Goal: Task Accomplishment & Management: Manage account settings

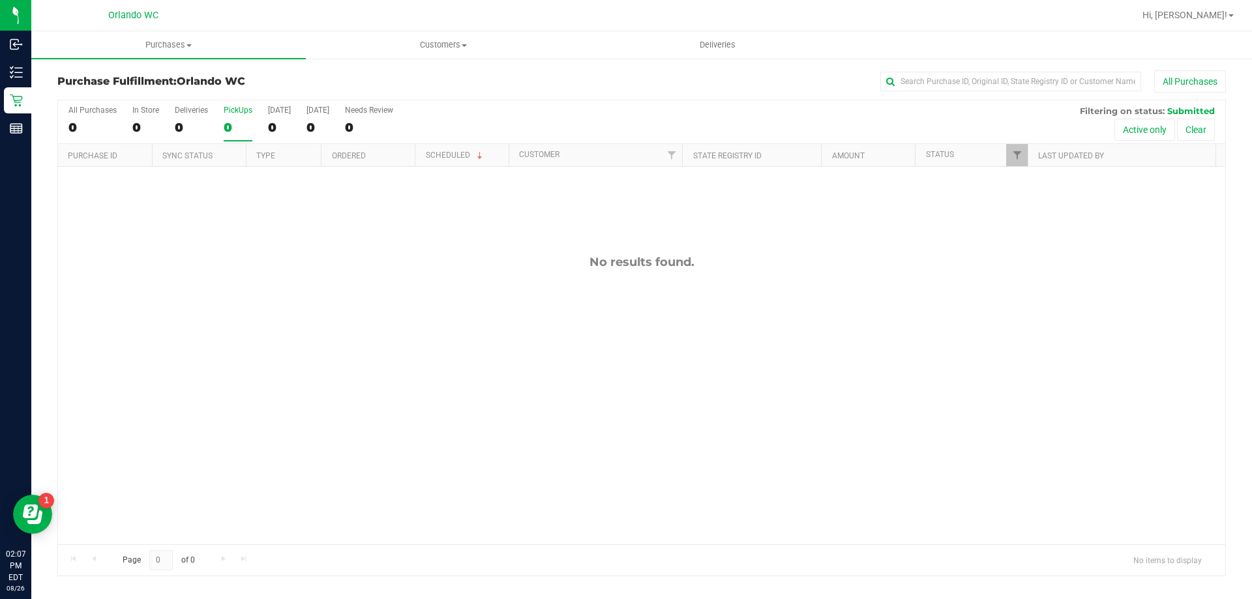
click at [304, 203] on div "No results found." at bounding box center [641, 399] width 1167 height 465
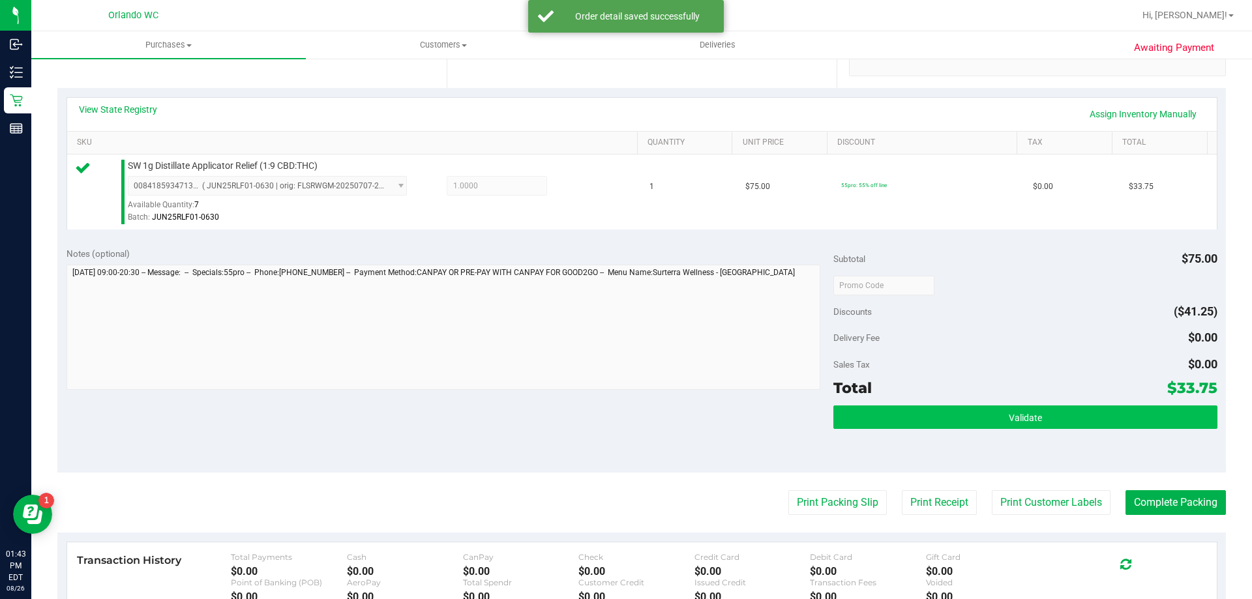
scroll to position [326, 0]
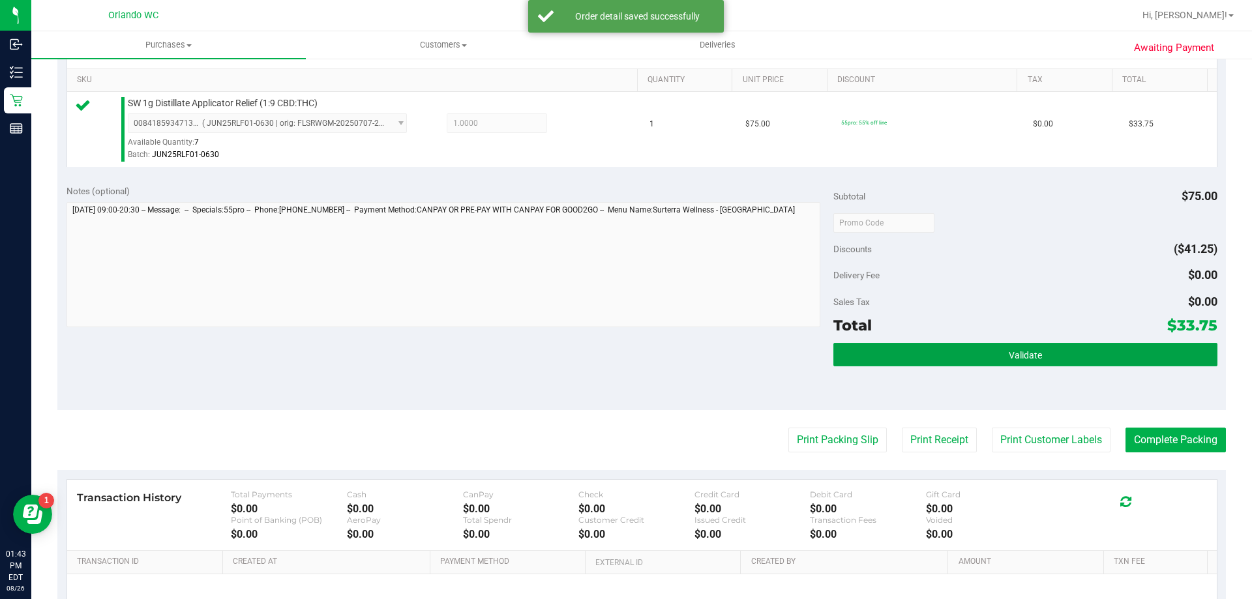
drag, startPoint x: 1065, startPoint y: 346, endPoint x: 856, endPoint y: 464, distance: 240.3
click at [1062, 346] on button "Validate" at bounding box center [1024, 354] width 383 height 23
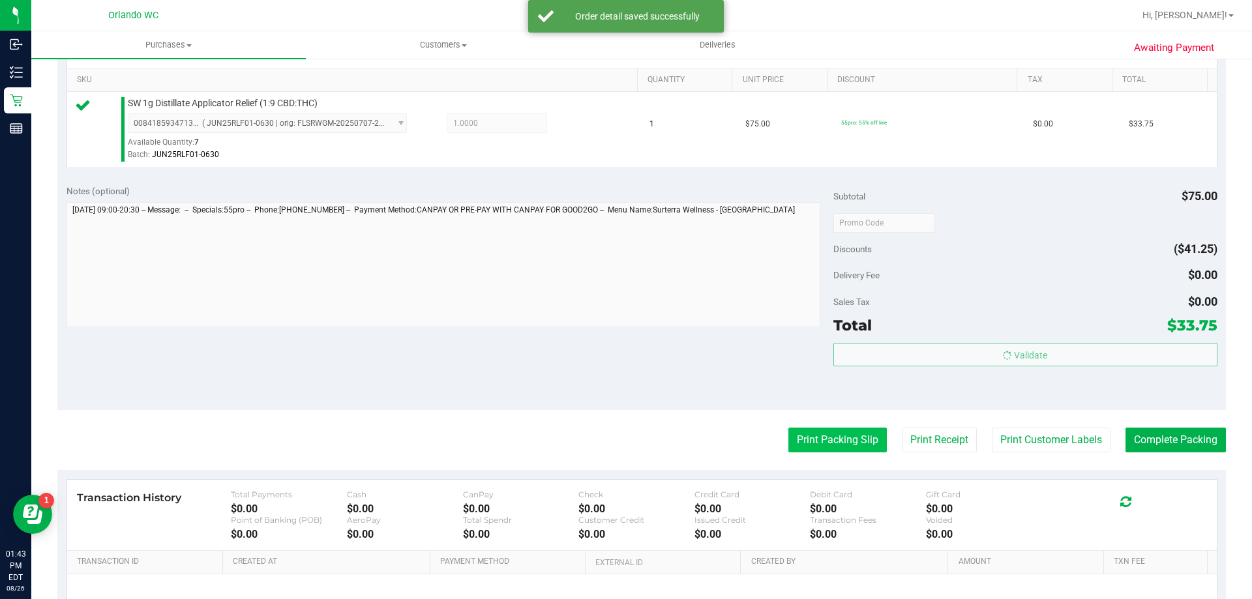
click at [820, 447] on button "Print Packing Slip" at bounding box center [837, 440] width 98 height 25
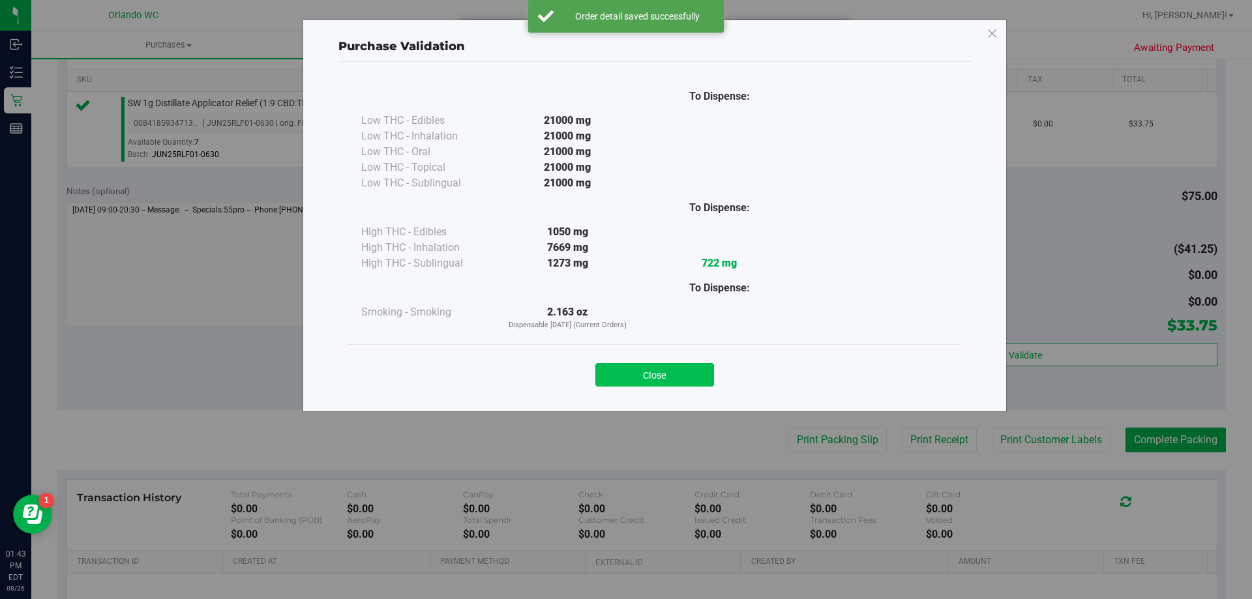
click at [666, 377] on button "Close" at bounding box center [654, 374] width 119 height 23
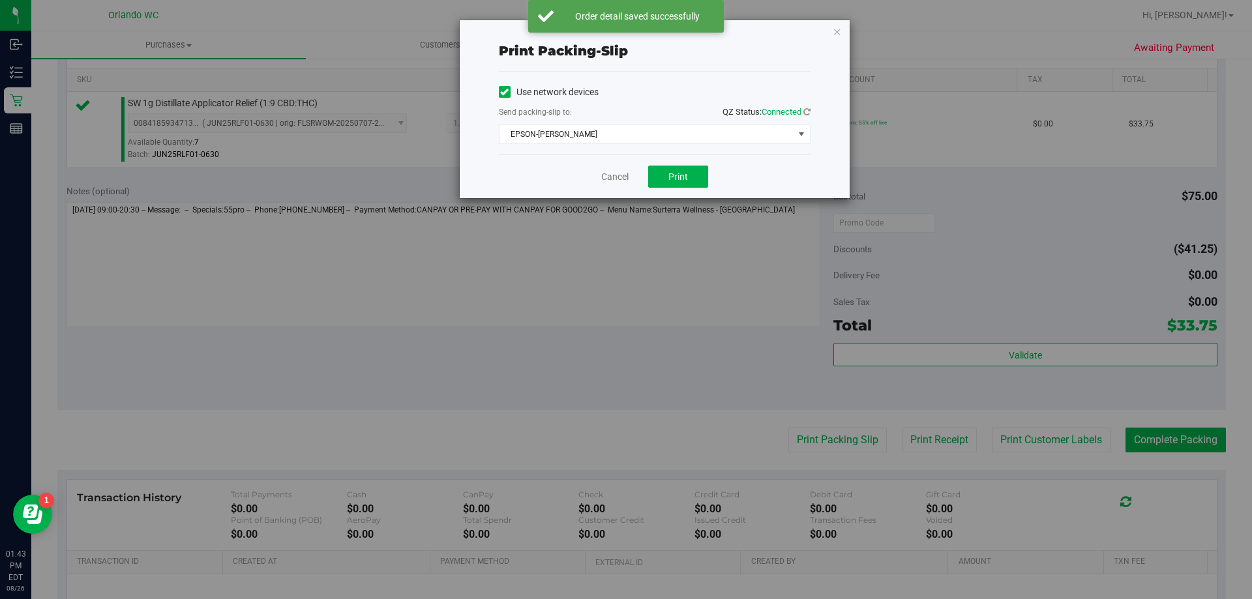
click at [683, 161] on div "Cancel Print" at bounding box center [655, 177] width 312 height 44
click at [684, 182] on button "Print" at bounding box center [678, 177] width 60 height 22
click at [623, 176] on link "Cancel" at bounding box center [614, 177] width 27 height 14
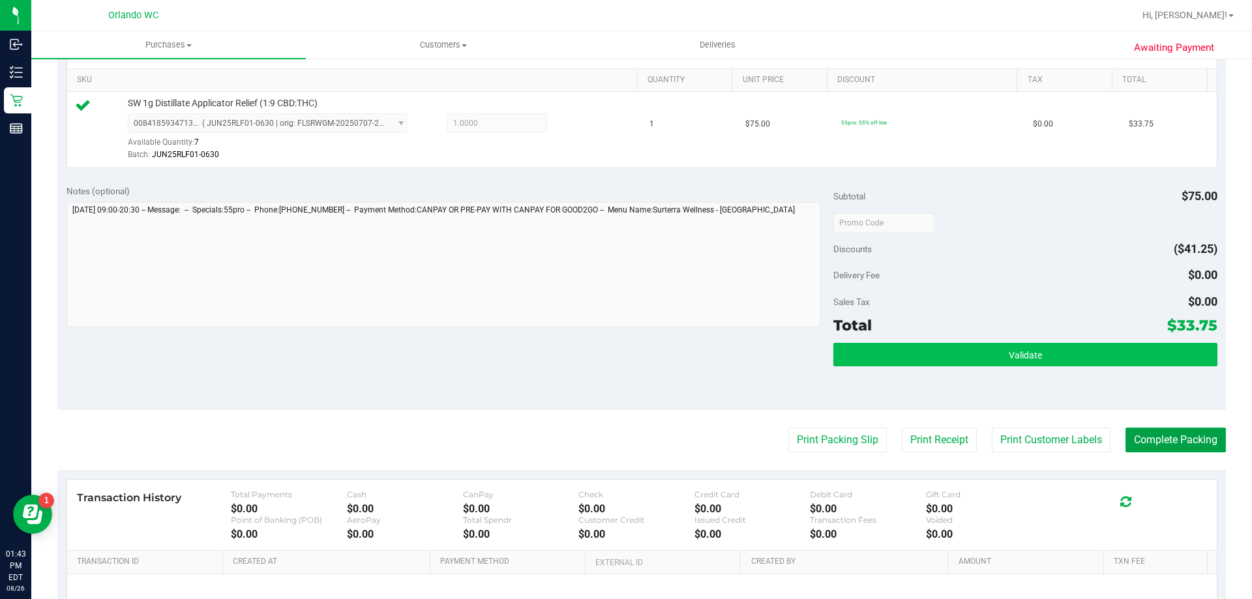
click at [1130, 433] on button "Complete Packing" at bounding box center [1175, 440] width 100 height 25
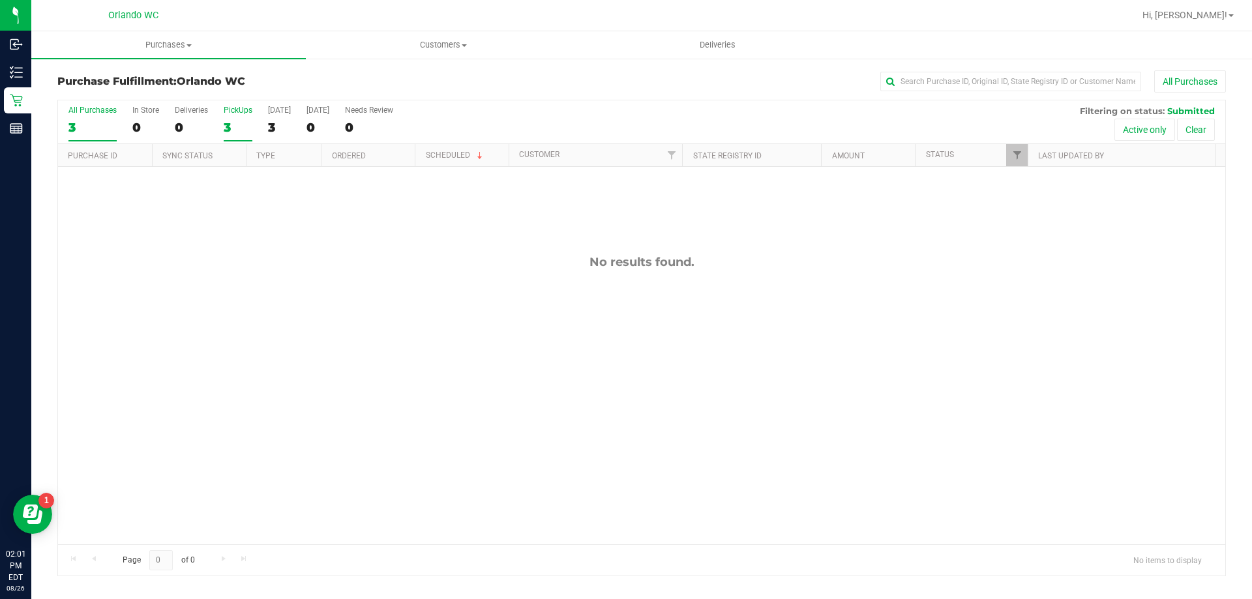
click at [252, 120] on div "3" at bounding box center [238, 127] width 29 height 15
click at [0, 0] on input "PickUps 3" at bounding box center [0, 0] width 0 height 0
click at [236, 130] on div "0" at bounding box center [238, 127] width 29 height 15
click at [0, 0] on input "PickUps 0" at bounding box center [0, 0] width 0 height 0
click at [231, 125] on div "0" at bounding box center [238, 127] width 29 height 15
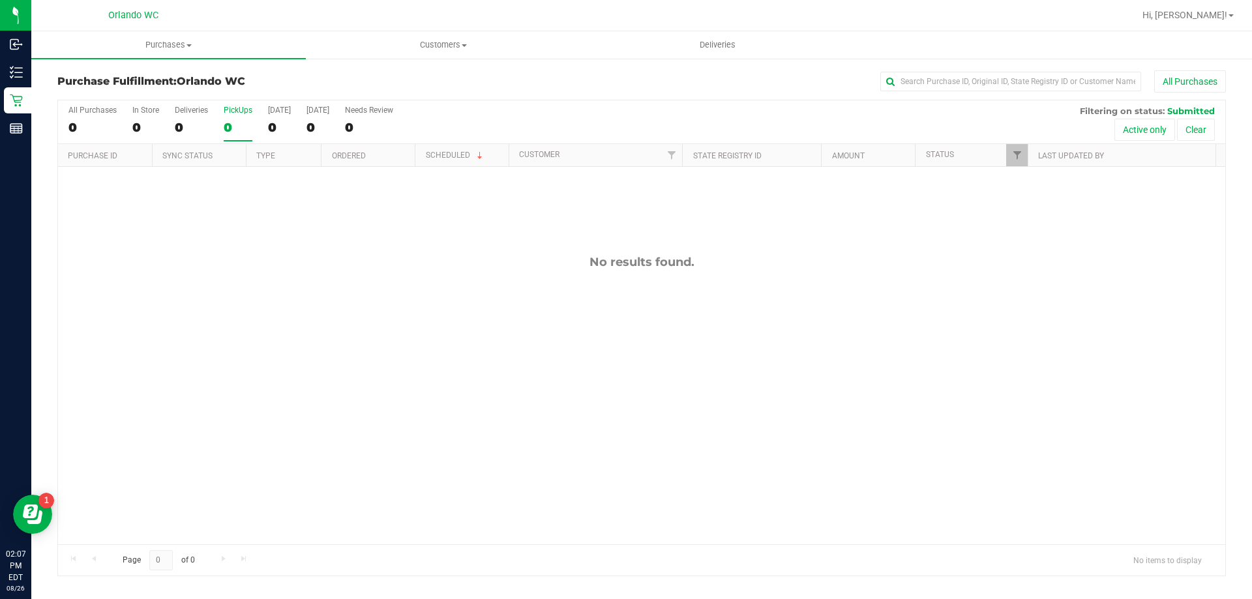
click at [0, 0] on input "PickUps 0" at bounding box center [0, 0] width 0 height 0
click at [235, 130] on div "0" at bounding box center [238, 127] width 29 height 15
click at [0, 0] on input "PickUps 0" at bounding box center [0, 0] width 0 height 0
click at [587, 399] on div "11850504 (317328314) N/A Pickup 8/26/2025 2:16 PM EDT 8/26/2025 $172.90 Submitt…" at bounding box center [641, 355] width 1167 height 377
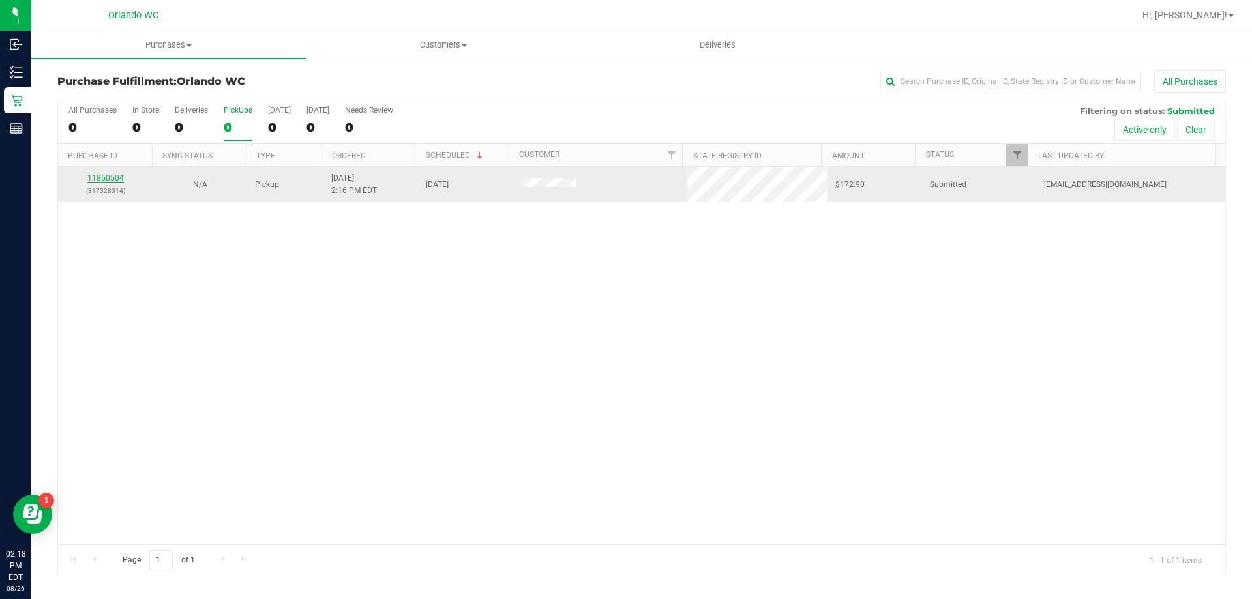
click at [111, 177] on link "11850504" at bounding box center [105, 177] width 37 height 9
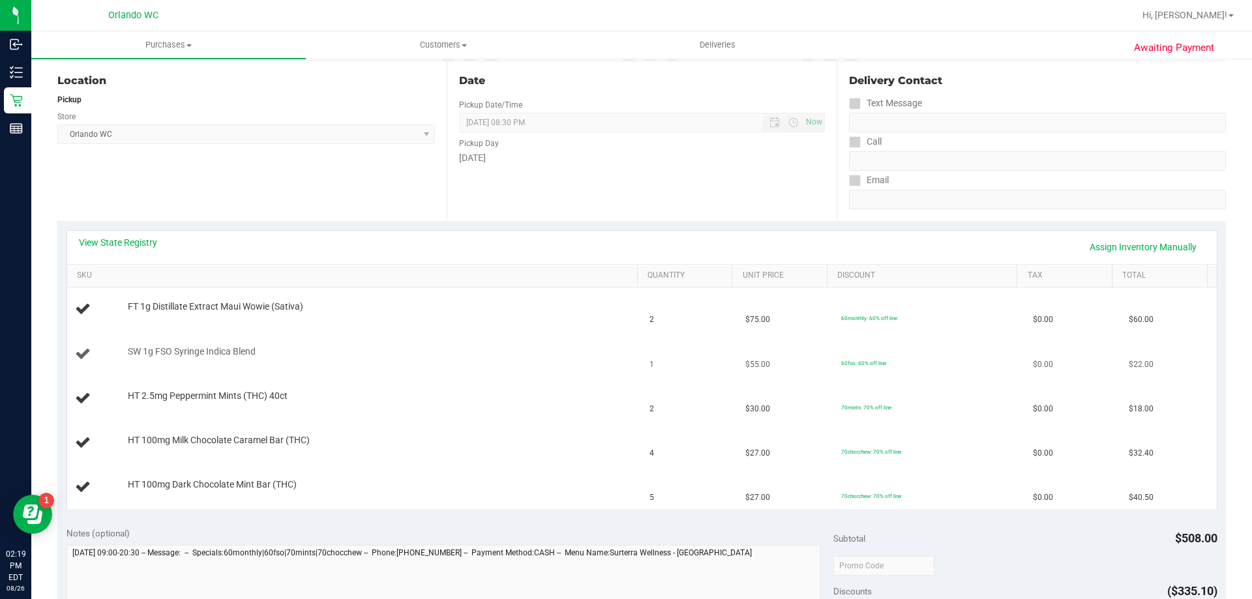
scroll to position [196, 0]
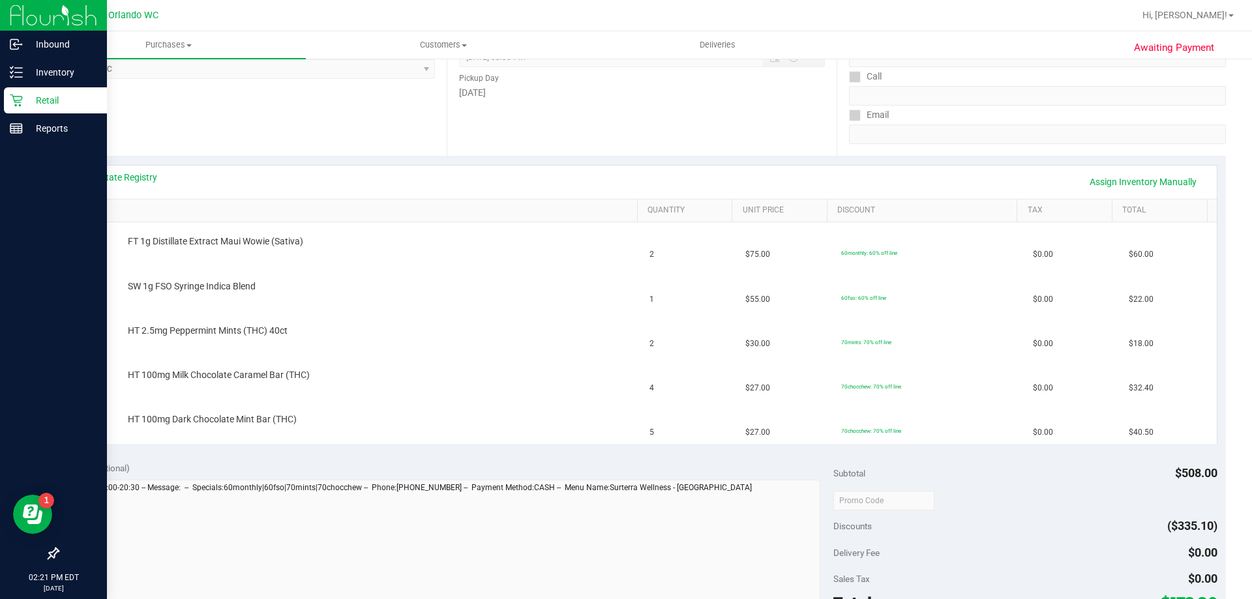
click at [40, 95] on p "Retail" at bounding box center [62, 101] width 78 height 16
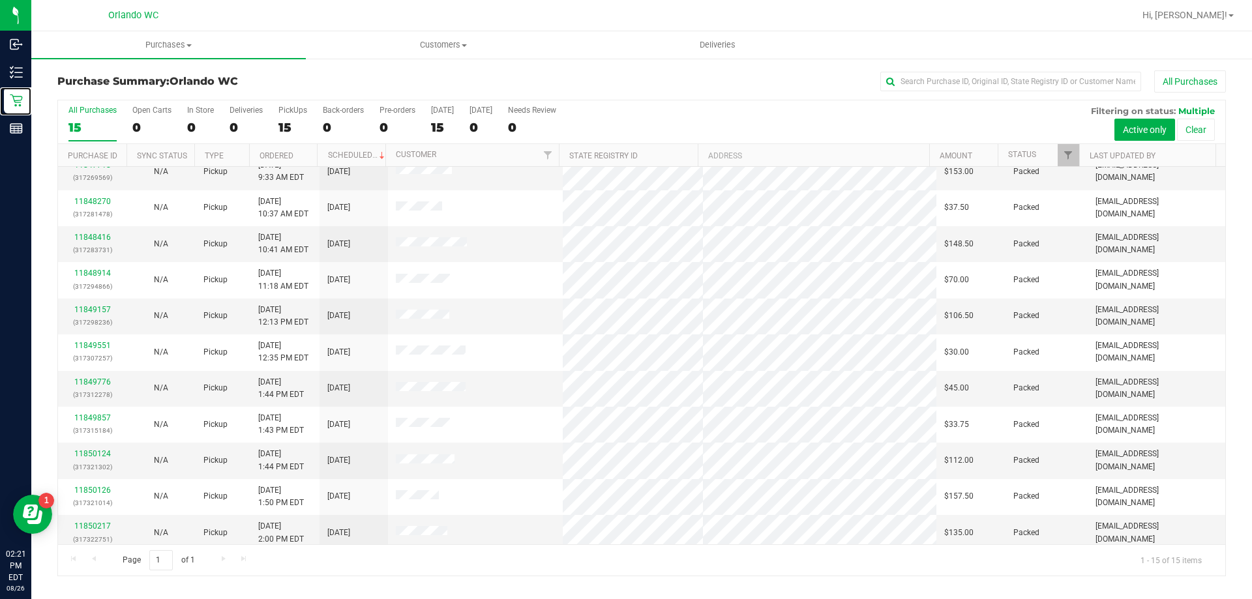
scroll to position [164, 0]
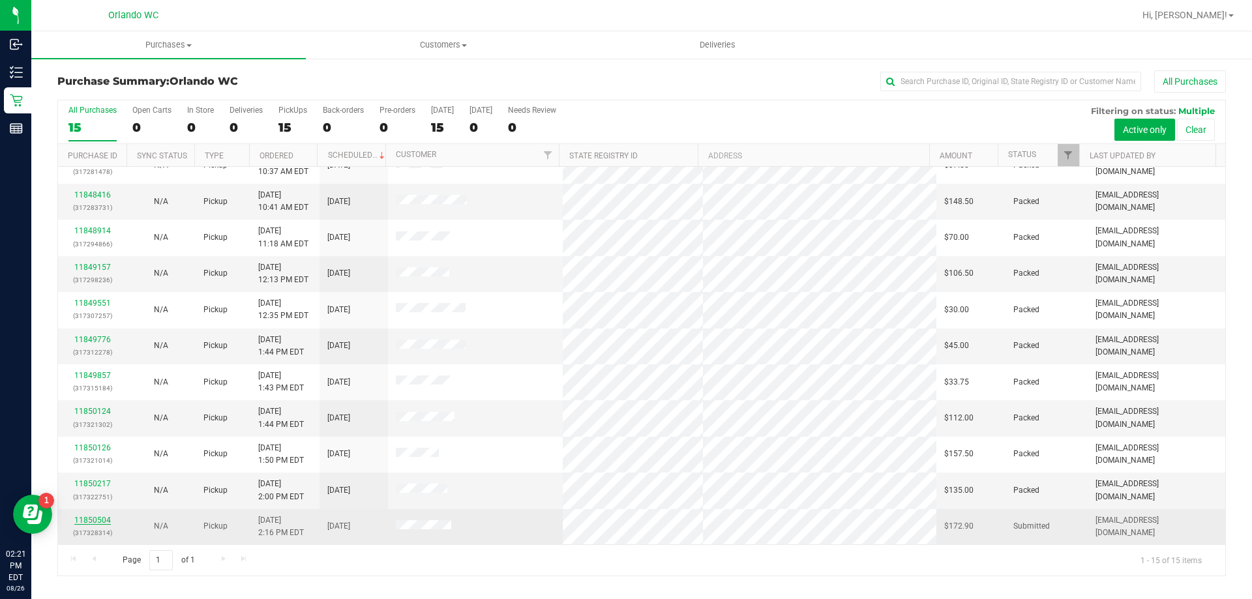
click at [89, 517] on link "11850504" at bounding box center [92, 520] width 37 height 9
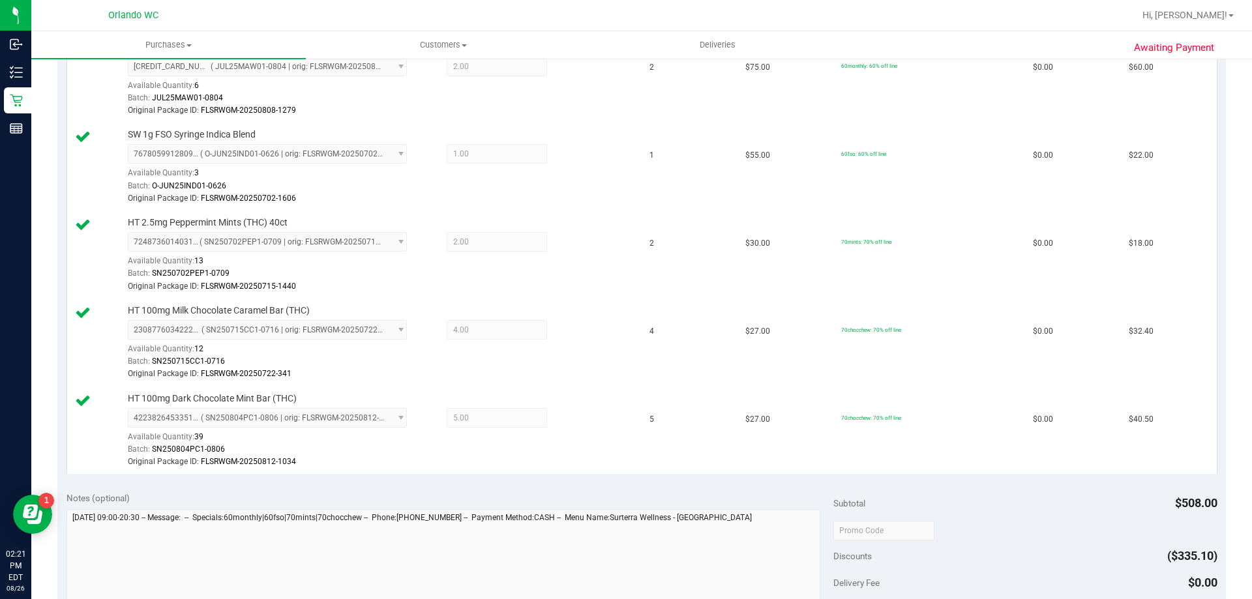
scroll to position [391, 0]
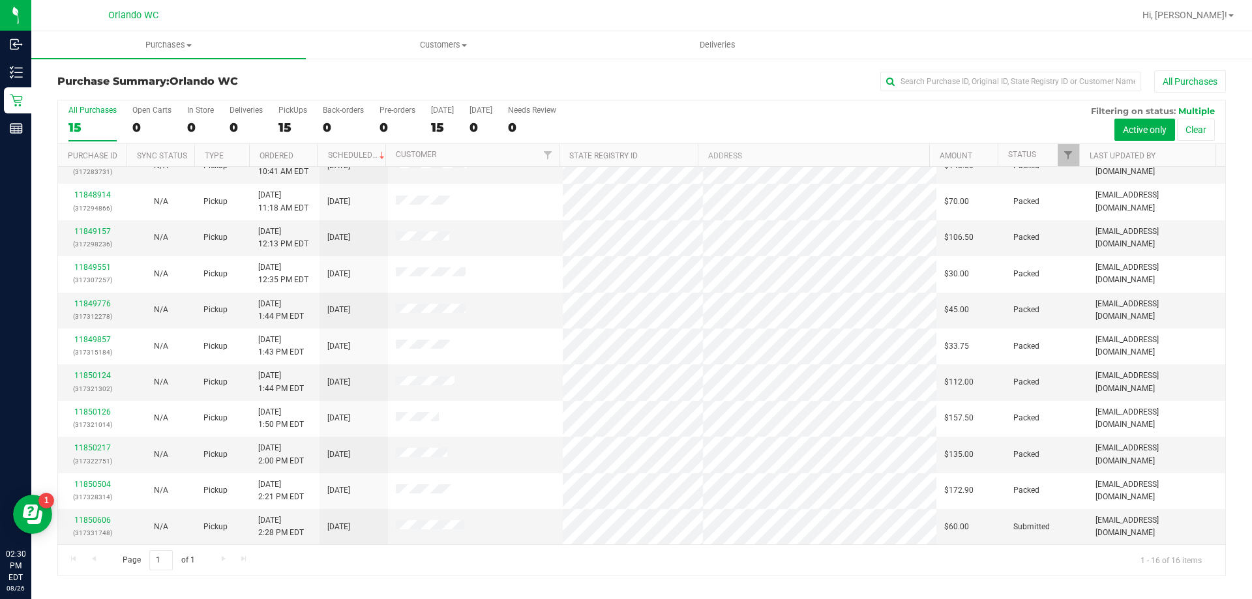
scroll to position [200, 0]
click at [82, 522] on link "11850606" at bounding box center [92, 519] width 37 height 9
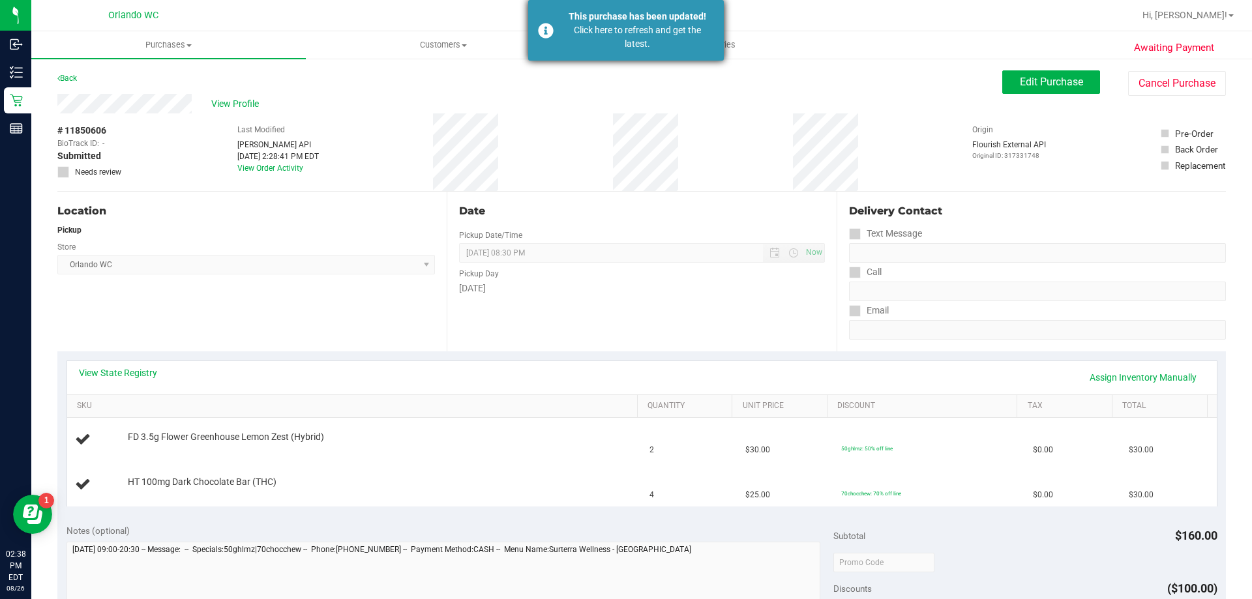
click at [582, 43] on div "Click here to refresh and get the latest." at bounding box center [637, 36] width 153 height 27
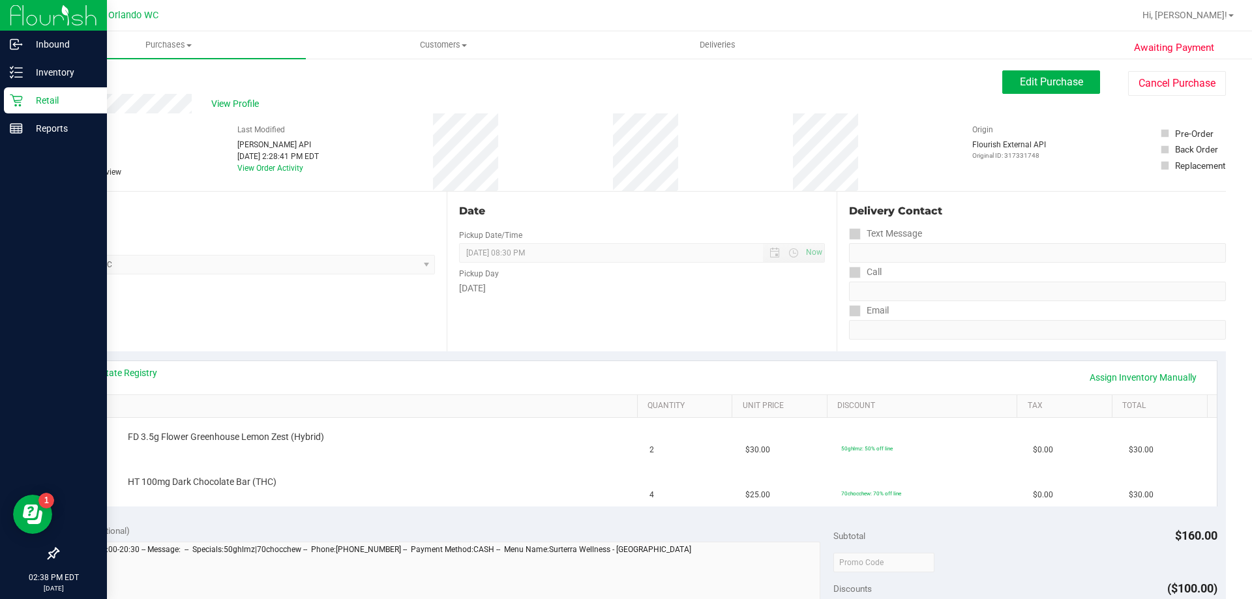
click at [27, 91] on div "Retail" at bounding box center [55, 100] width 103 height 26
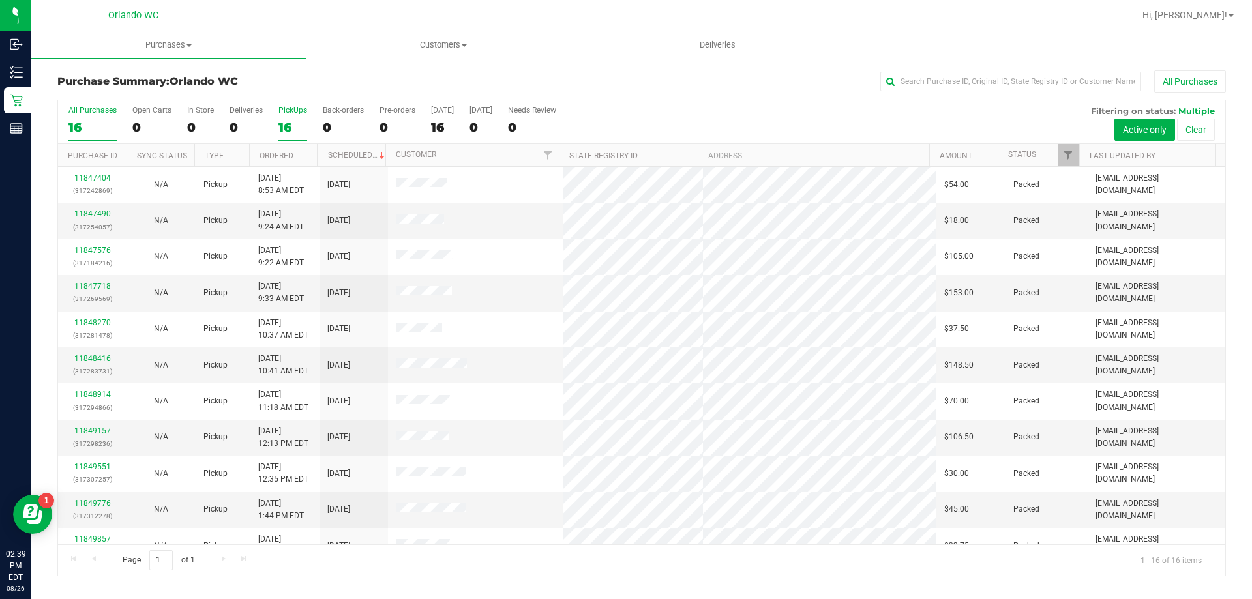
click at [299, 125] on div "16" at bounding box center [292, 127] width 29 height 15
click at [0, 0] on input "PickUps 16" at bounding box center [0, 0] width 0 height 0
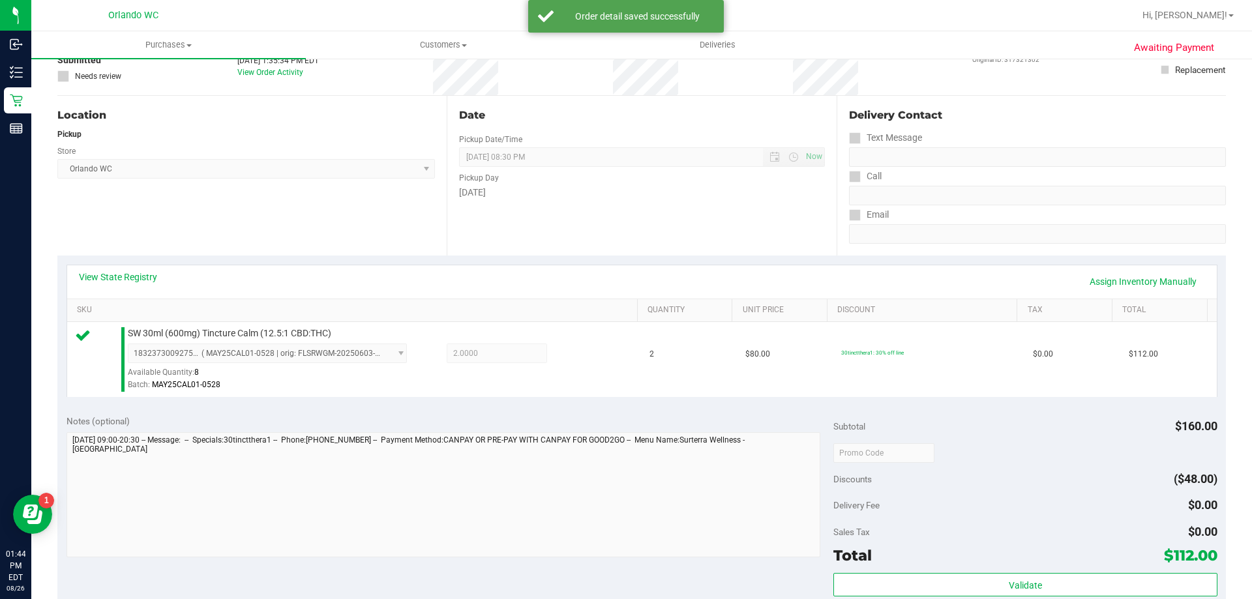
scroll to position [326, 0]
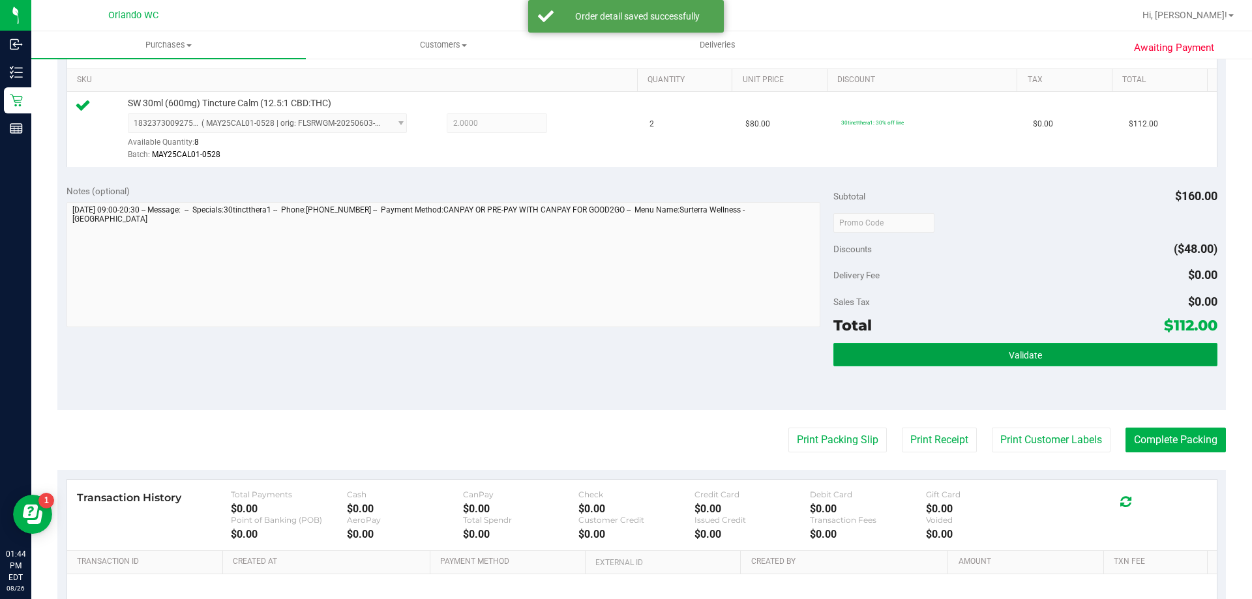
click at [1030, 355] on span "Validate" at bounding box center [1025, 355] width 33 height 10
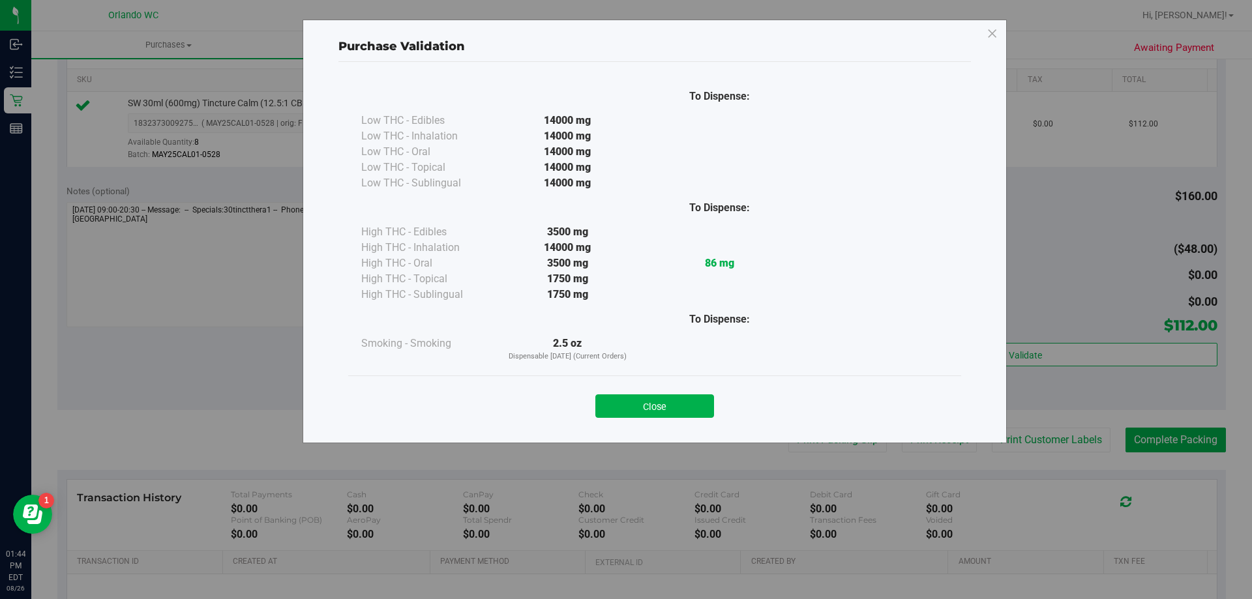
click at [763, 437] on div "Purchase Validation To Dispense: Low THC - Edibles 14000 mg" at bounding box center [631, 299] width 1262 height 599
click at [643, 406] on button "Close" at bounding box center [654, 405] width 119 height 23
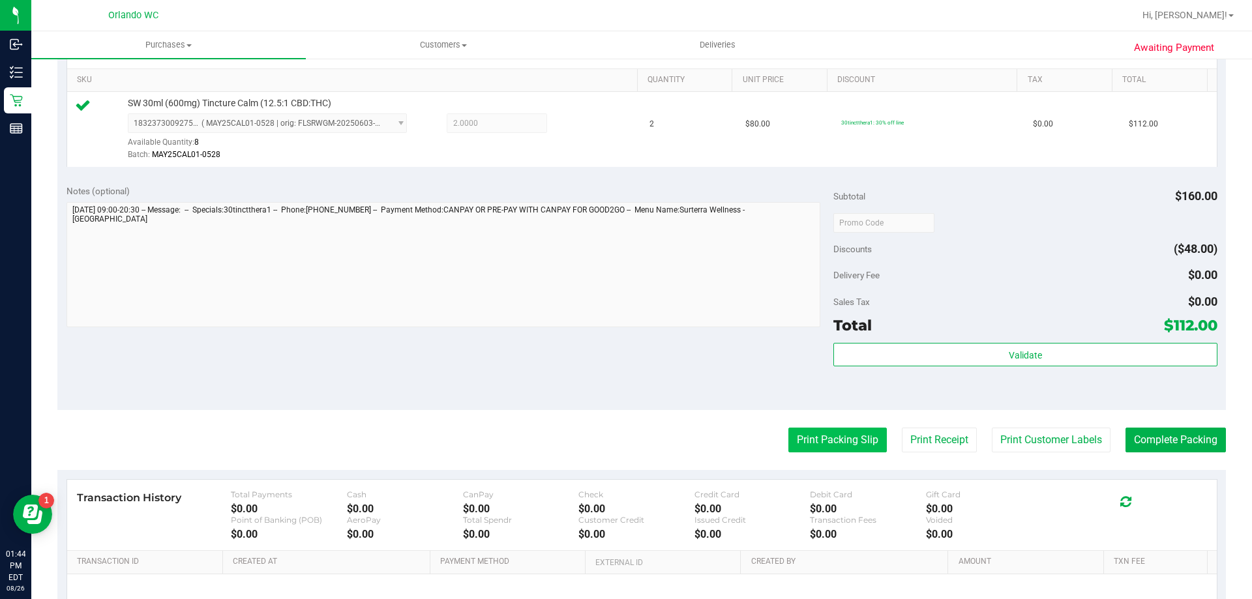
click at [849, 438] on button "Print Packing Slip" at bounding box center [837, 440] width 98 height 25
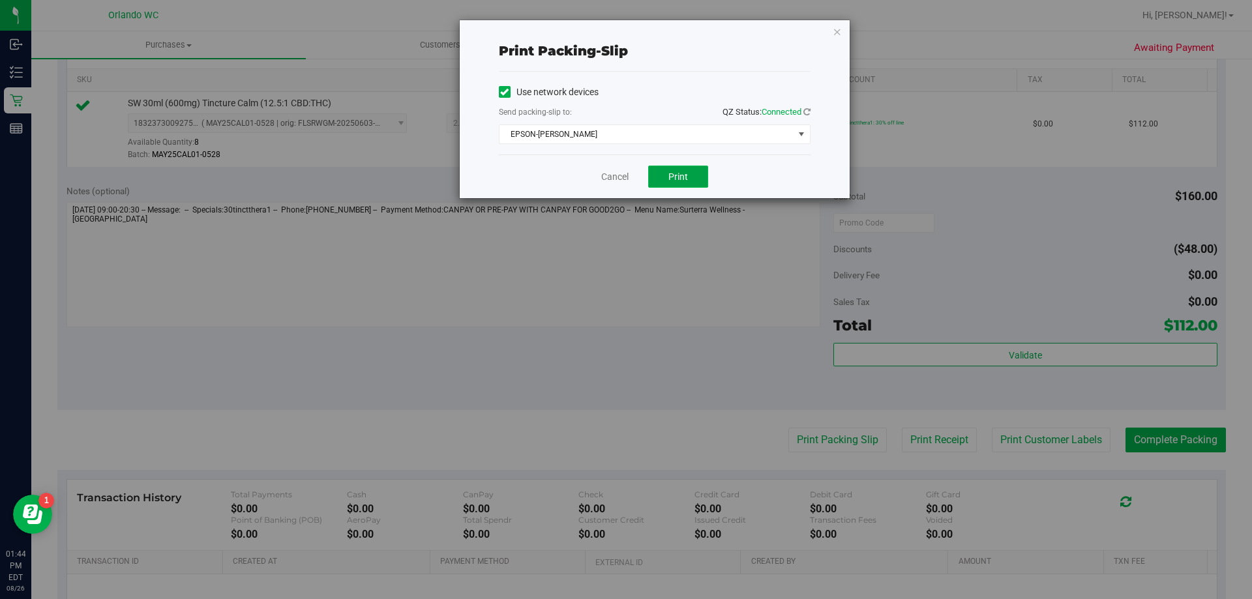
click at [672, 179] on span "Print" at bounding box center [678, 176] width 20 height 10
click at [625, 179] on link "Cancel" at bounding box center [614, 177] width 27 height 14
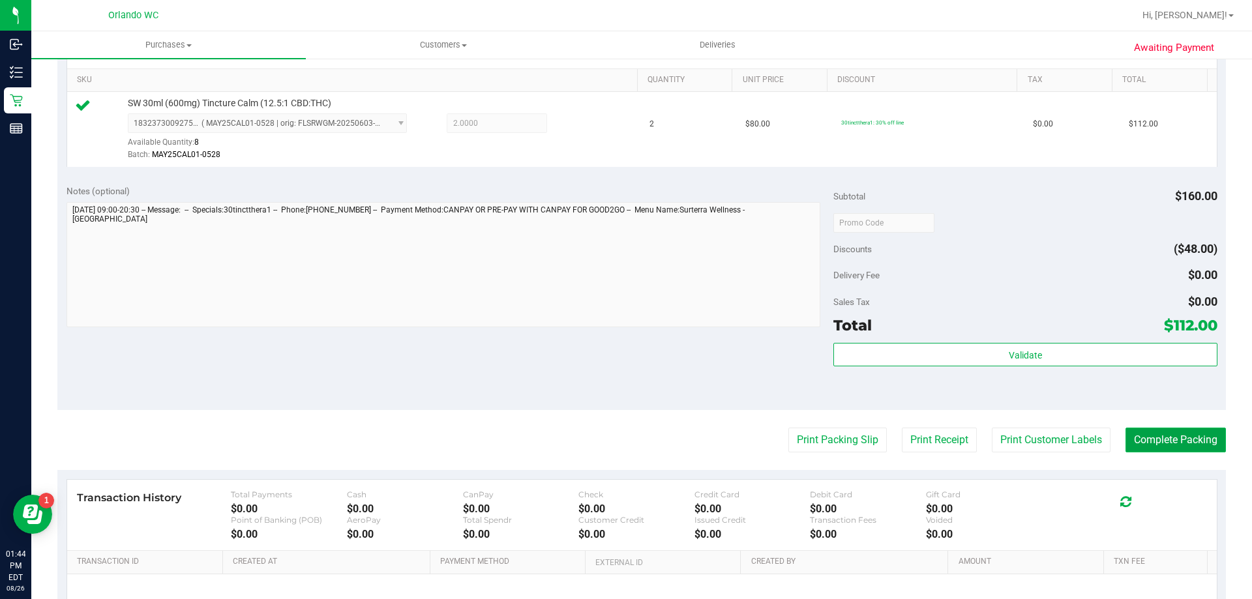
click at [1204, 430] on button "Complete Packing" at bounding box center [1175, 440] width 100 height 25
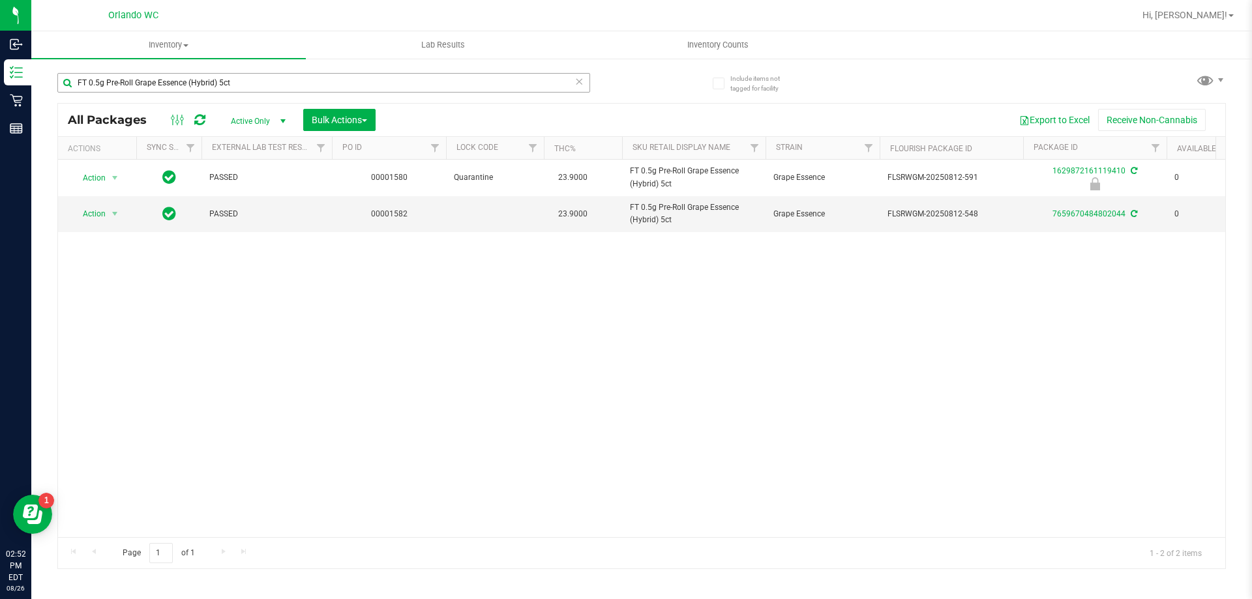
click at [140, 76] on input "FT 0.5g Pre-Roll Grape Essence (Hybrid) 5ct" at bounding box center [323, 83] width 533 height 20
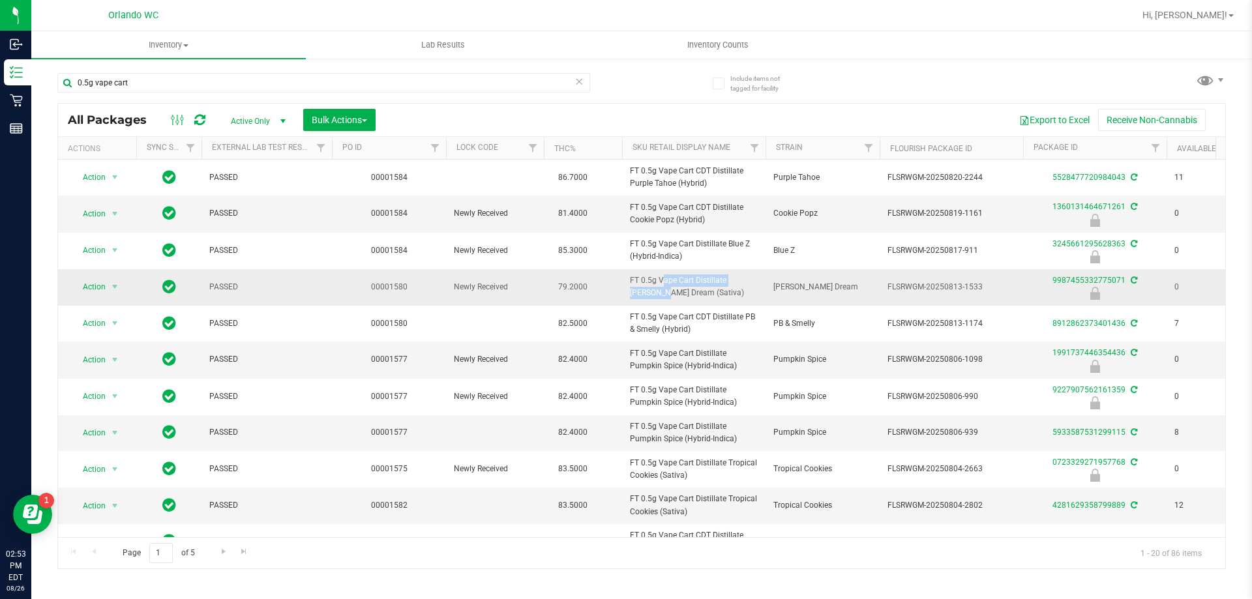
drag, startPoint x: 630, startPoint y: 275, endPoint x: 727, endPoint y: 281, distance: 97.3
click at [727, 281] on span "FT 0.5g Vape Cart Distillate Tangie Dream (Sativa)" at bounding box center [694, 286] width 128 height 25
copy span "FT 0.5g Vape Cart Distillate"
click at [175, 81] on input "0.5g vape cart" at bounding box center [323, 83] width 533 height 20
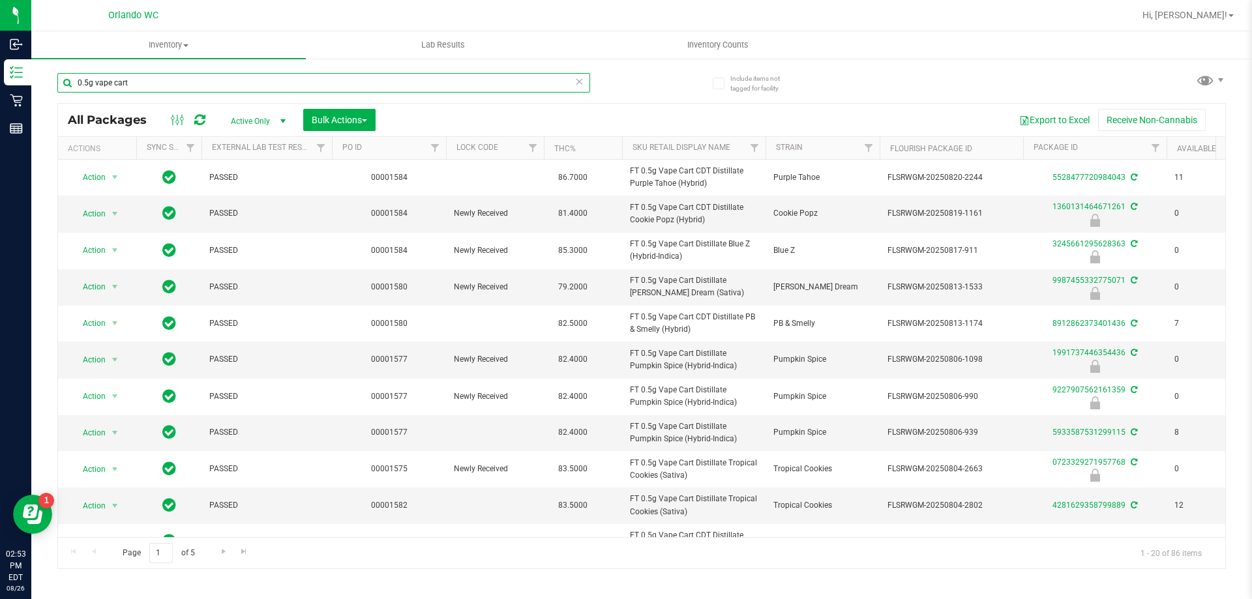
click at [175, 81] on input "0.5g vape cart" at bounding box center [323, 83] width 533 height 20
paste input "FT 0.5g Vape Cart Distillate"
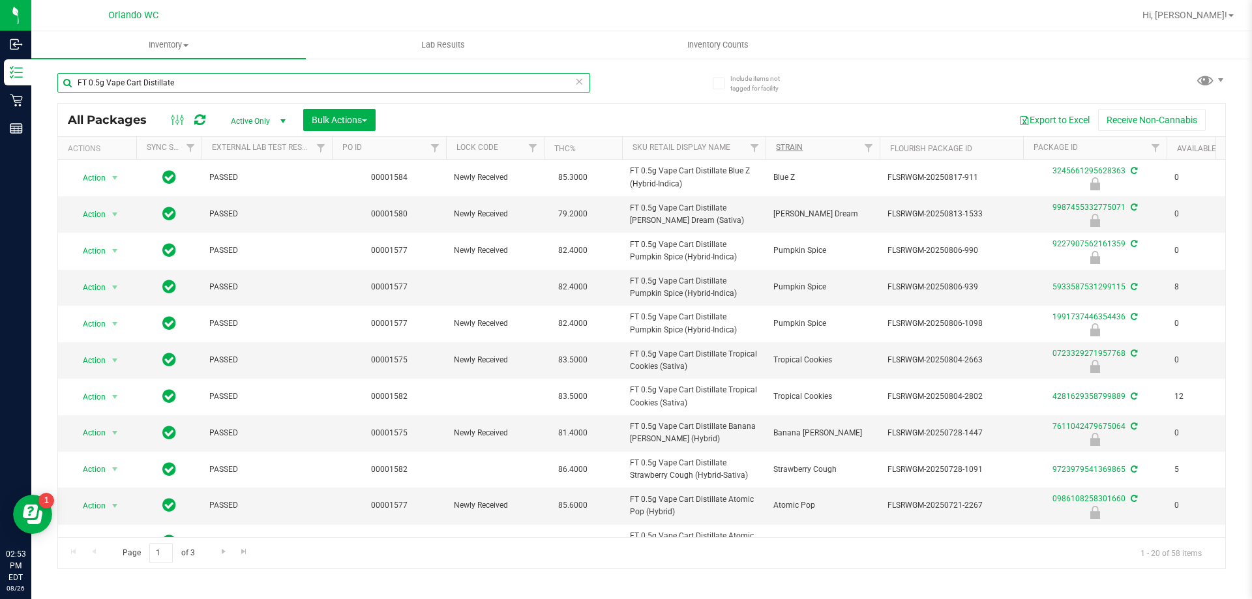
type input "FT 0.5g Vape Cart Distillate"
click at [791, 143] on link "Strain" at bounding box center [789, 147] width 27 height 9
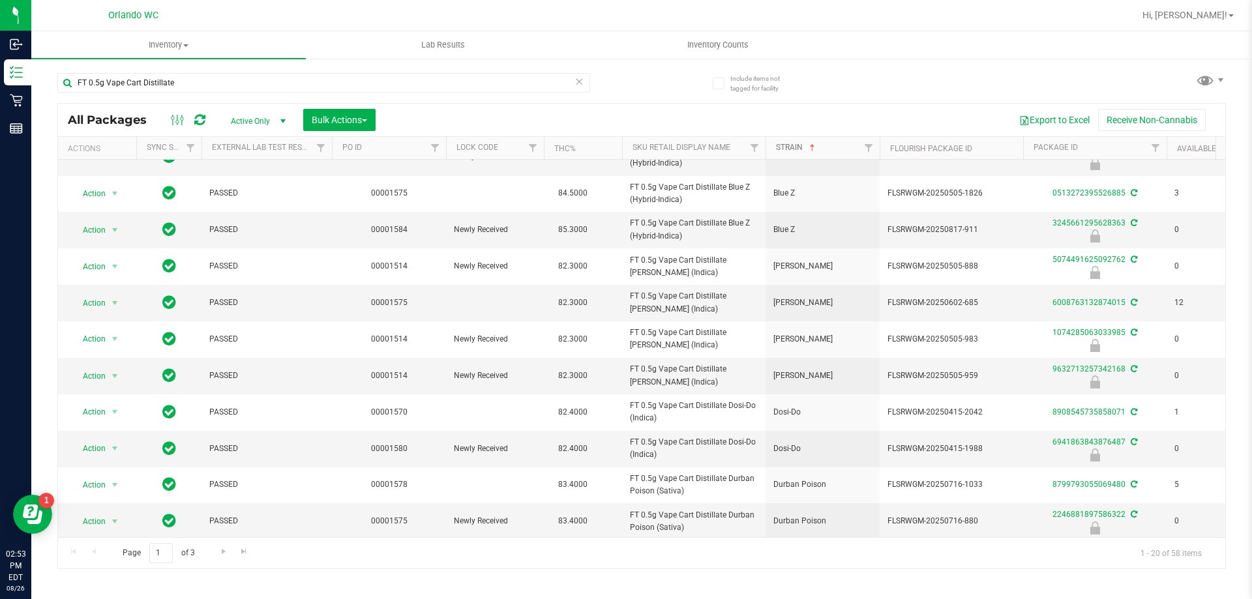
scroll to position [361, 0]
click at [225, 552] on span "Go to the next page" at bounding box center [223, 551] width 10 height 10
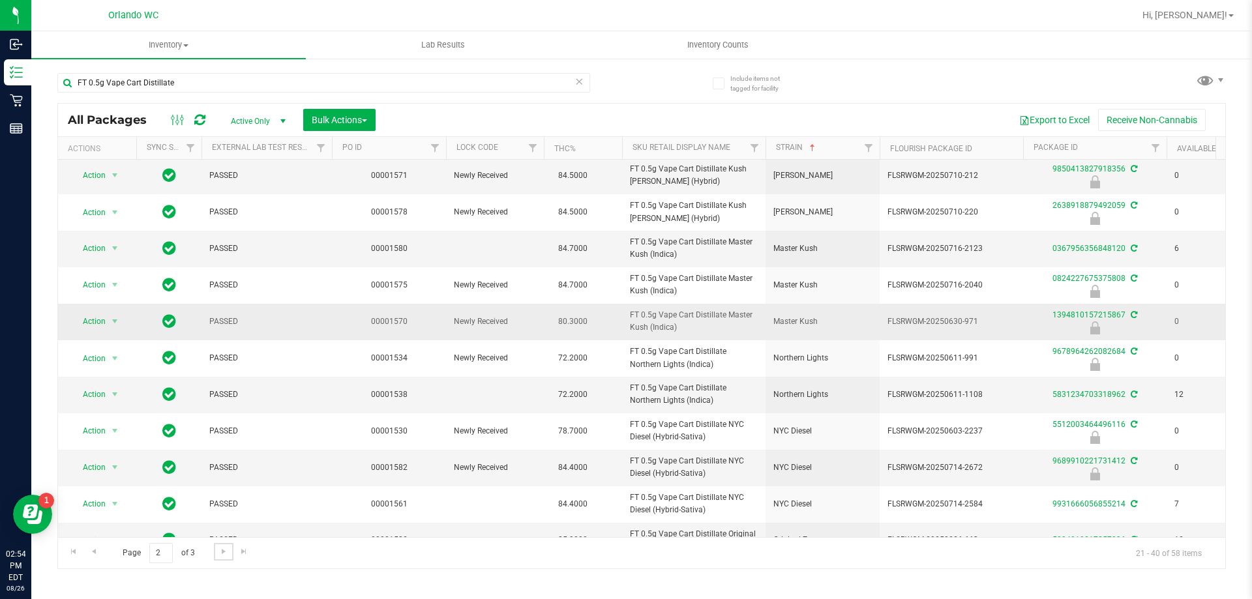
scroll to position [360, 0]
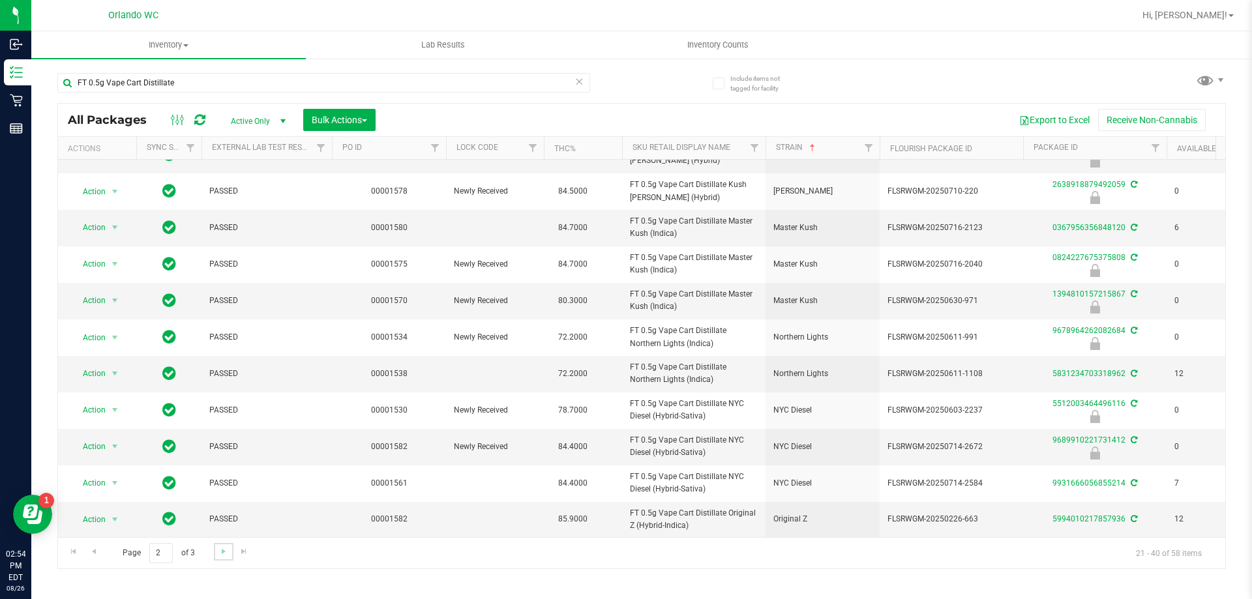
click at [224, 545] on link "Go to the next page" at bounding box center [223, 552] width 19 height 18
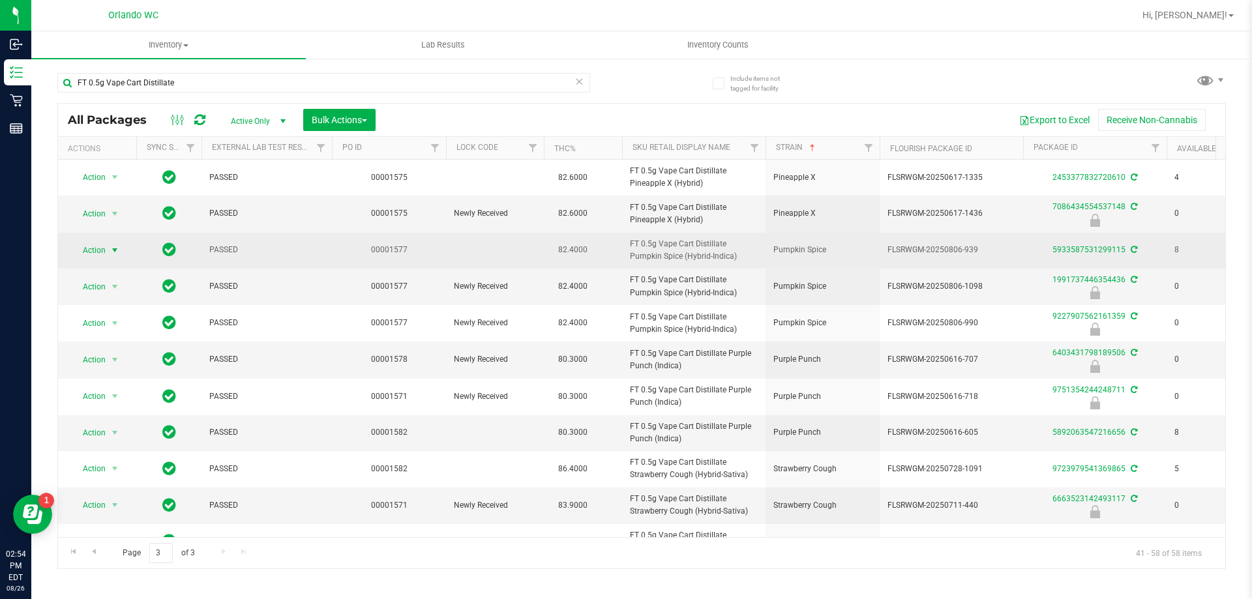
click at [93, 252] on span "Action" at bounding box center [88, 250] width 35 height 18
click at [116, 249] on span "select" at bounding box center [115, 250] width 10 height 10
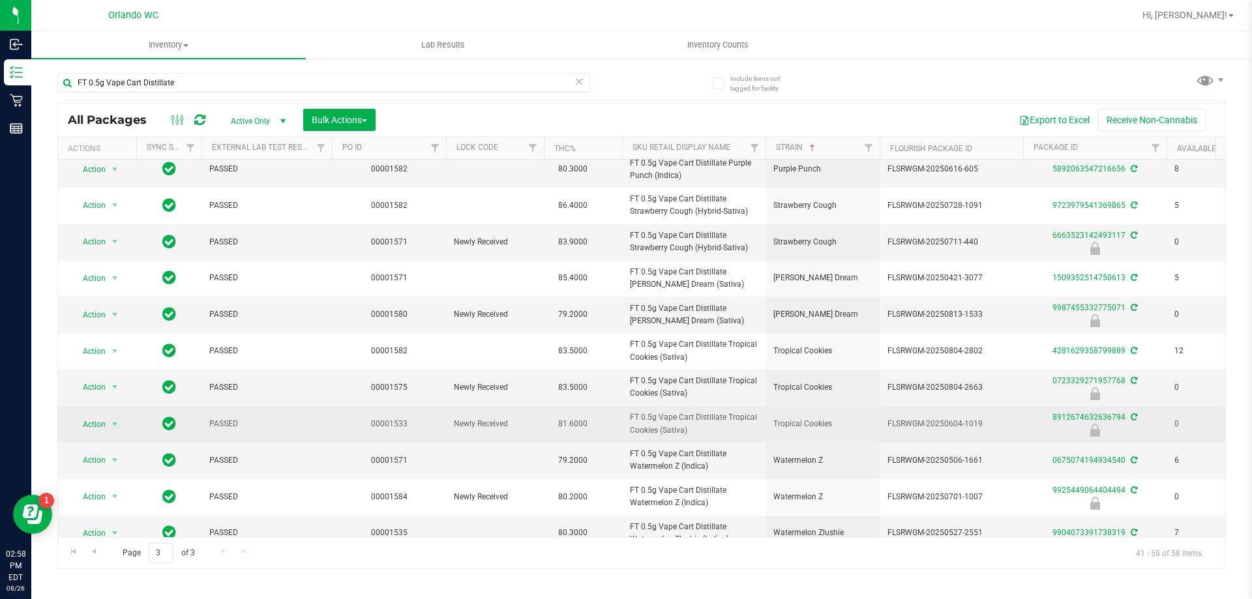
scroll to position [287, 0]
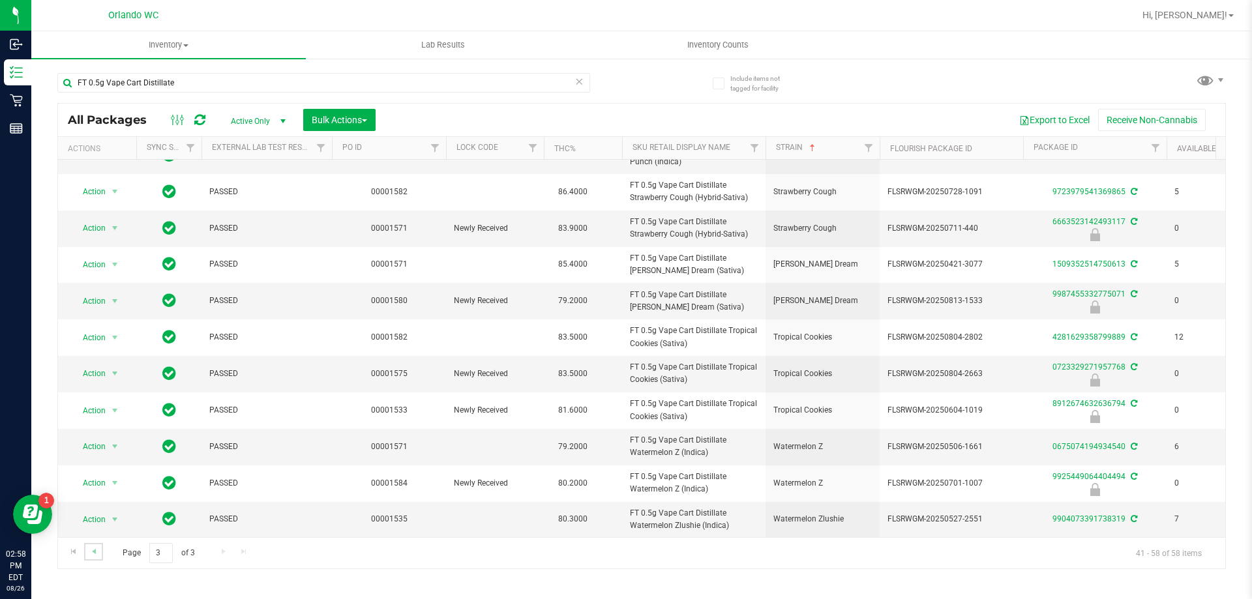
click at [99, 551] on link "Go to the previous page" at bounding box center [93, 552] width 19 height 18
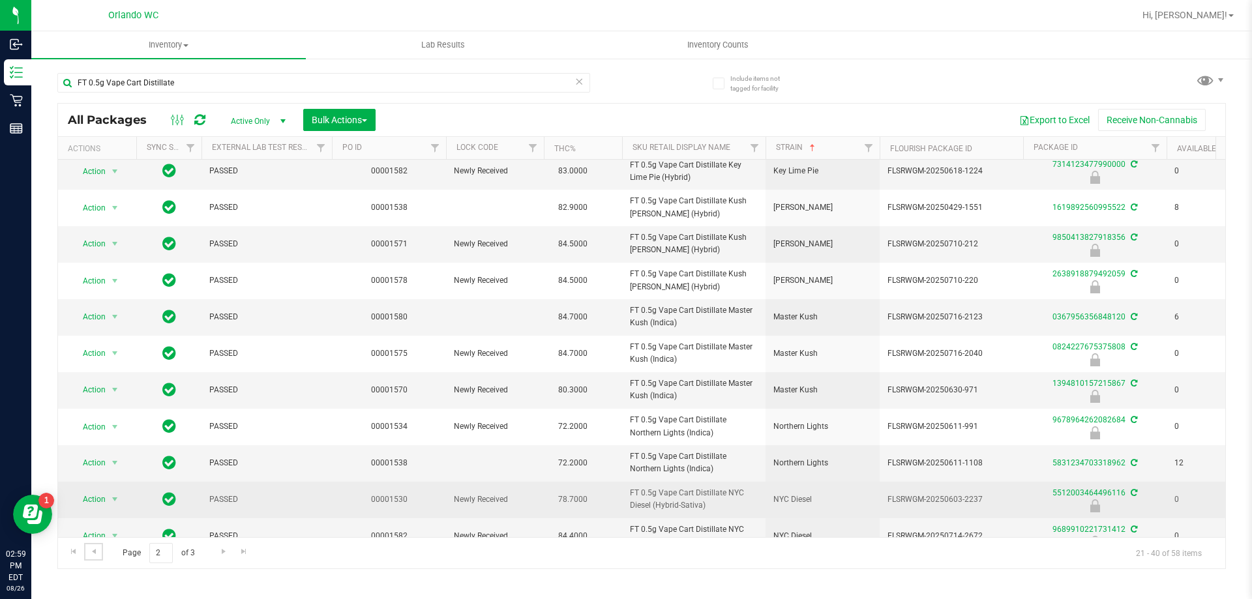
scroll to position [360, 0]
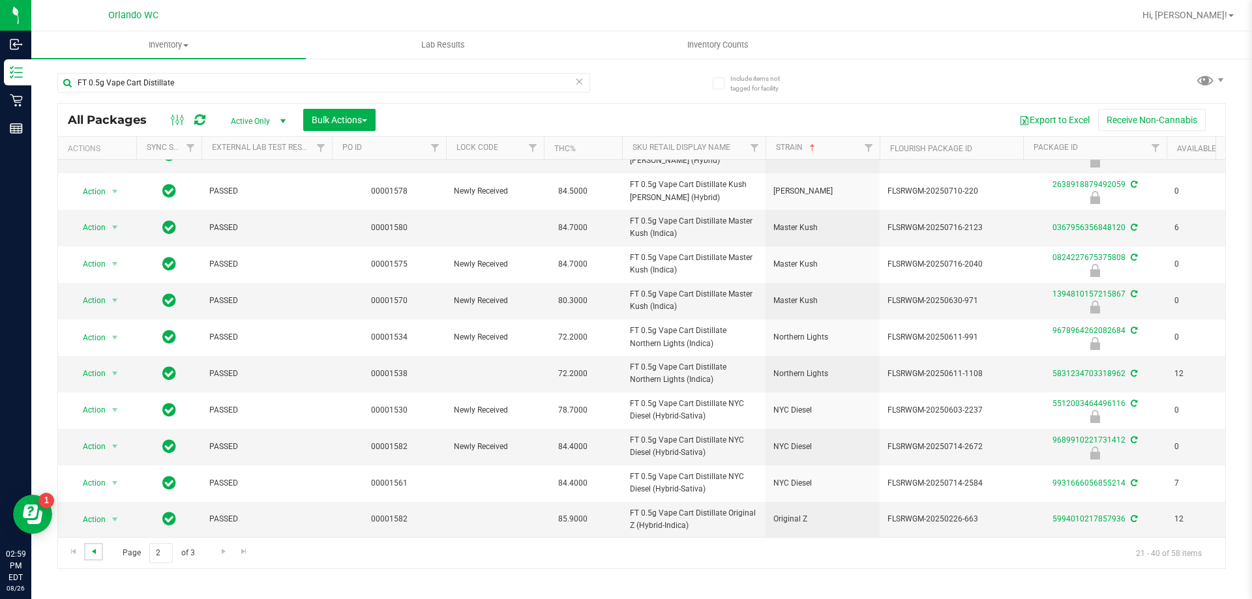
click at [89, 555] on span "Go to the previous page" at bounding box center [94, 551] width 10 height 10
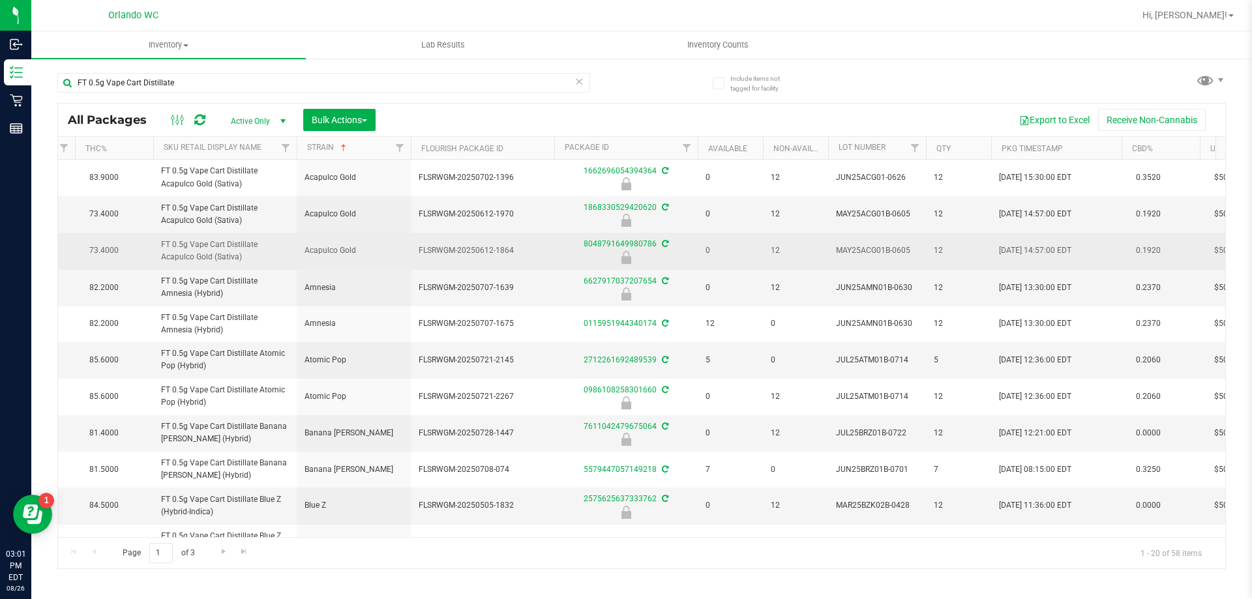
drag, startPoint x: 515, startPoint y: 250, endPoint x: 525, endPoint y: 261, distance: 14.3
click at [492, 250] on span "FLSRWGM-20250612-1864" at bounding box center [483, 250] width 128 height 12
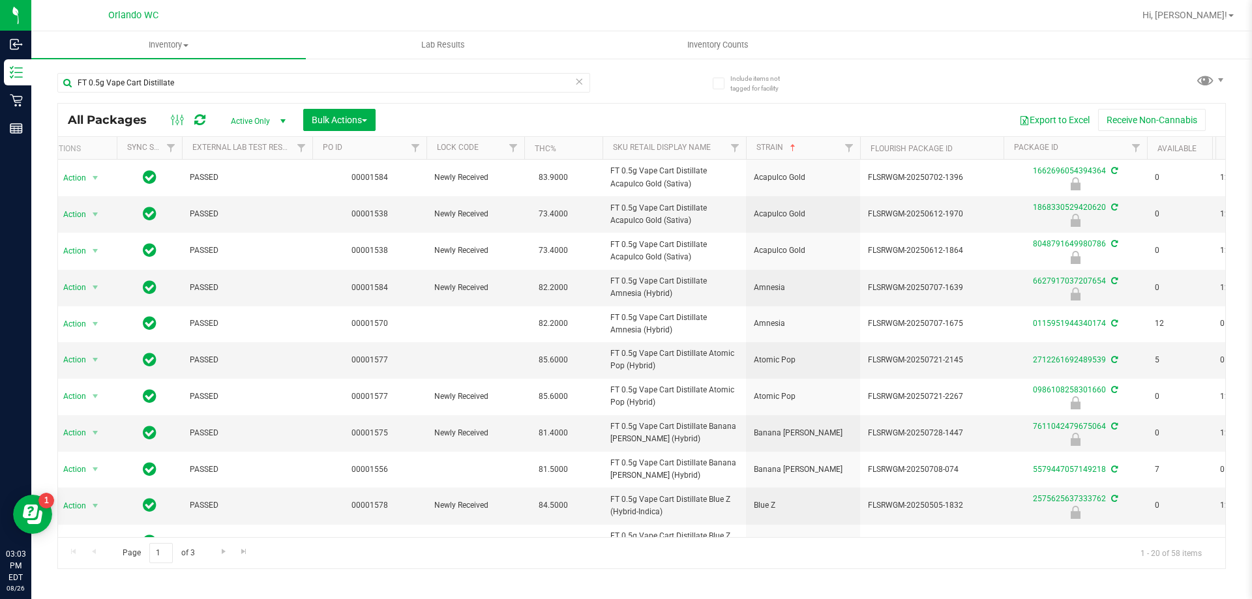
scroll to position [0, 18]
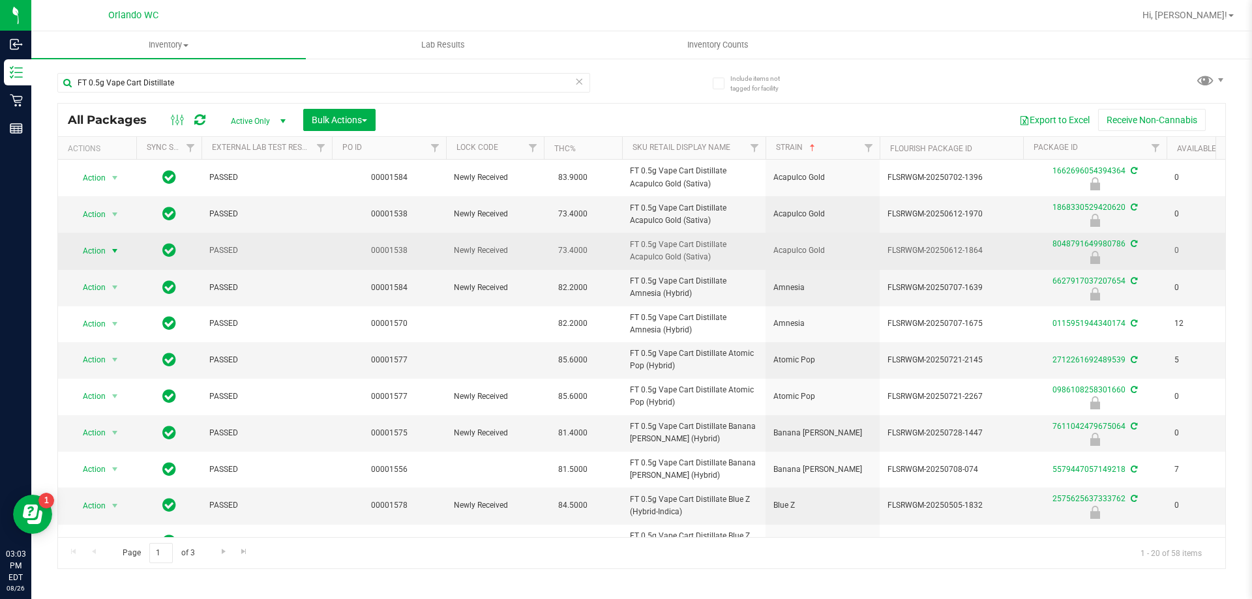
click at [108, 258] on span "select" at bounding box center [115, 251] width 16 height 18
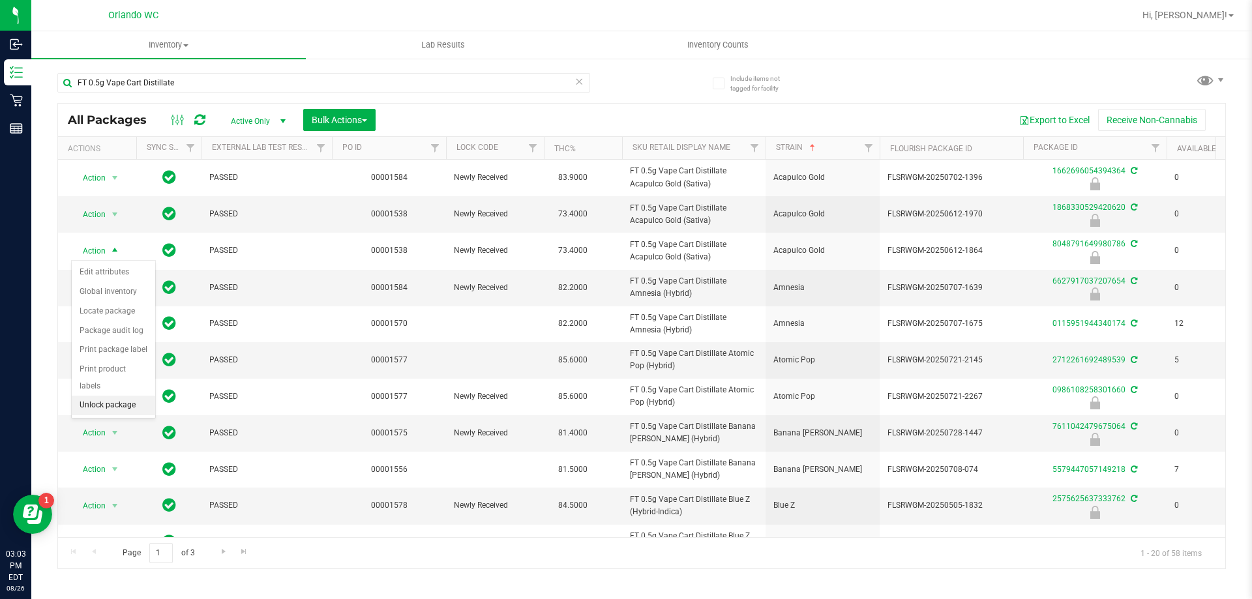
click at [136, 396] on li "Unlock package" at bounding box center [113, 406] width 83 height 20
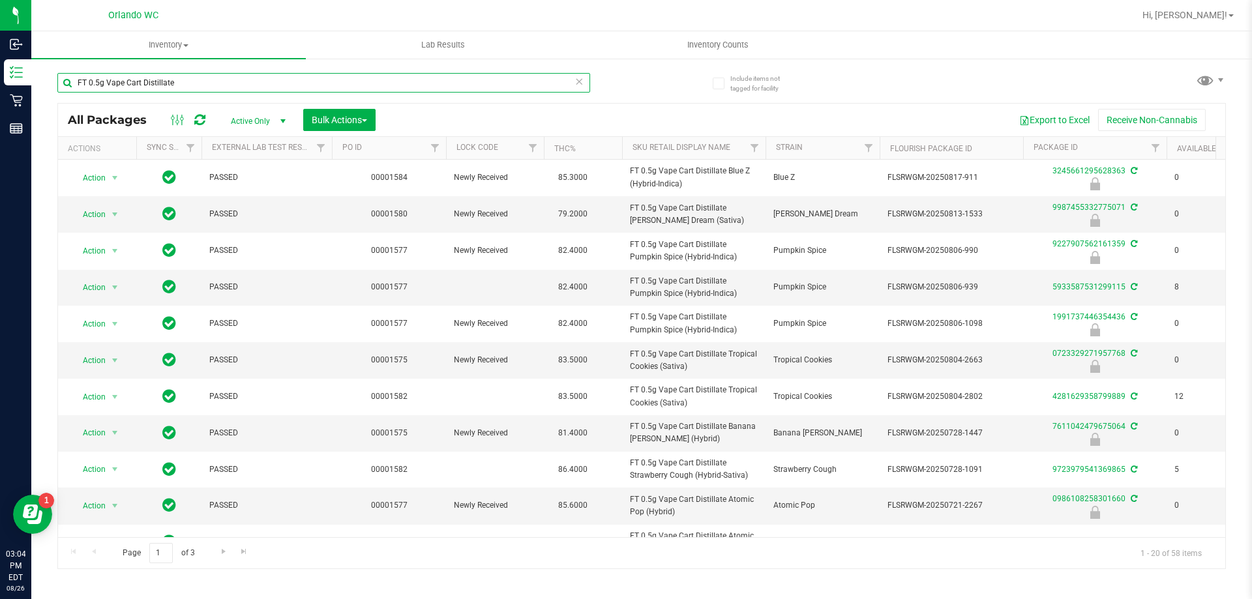
click at [160, 87] on input "FT 0.5g Vape Cart Distillate" at bounding box center [323, 83] width 533 height 20
click at [159, 87] on input "FT 0.5g Vape Cart Distillate" at bounding box center [323, 83] width 533 height 20
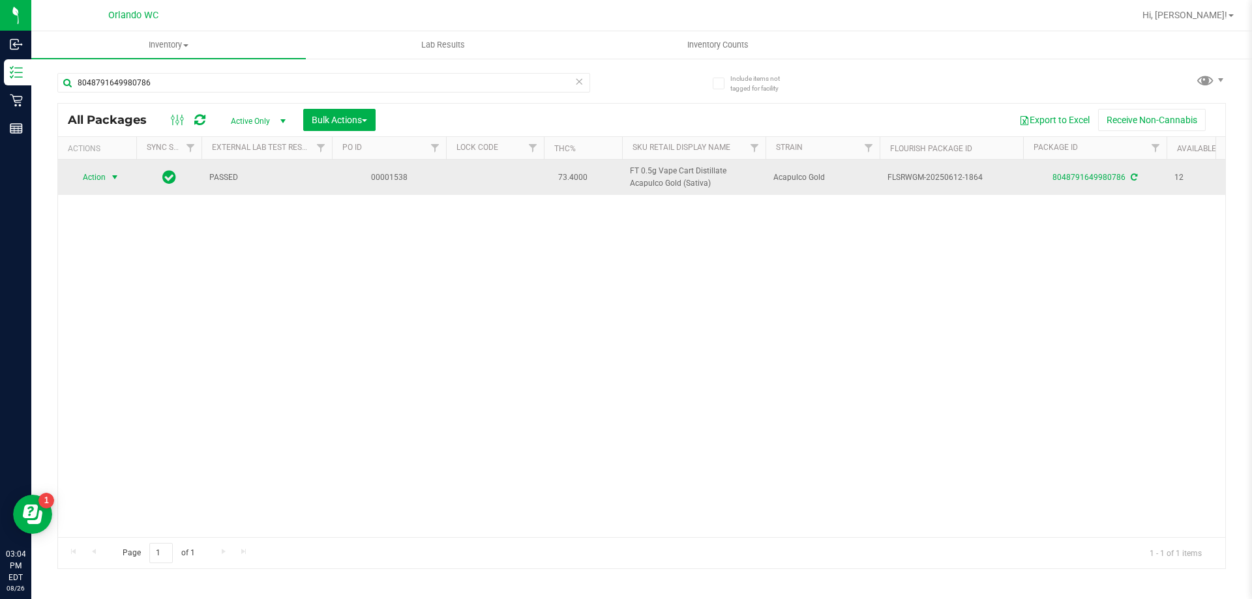
click at [104, 176] on span "Action" at bounding box center [88, 177] width 35 height 18
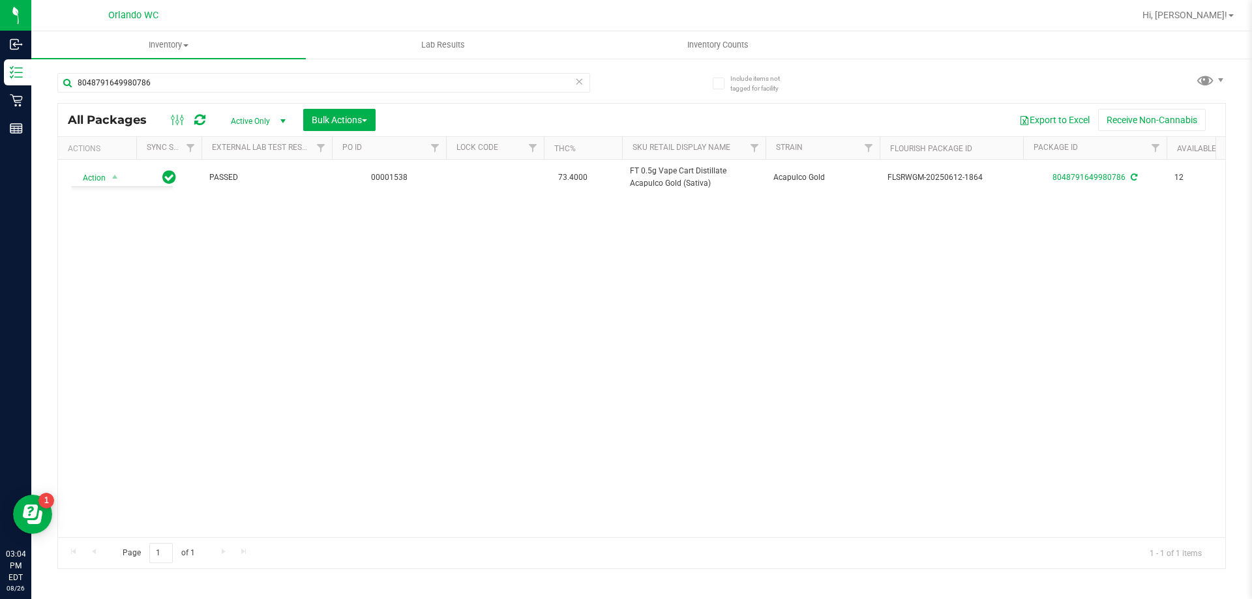
click at [645, 338] on div "Action Action Create package Edit attributes Global inventory Locate package Lo…" at bounding box center [641, 348] width 1167 height 377
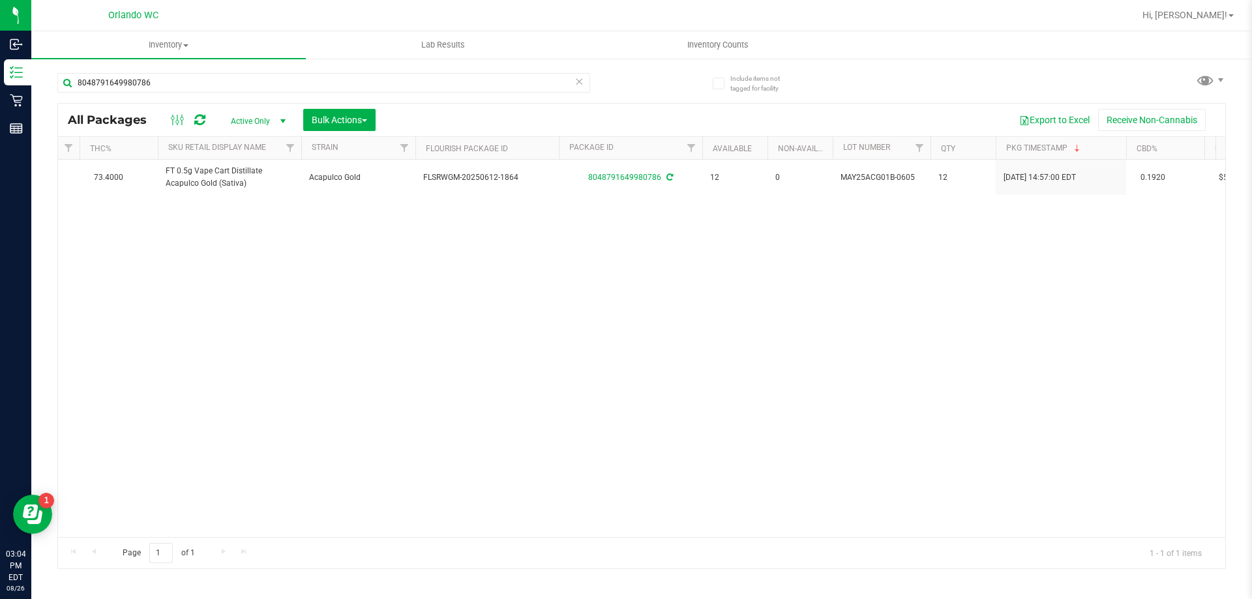
scroll to position [0, 498]
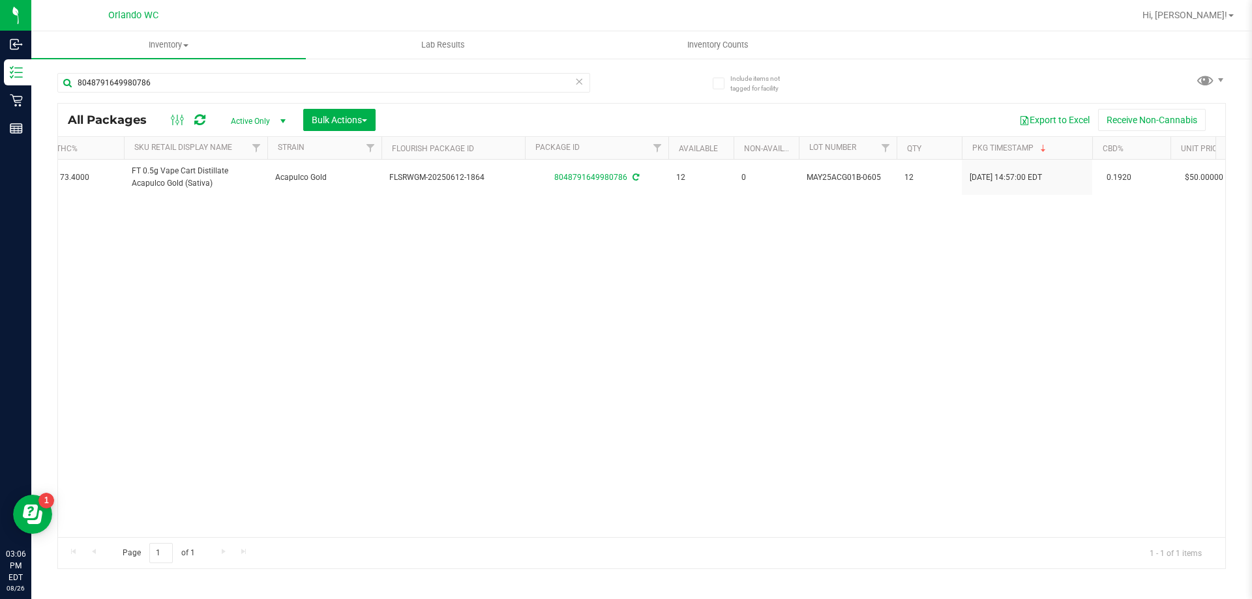
click at [322, 326] on div "Action Action Create package Edit attributes Global inventory Locate package Lo…" at bounding box center [641, 348] width 1167 height 377
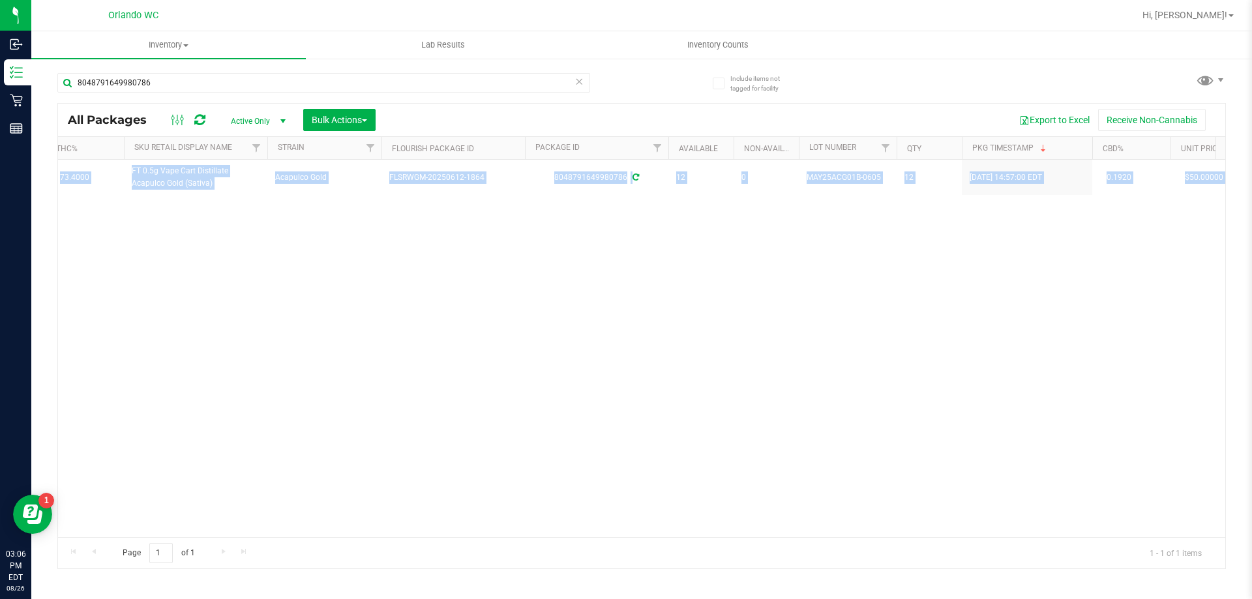
drag, startPoint x: 423, startPoint y: 525, endPoint x: 52, endPoint y: 564, distance: 373.6
click at [53, 564] on div "Inventory All packages All inventory Waste log Create inventory Lab Results Inv…" at bounding box center [641, 315] width 1220 height 568
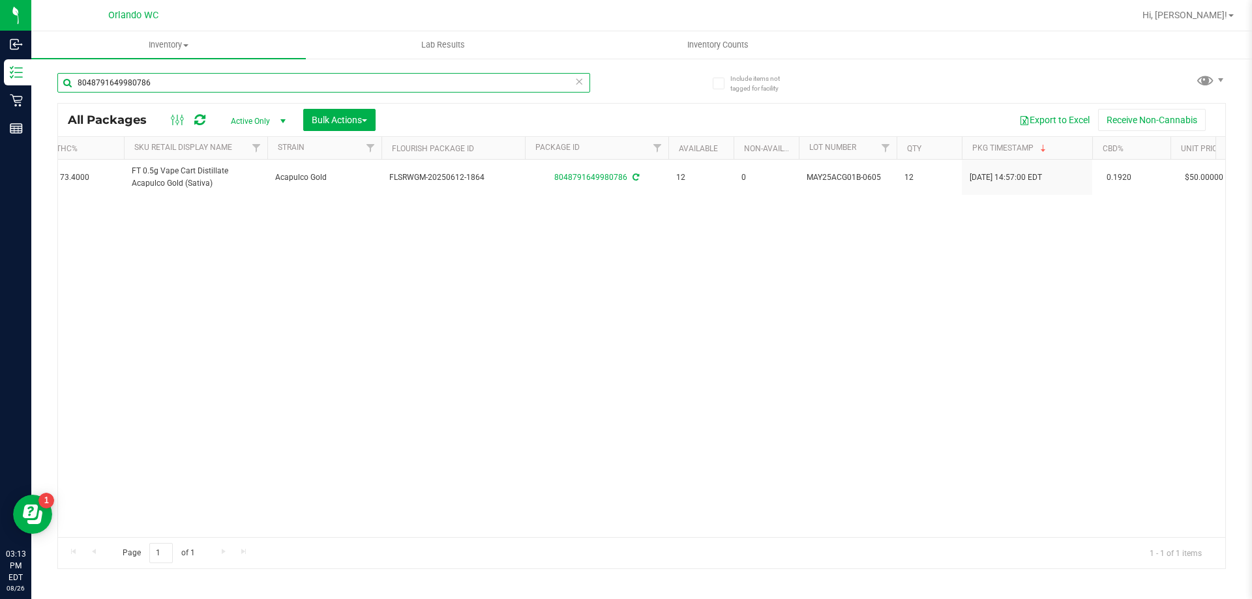
click at [170, 78] on input "8048791649980786" at bounding box center [323, 83] width 533 height 20
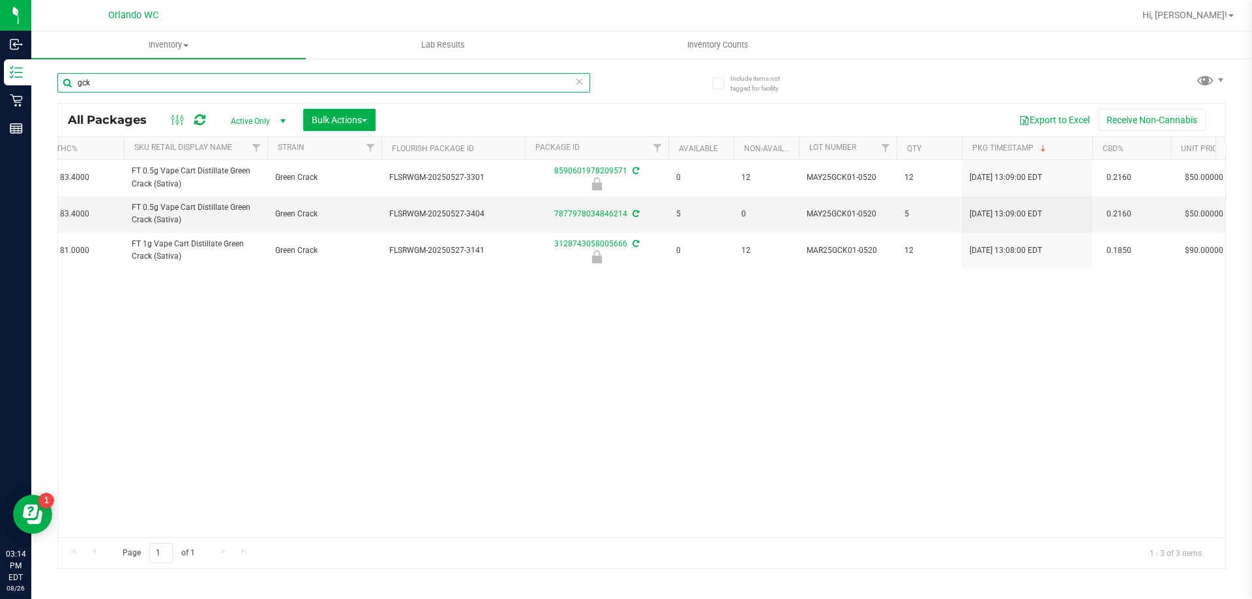
click at [181, 78] on input "gck" at bounding box center [323, 83] width 533 height 20
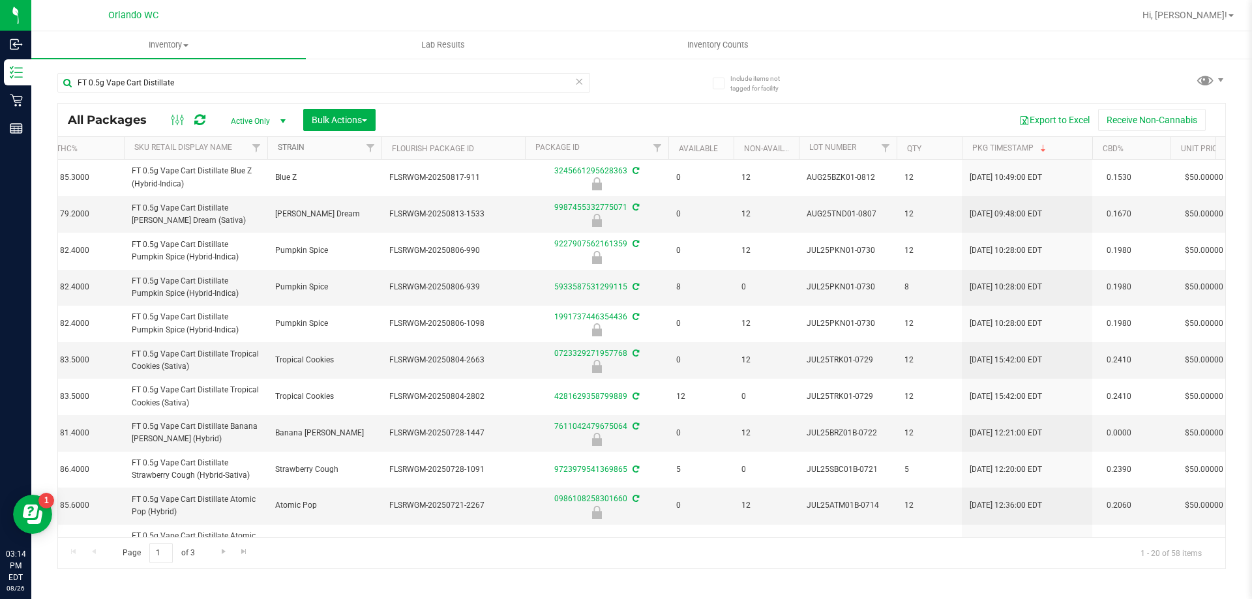
click at [301, 143] on link "Strain" at bounding box center [291, 147] width 27 height 9
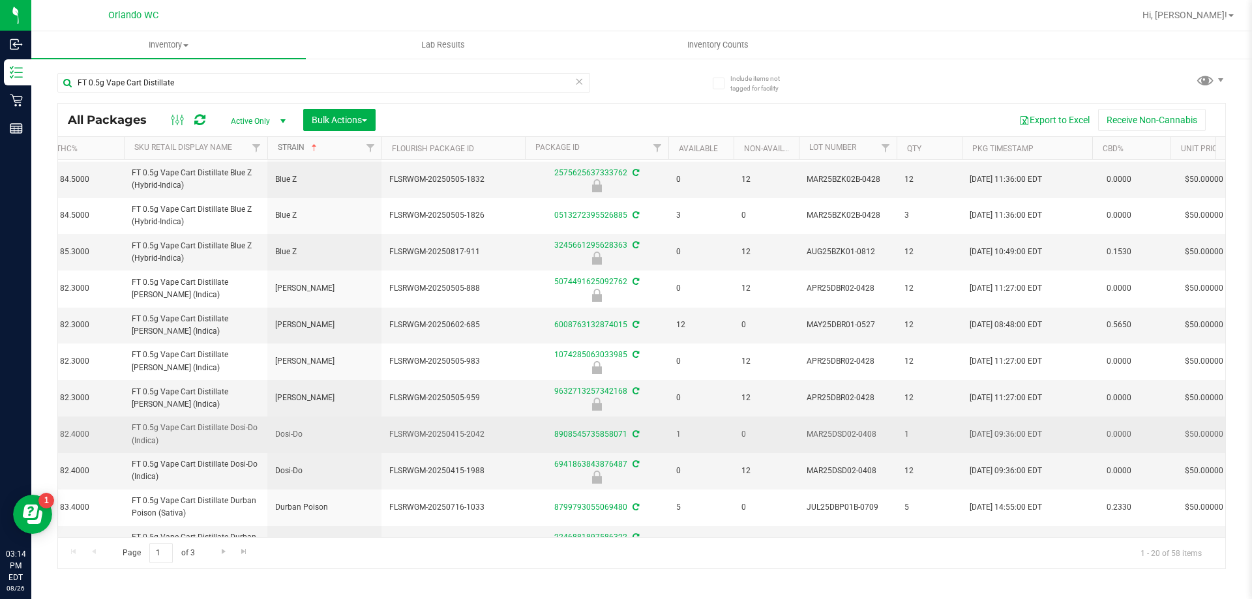
scroll to position [361, 498]
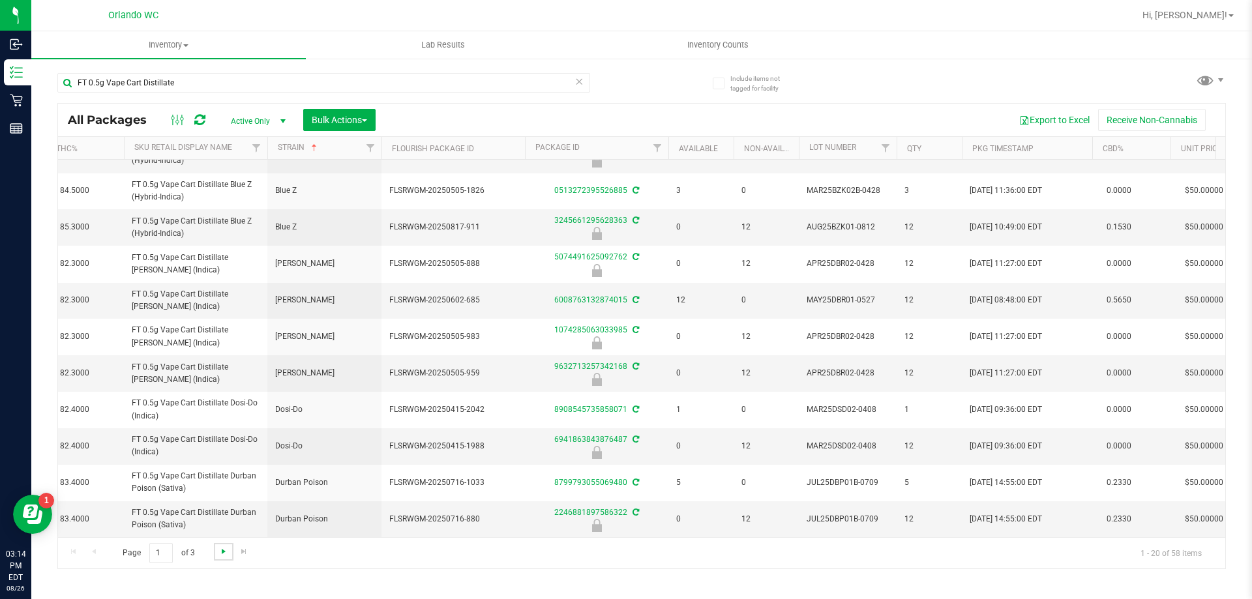
click at [220, 549] on span "Go to the next page" at bounding box center [223, 551] width 10 height 10
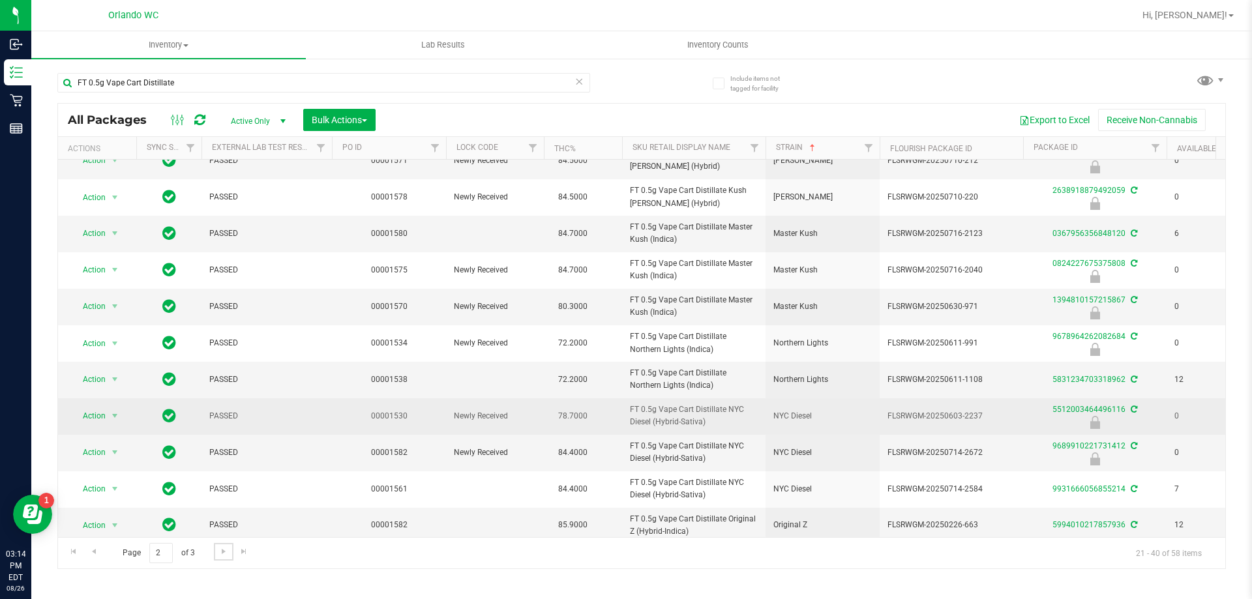
scroll to position [360, 0]
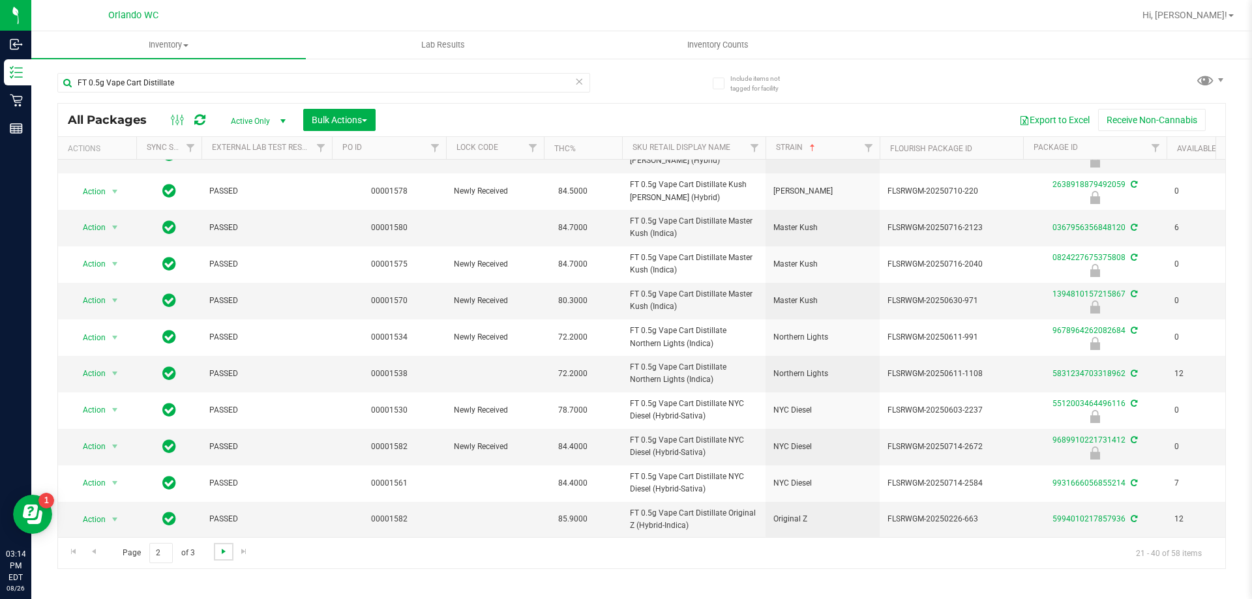
click at [222, 556] on span "Go to the next page" at bounding box center [223, 551] width 10 height 10
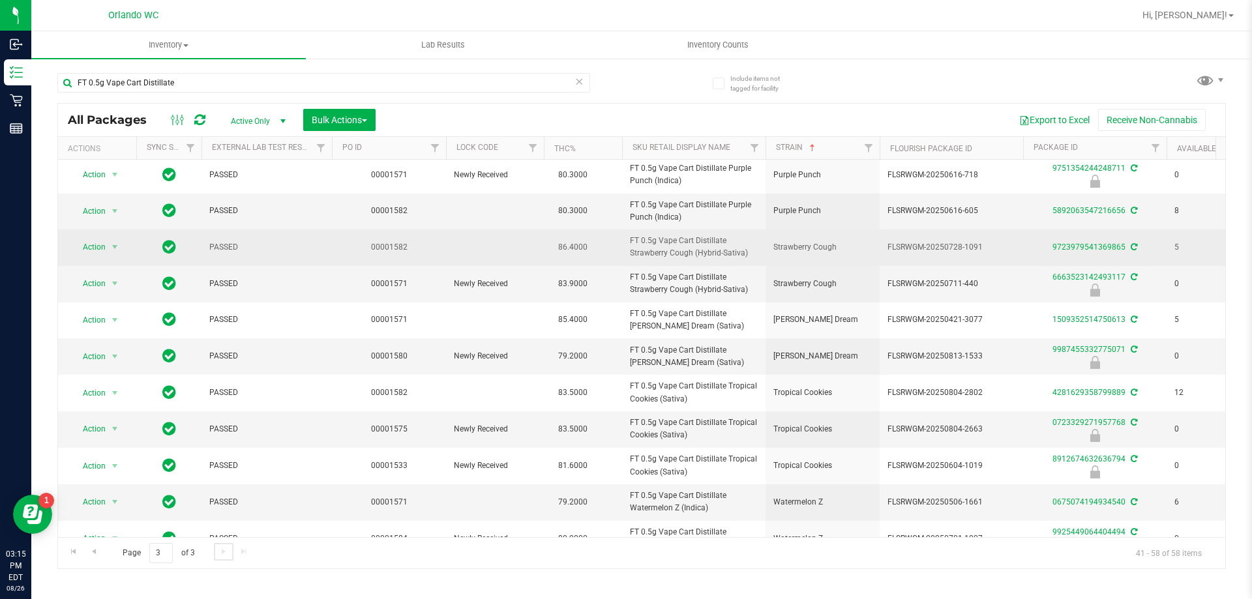
scroll to position [287, 0]
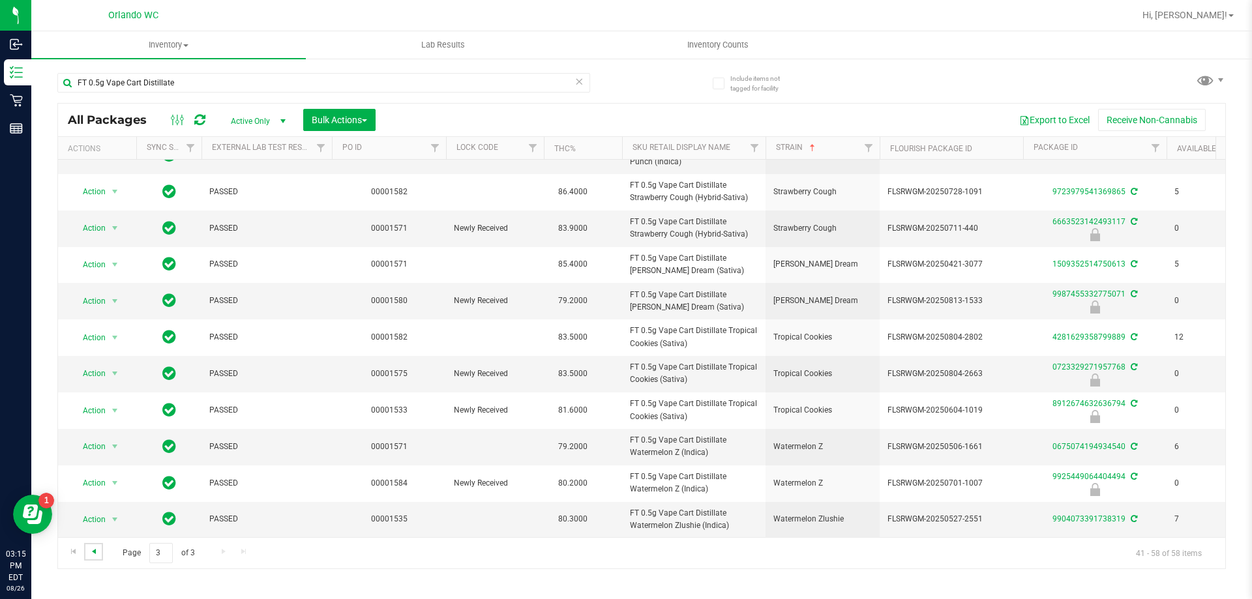
click at [93, 554] on span "Go to the previous page" at bounding box center [94, 551] width 10 height 10
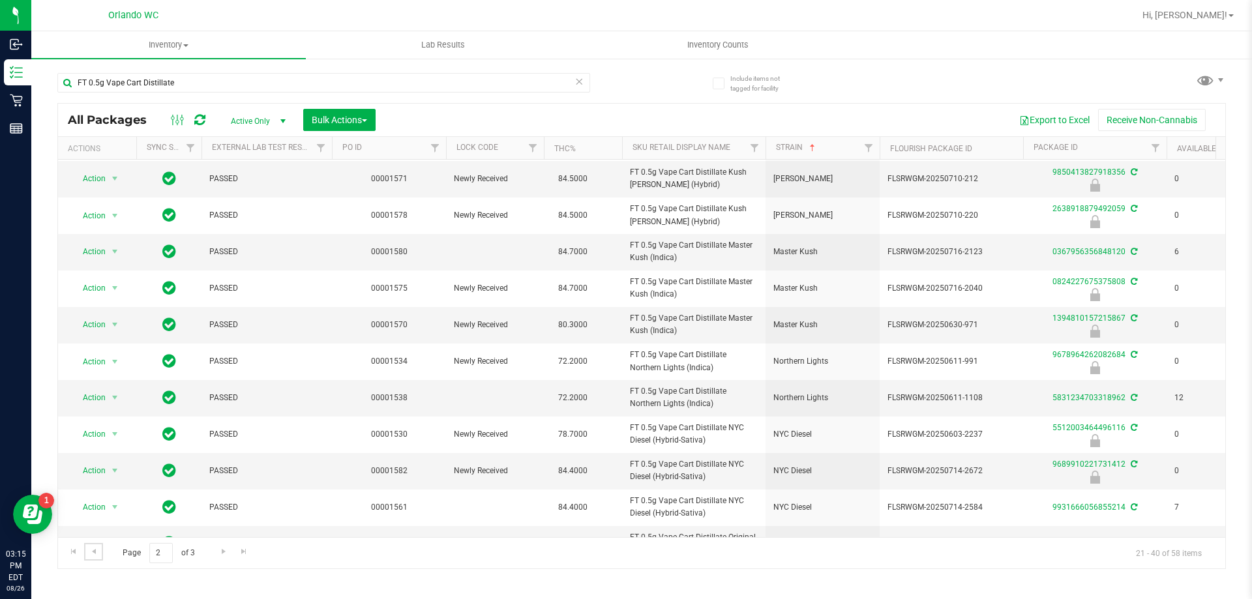
scroll to position [360, 0]
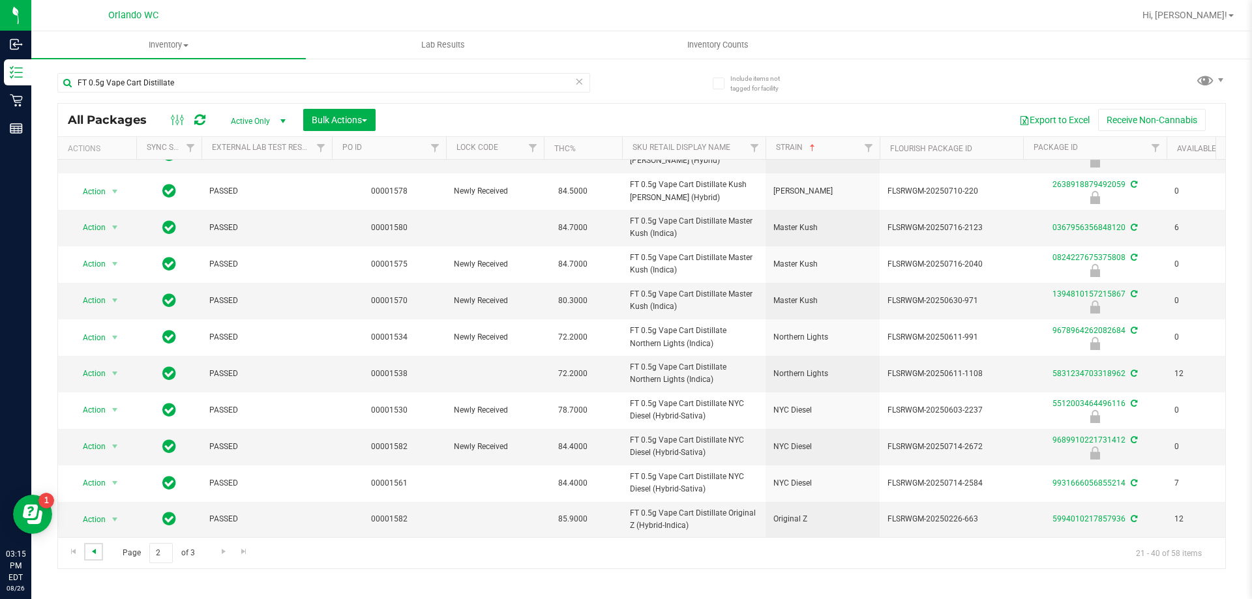
click at [91, 552] on span "Go to the previous page" at bounding box center [94, 551] width 10 height 10
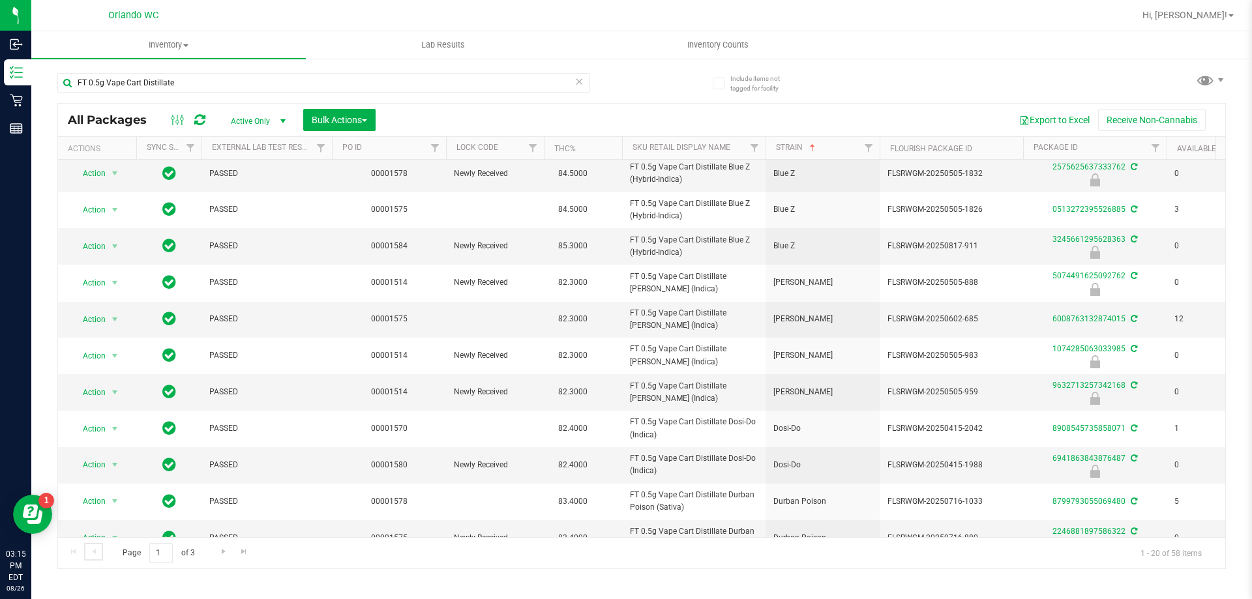
scroll to position [361, 0]
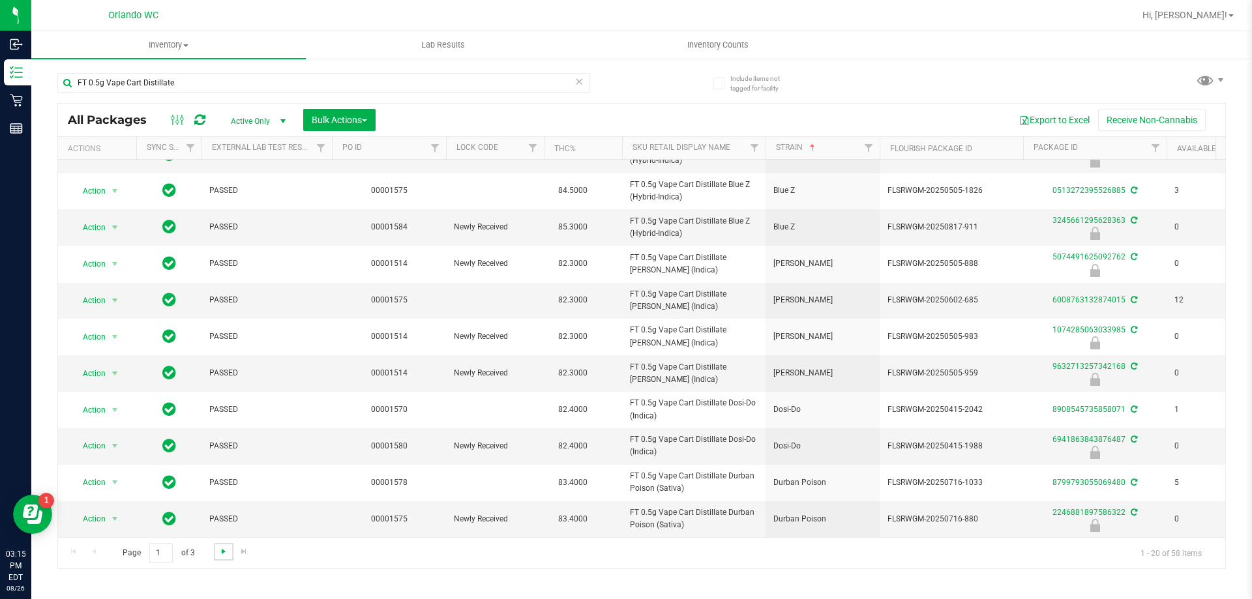
click at [219, 547] on span "Go to the next page" at bounding box center [223, 551] width 10 height 10
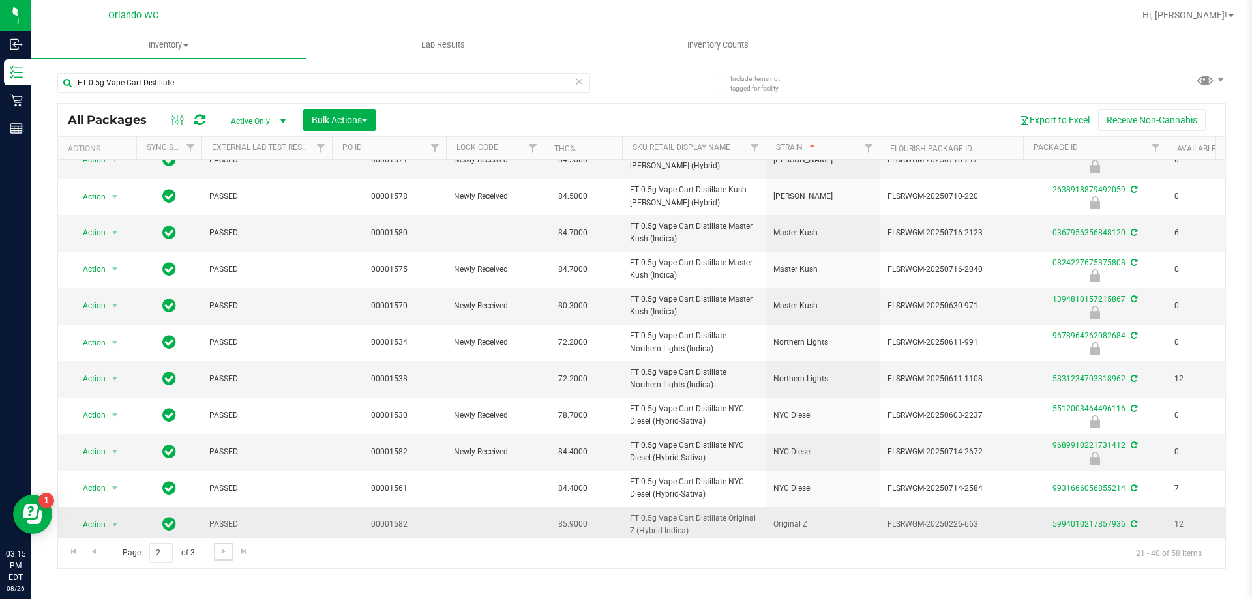
scroll to position [360, 0]
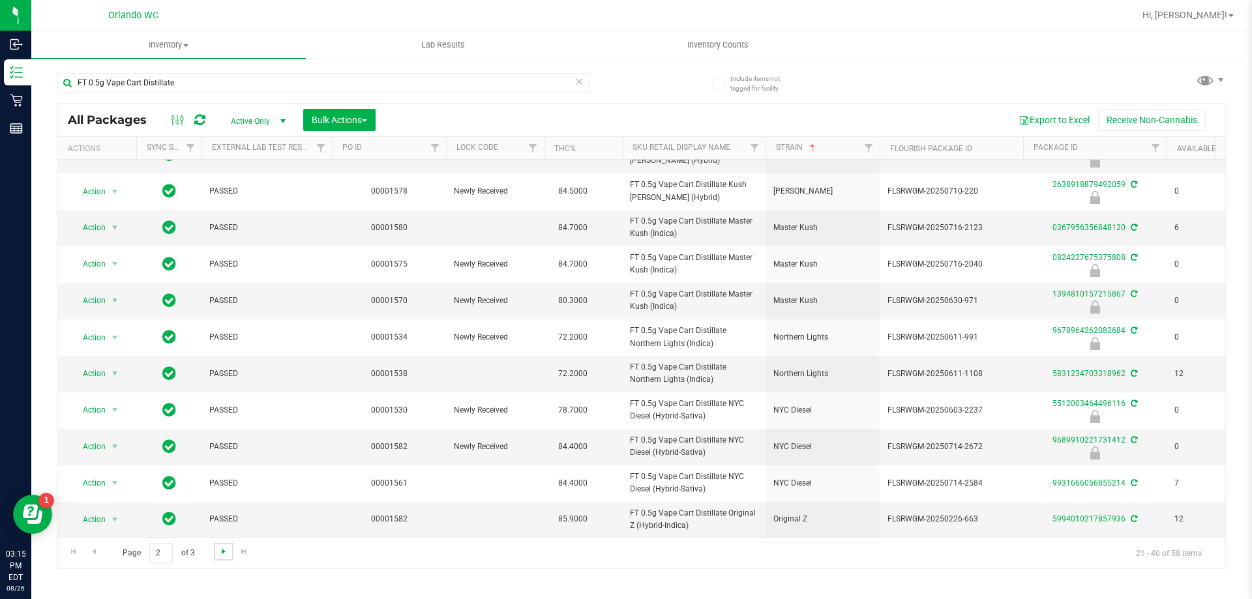
click at [220, 550] on span "Go to the next page" at bounding box center [223, 551] width 10 height 10
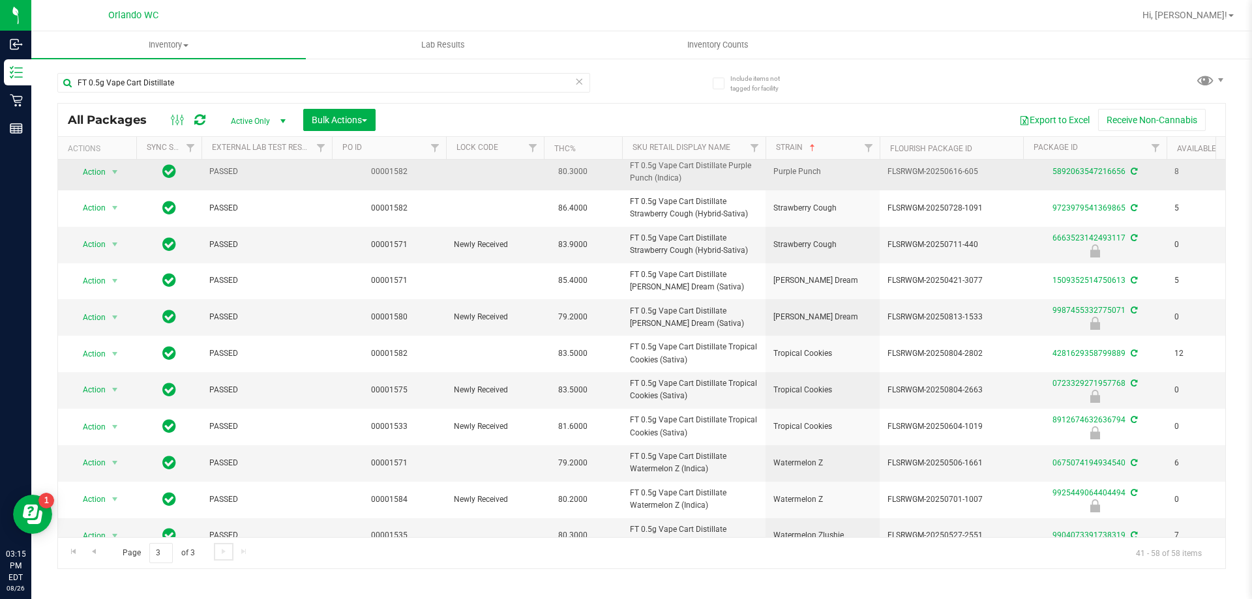
scroll to position [287, 0]
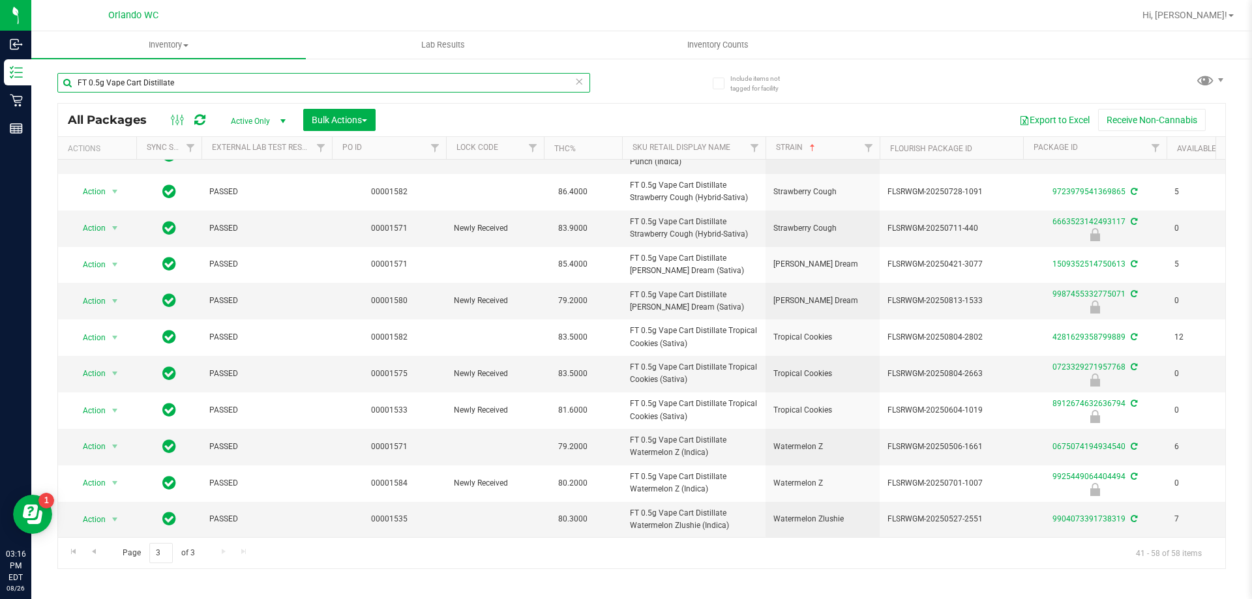
click at [205, 81] on input "FT 0.5g Vape Cart Distillate" at bounding box center [323, 83] width 533 height 20
click at [94, 81] on div "Inventory All packages All inventory Waste log Create inventory Lab Results Inv…" at bounding box center [641, 315] width 1220 height 568
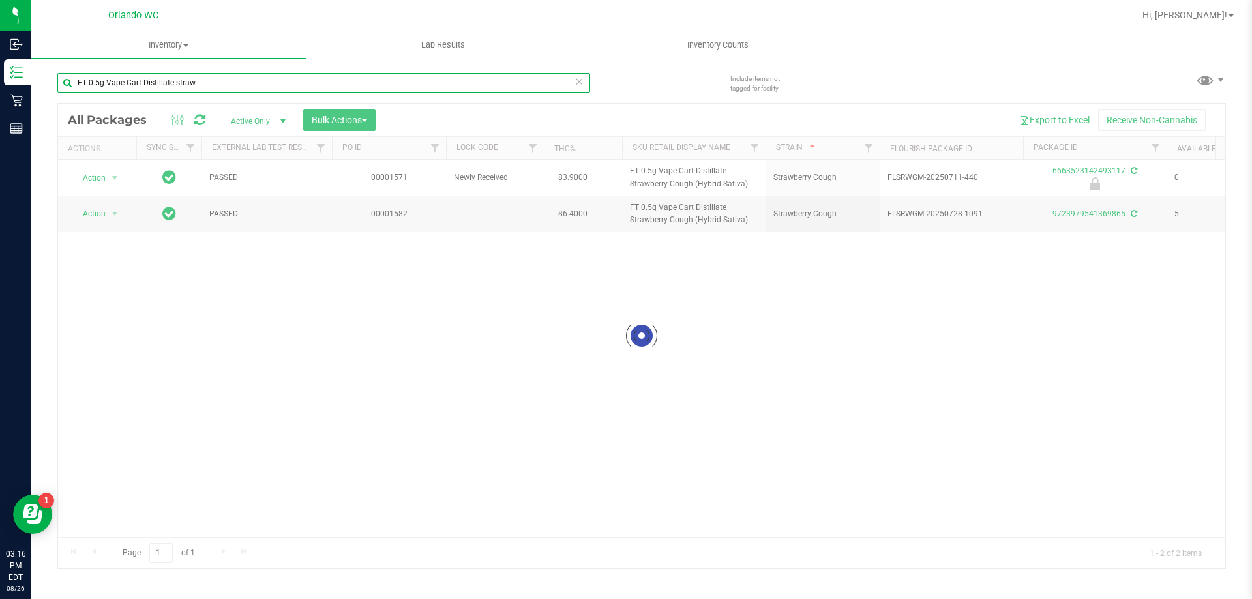
click at [97, 81] on input "FT 0.5g Vape Cart Distillate straw" at bounding box center [323, 83] width 533 height 20
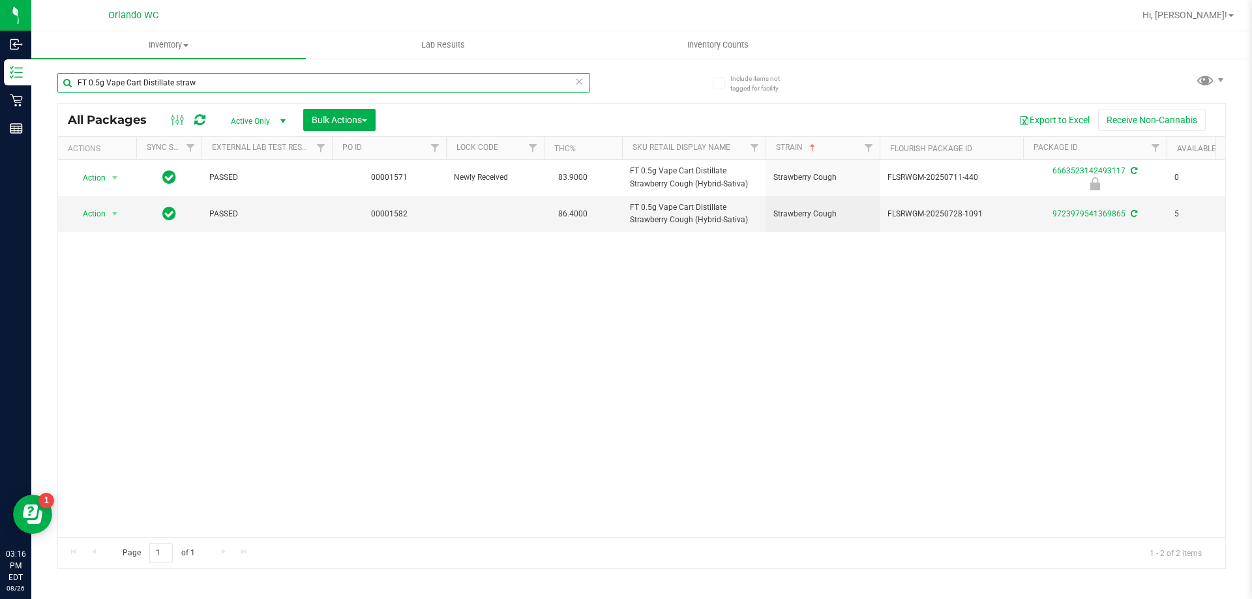
drag, startPoint x: 105, startPoint y: 82, endPoint x: 42, endPoint y: 76, distance: 63.5
click at [42, 76] on div "Include items not tagged for facility FT 0.5g Vape Cart Distillate straw All Pa…" at bounding box center [641, 256] width 1220 height 398
click at [205, 86] on input "Vape Cart Distillate straw" at bounding box center [323, 83] width 533 height 20
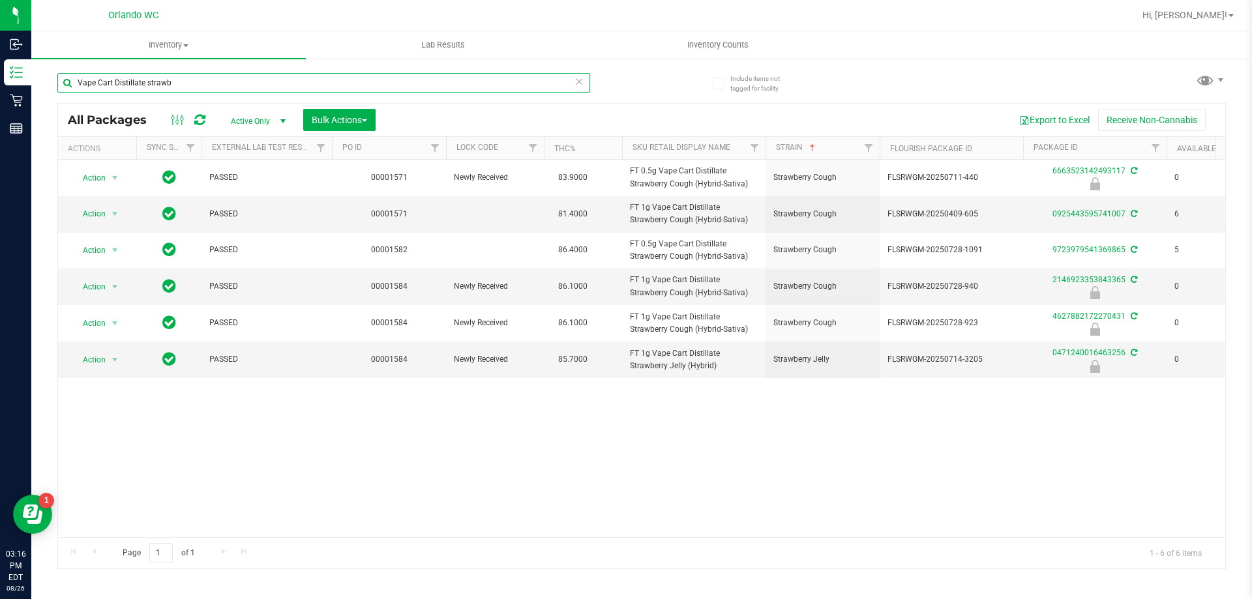
type input "Vape Cart Distillate strawb"
click at [670, 526] on div "Action Action Edit attributes Global inventory Locate package Package audit log…" at bounding box center [641, 348] width 1167 height 377
drag, startPoint x: 673, startPoint y: 527, endPoint x: 720, endPoint y: 528, distance: 46.3
click at [718, 528] on div "Action Action Edit attributes Global inventory Locate package Package audit log…" at bounding box center [641, 348] width 1167 height 377
drag, startPoint x: 835, startPoint y: 353, endPoint x: 760, endPoint y: 349, distance: 75.7
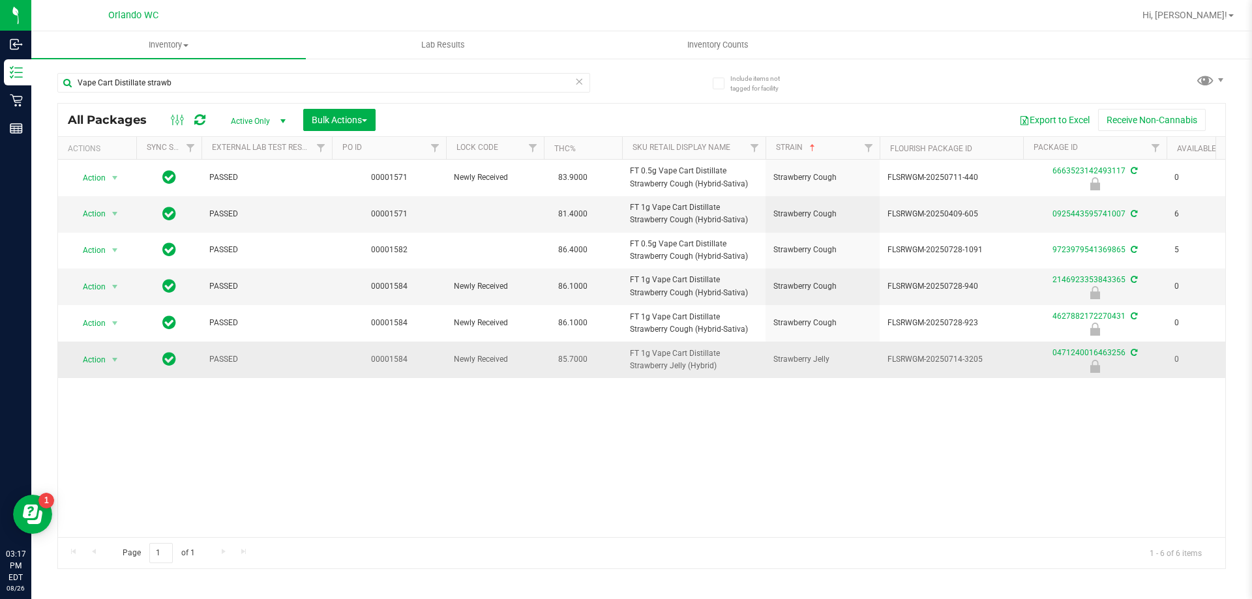
click at [760, 349] on tr "Action Action Edit attributes Global inventory Locate package Package audit log…" at bounding box center [1013, 360] width 1910 height 36
copy tr "Strawberry Jelly"
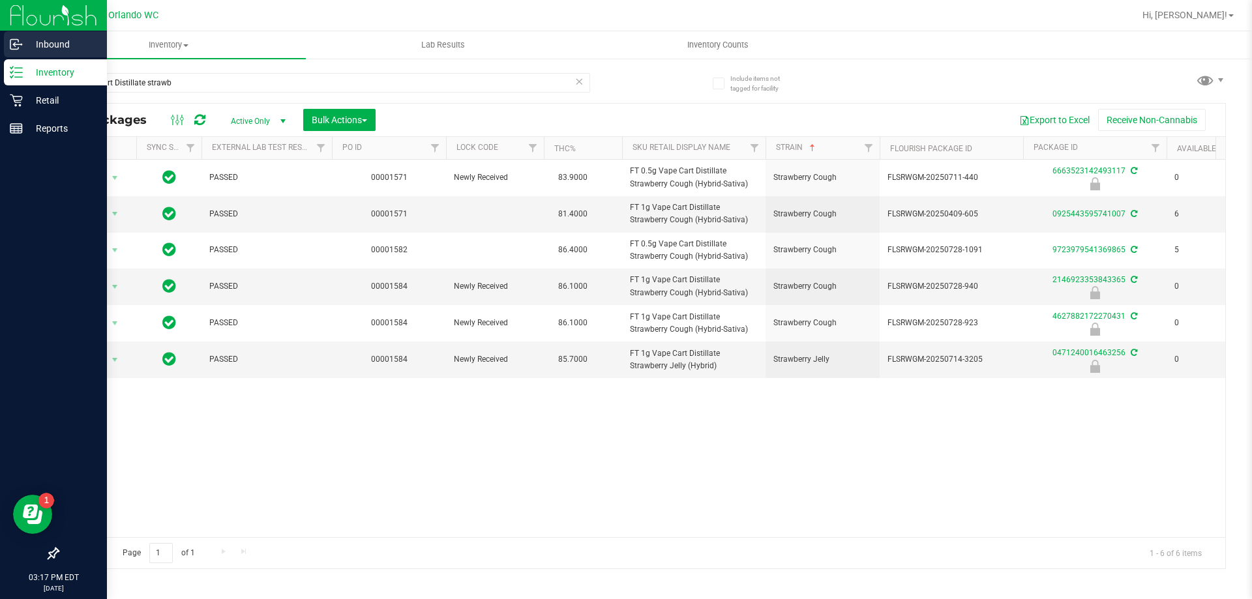
click at [71, 35] on div "Inbound" at bounding box center [55, 44] width 103 height 26
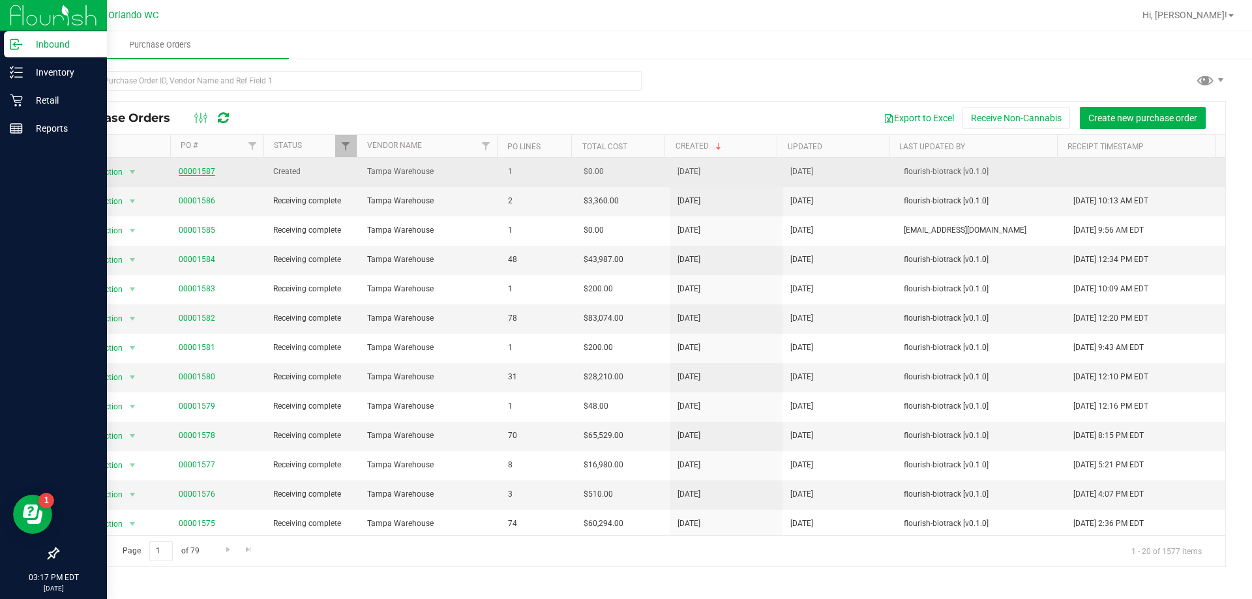
click at [207, 171] on link "00001587" at bounding box center [197, 171] width 37 height 9
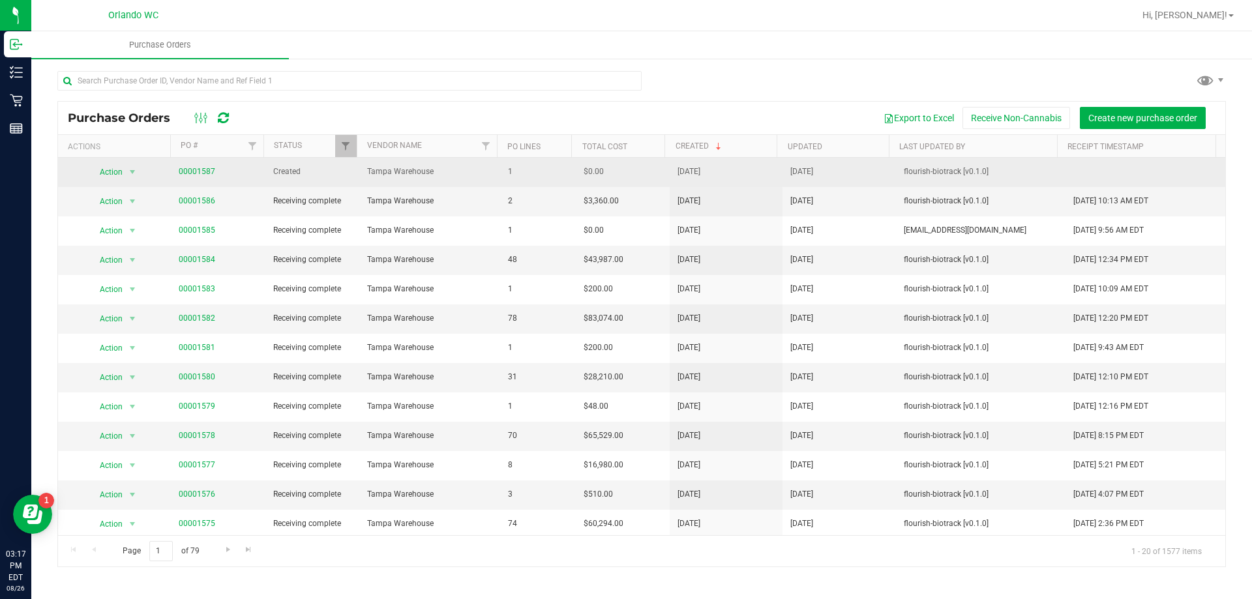
drag, startPoint x: 269, startPoint y: 182, endPoint x: 468, endPoint y: 166, distance: 200.1
click at [468, 166] on tr "Action Action Cancel purchase order Close purchase order Edit purchase order PO…" at bounding box center [641, 172] width 1167 height 29
drag, startPoint x: 642, startPoint y: 170, endPoint x: 253, endPoint y: 121, distance: 391.6
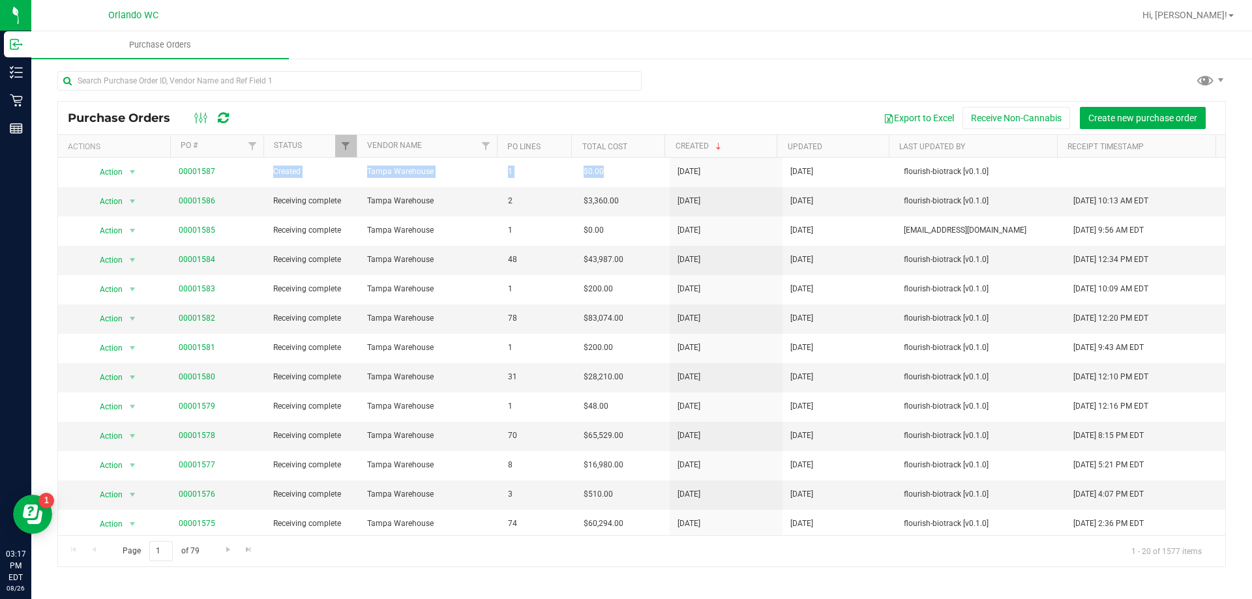
click at [258, 169] on tr "Action Action Cancel purchase order Close purchase order Edit purchase order PO…" at bounding box center [641, 172] width 1167 height 29
click at [475, 82] on input "text" at bounding box center [349, 81] width 584 height 20
click at [776, 70] on div "Purchase Orders Export to Excel Receive Non-Cannabis Create new purchase order …" at bounding box center [641, 318] width 1220 height 523
click at [287, 87] on input "text" at bounding box center [349, 81] width 584 height 20
paste input "Strawberry Jelly"
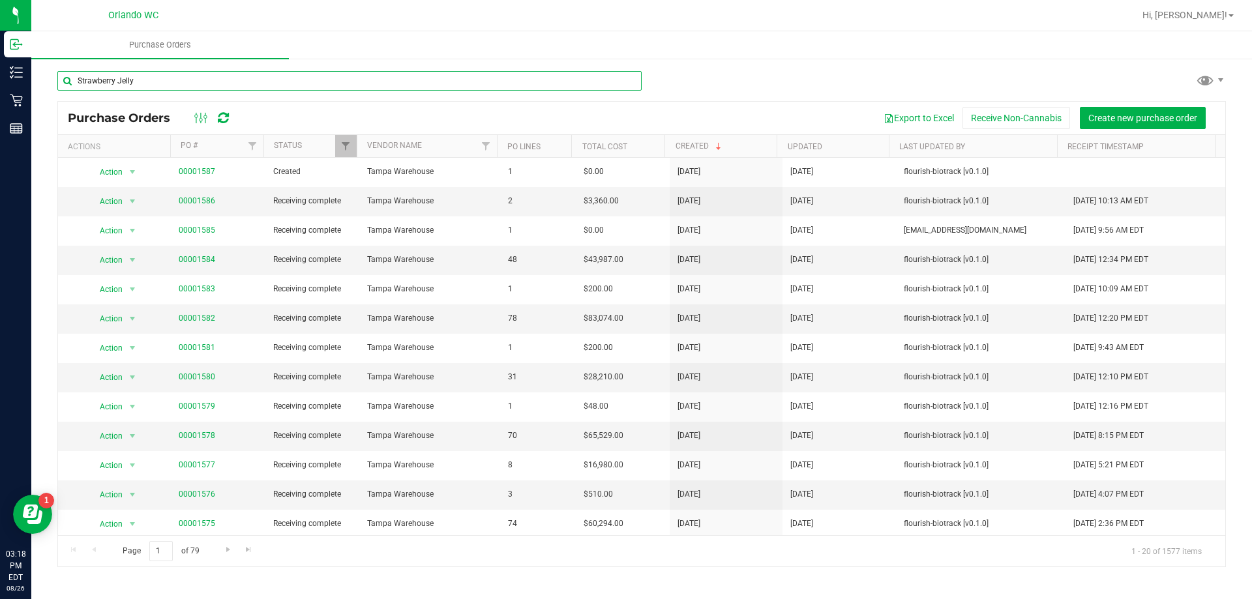
click at [88, 77] on input "Strawberry Jelly" at bounding box center [349, 81] width 584 height 20
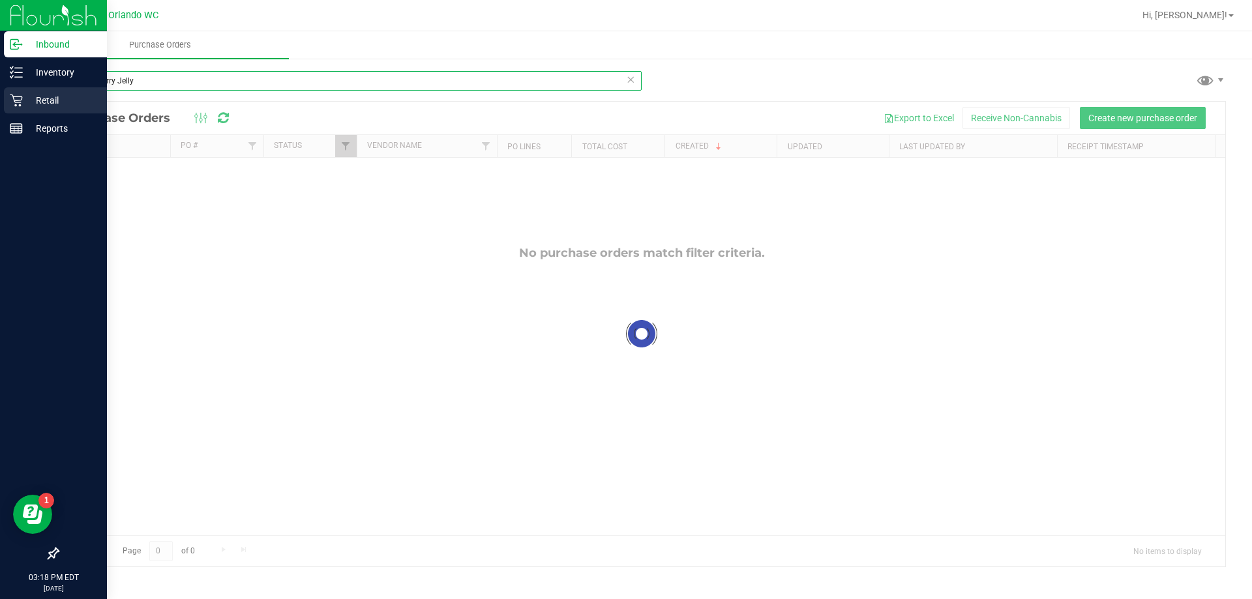
type input "Strawberry Jelly"
click at [12, 108] on div "Retail" at bounding box center [55, 100] width 103 height 26
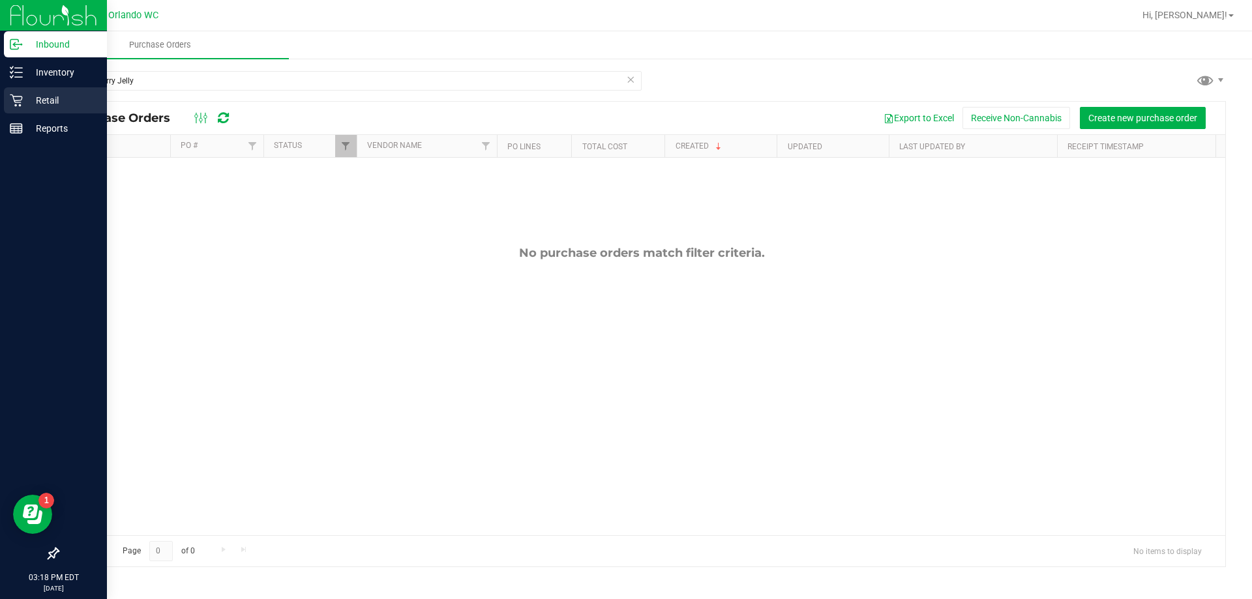
click at [62, 93] on p "Retail" at bounding box center [62, 101] width 78 height 16
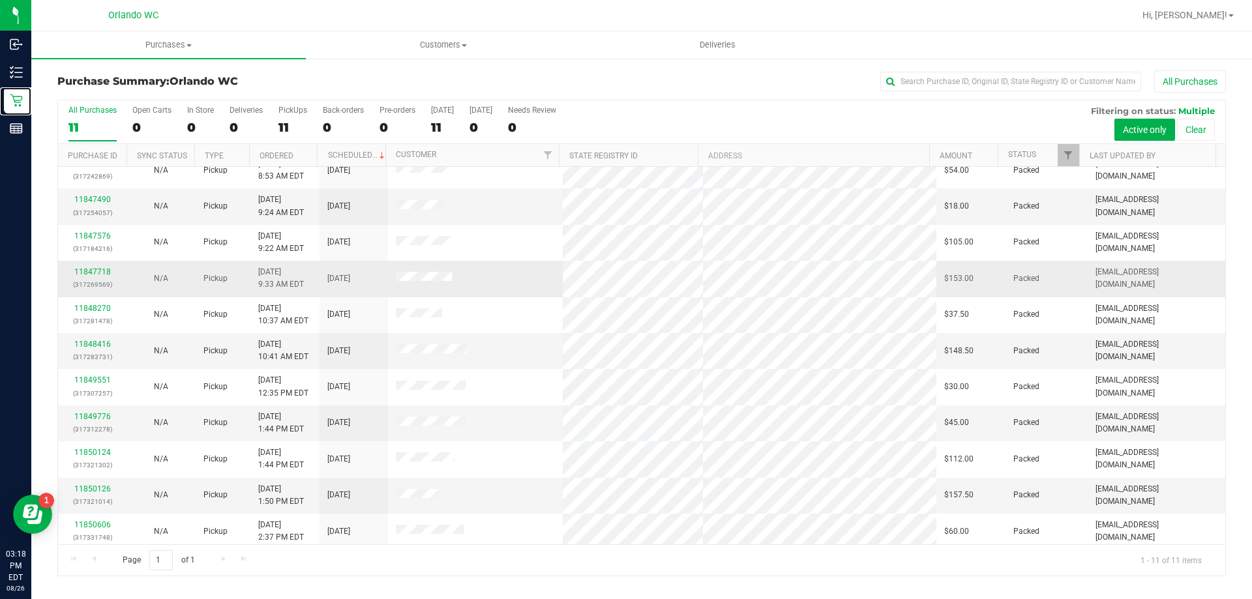
scroll to position [19, 0]
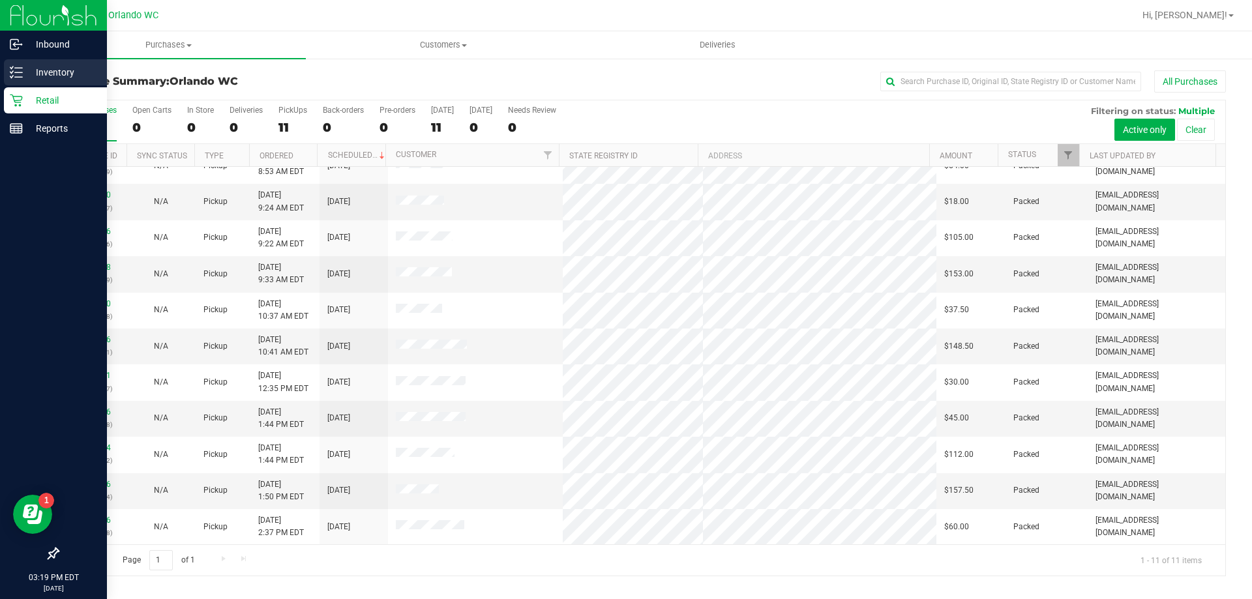
click at [23, 71] on p "Inventory" at bounding box center [62, 73] width 78 height 16
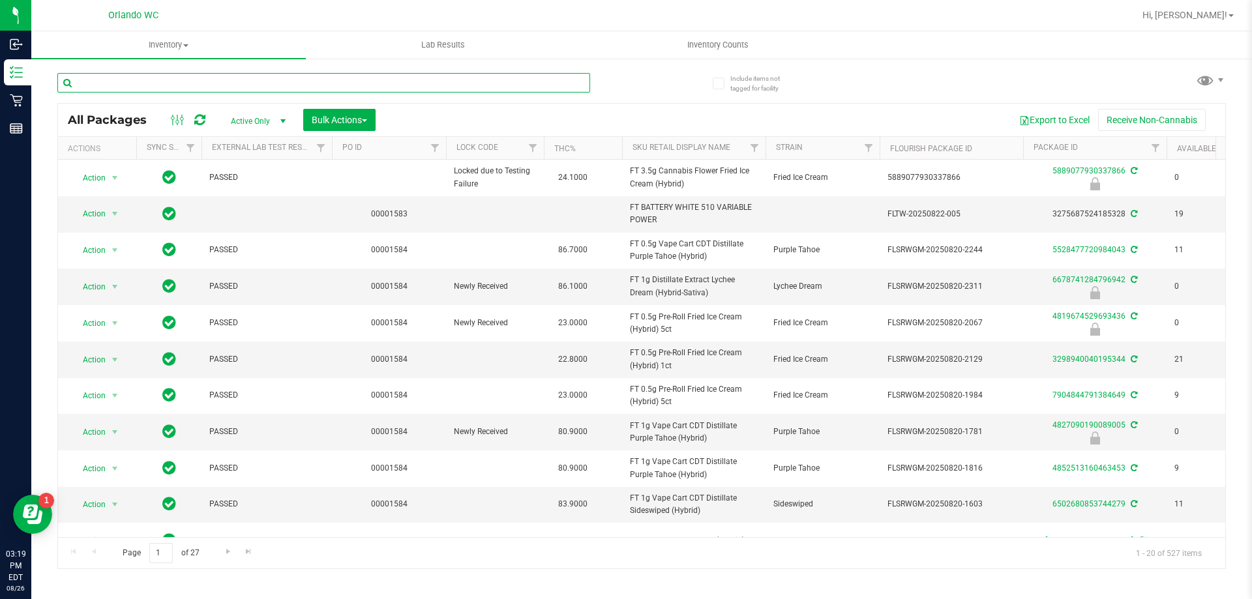
click at [374, 82] on input "text" at bounding box center [323, 83] width 533 height 20
paste input "Strawberry Jelly"
type input "Strawberry Jelly"
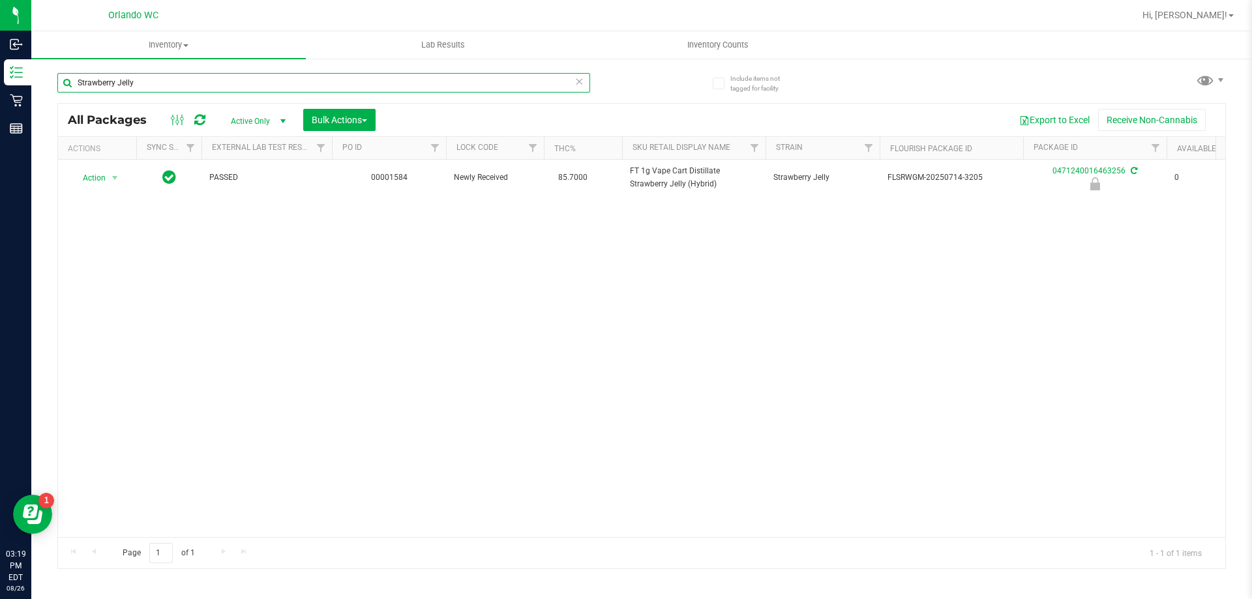
drag, startPoint x: 381, startPoint y: 80, endPoint x: 80, endPoint y: 83, distance: 301.2
click at [61, 83] on input "Strawberry Jelly" at bounding box center [323, 83] width 533 height 20
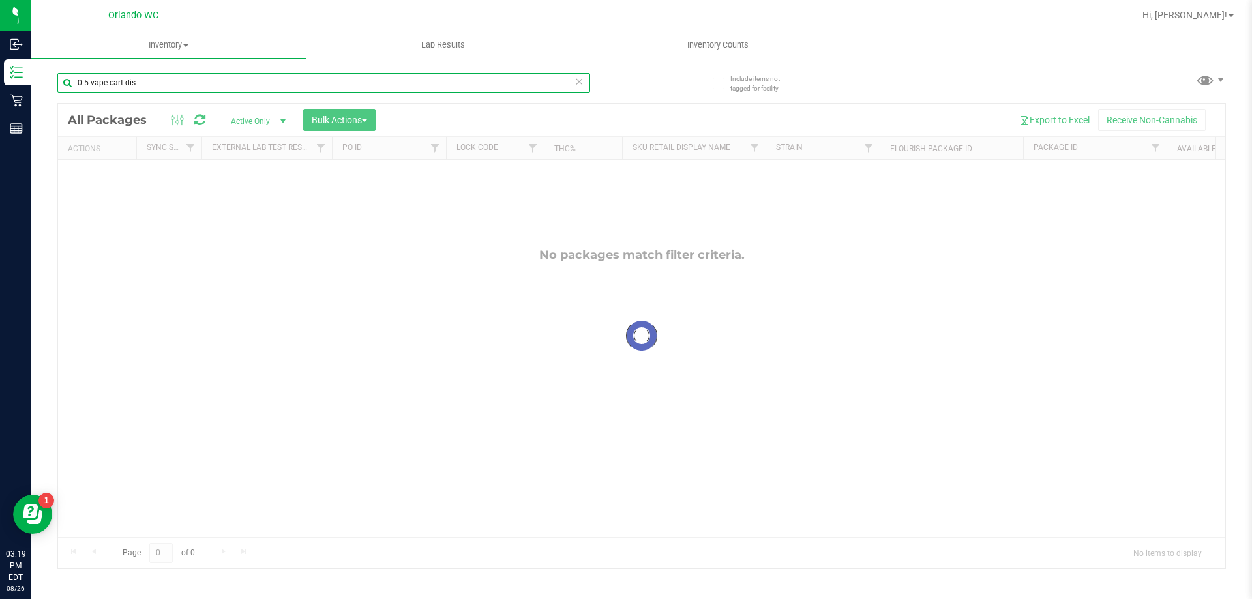
click at [89, 80] on input "0.5 vape cart dis" at bounding box center [323, 83] width 533 height 20
click at [166, 89] on input "0.5g vape cart dis" at bounding box center [323, 83] width 533 height 20
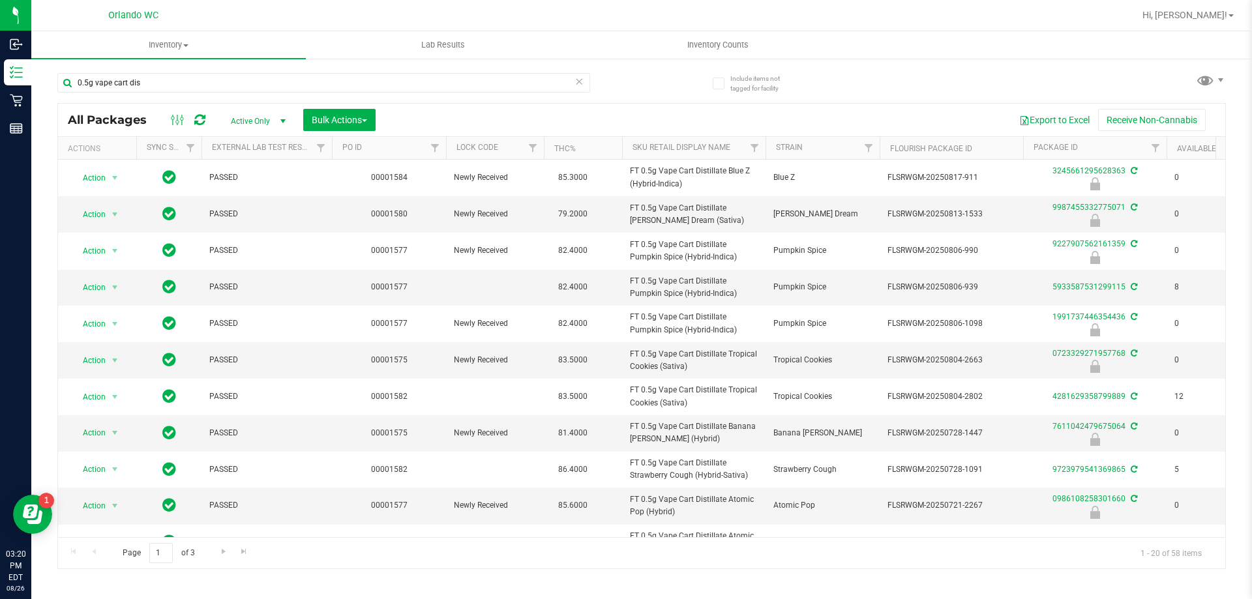
click at [527, 124] on div "Export to Excel Receive Non-Cannabis" at bounding box center [800, 120] width 830 height 22
drag, startPoint x: 630, startPoint y: 209, endPoint x: 725, endPoint y: 205, distance: 94.6
click at [725, 205] on span "FT 0.5g Vape Cart Distillate Tangie Dream (Sativa)" at bounding box center [694, 214] width 128 height 25
copy span "FT 0.5g Vape Cart Distillate"
click at [310, 87] on input "0.5g vape cart dis" at bounding box center [323, 83] width 533 height 20
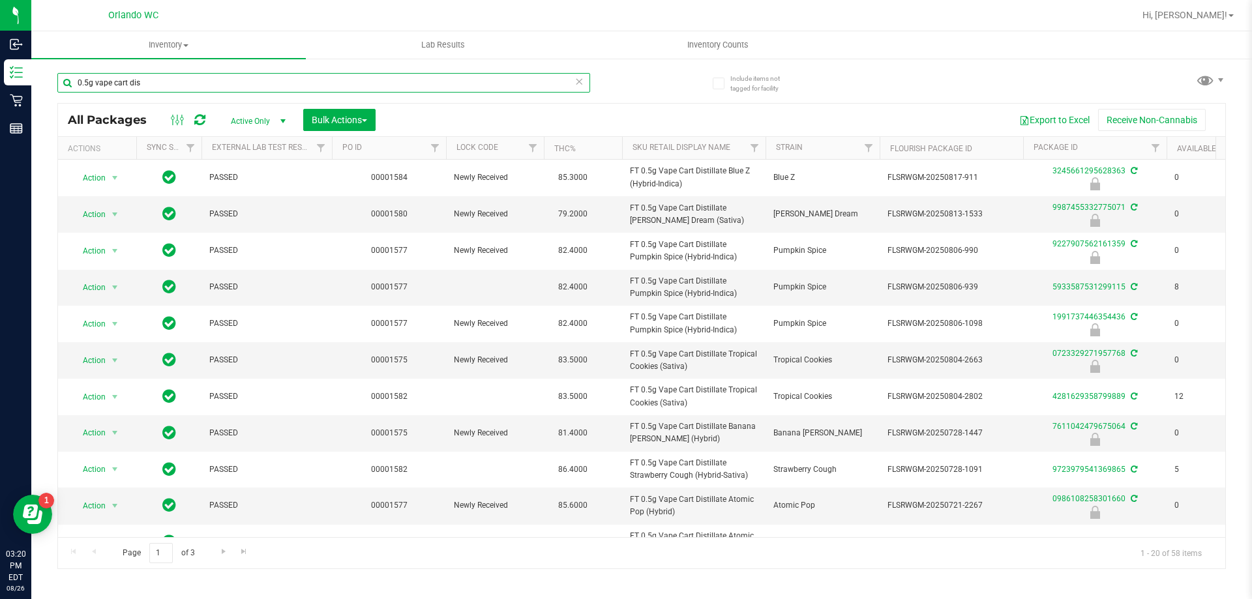
click at [310, 87] on input "0.5g vape cart dis" at bounding box center [323, 83] width 533 height 20
paste input "FT 0.5g Vape Cart Distillate"
click at [98, 81] on input "FT 0.5g Vape Cart Distillate" at bounding box center [323, 83] width 533 height 20
click at [192, 84] on input "FT 1g Vape Cart Distillate" at bounding box center [323, 83] width 533 height 20
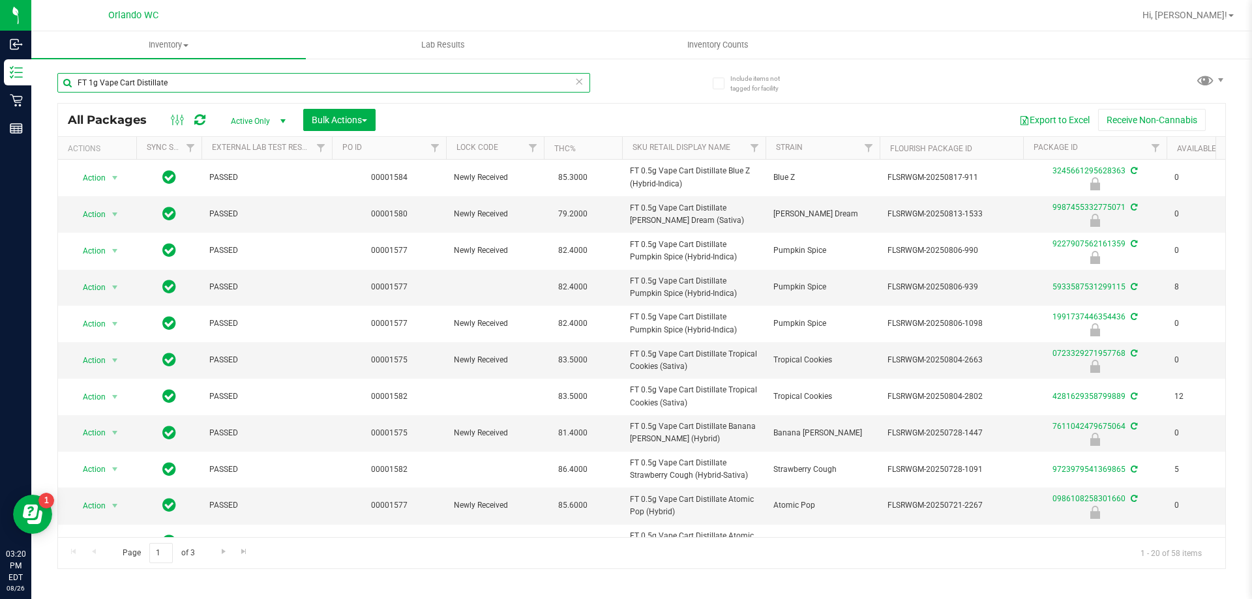
type input "FT 1g Vape Cart Distillate"
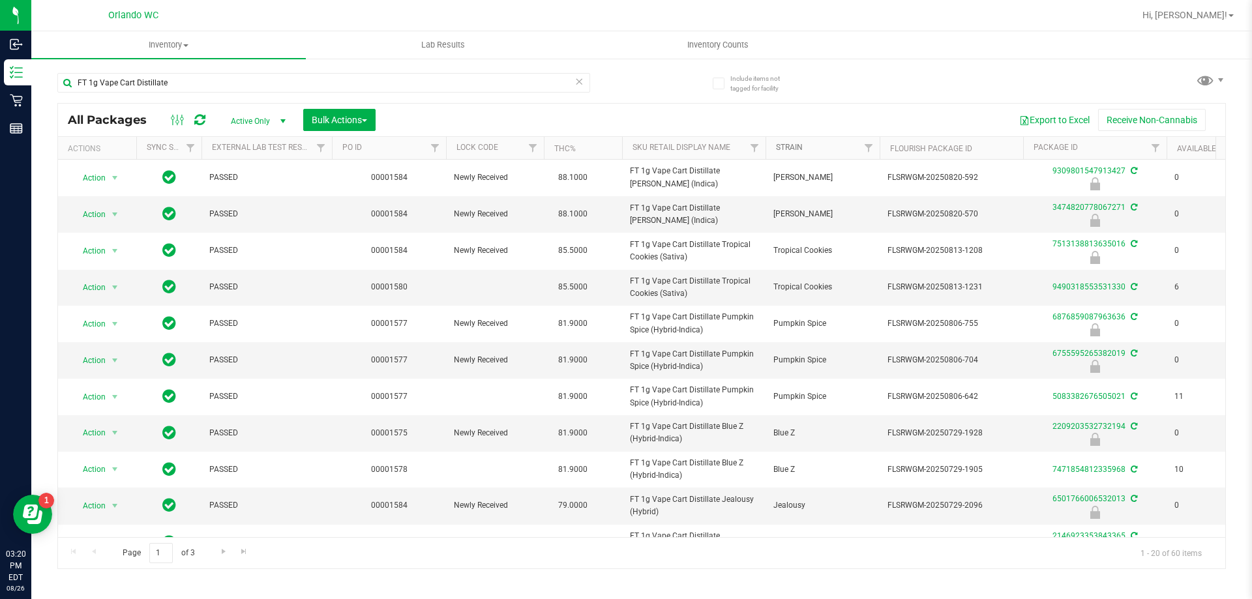
click at [800, 143] on link "Strain" at bounding box center [789, 147] width 27 height 9
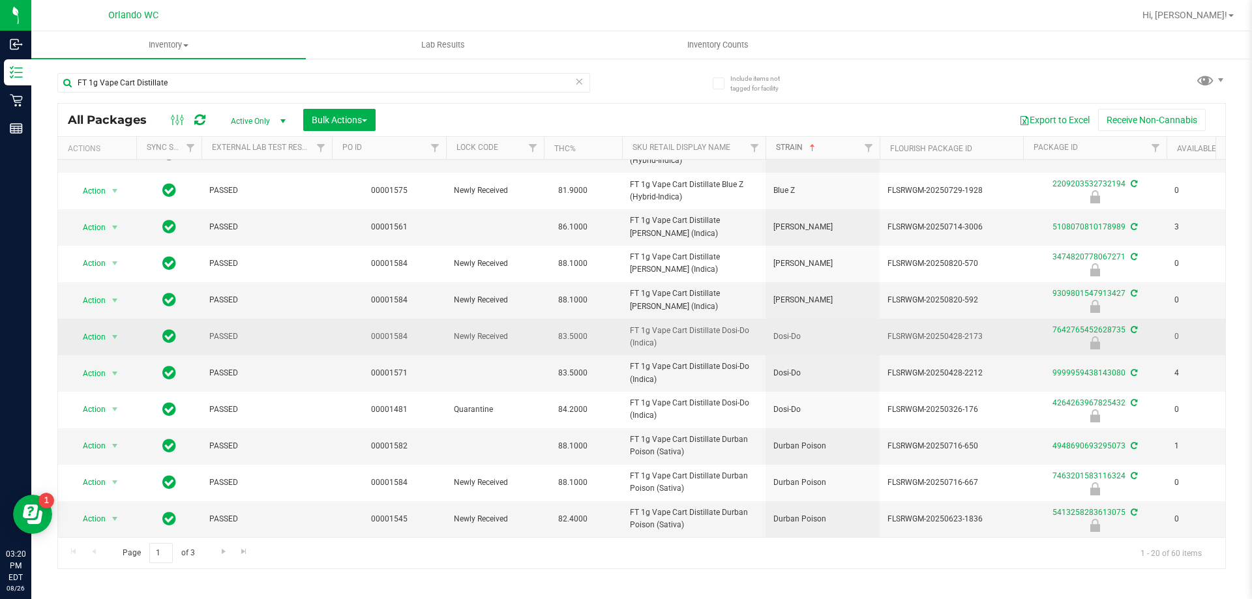
scroll to position [360, 0]
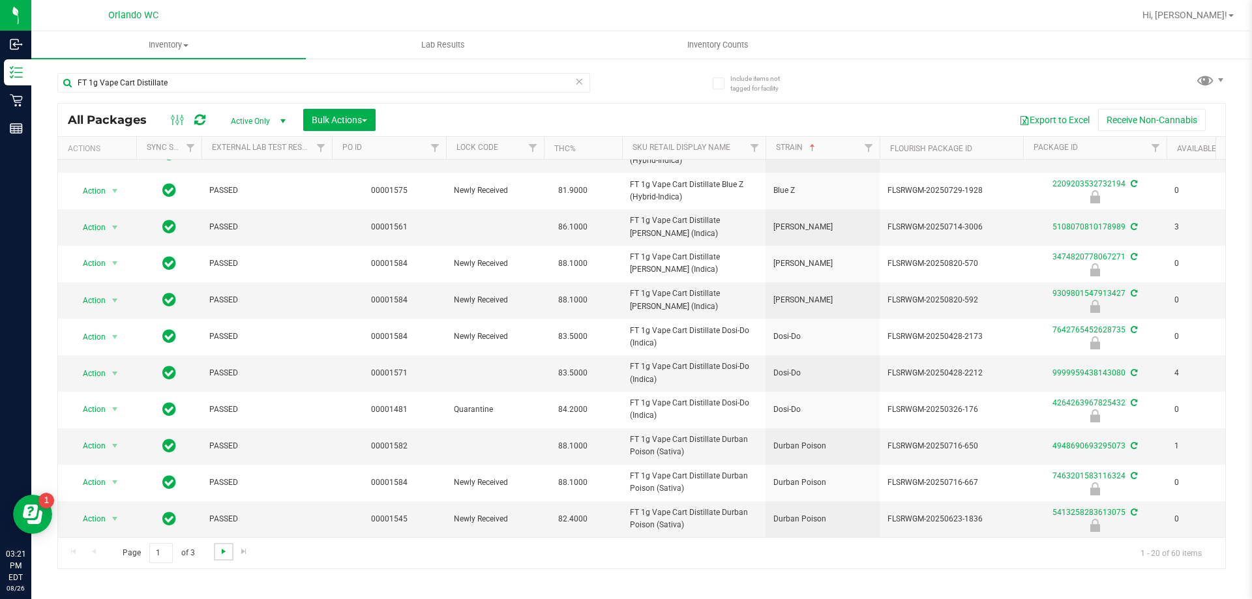
click at [218, 552] on span "Go to the next page" at bounding box center [223, 551] width 10 height 10
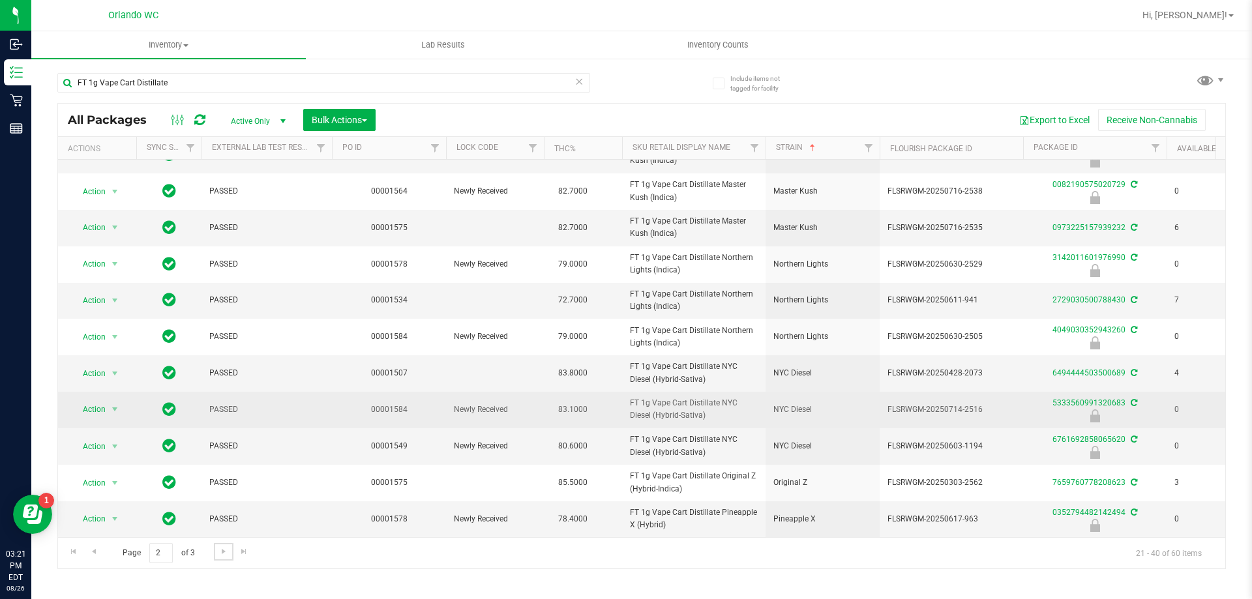
scroll to position [360, 0]
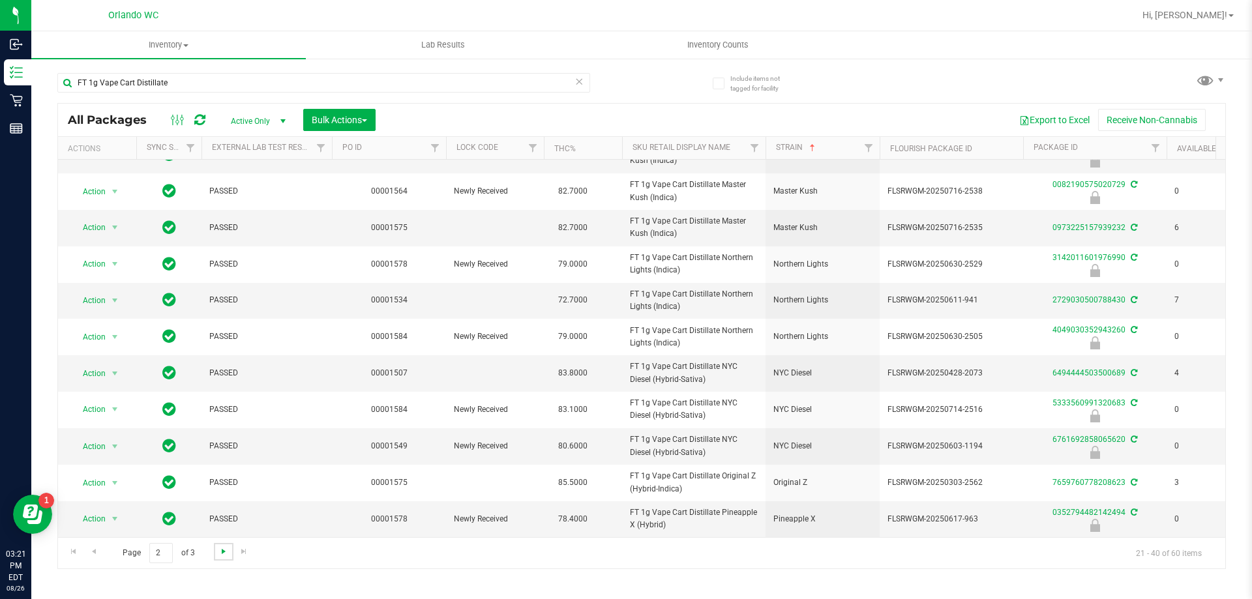
click at [220, 554] on span "Go to the next page" at bounding box center [223, 551] width 10 height 10
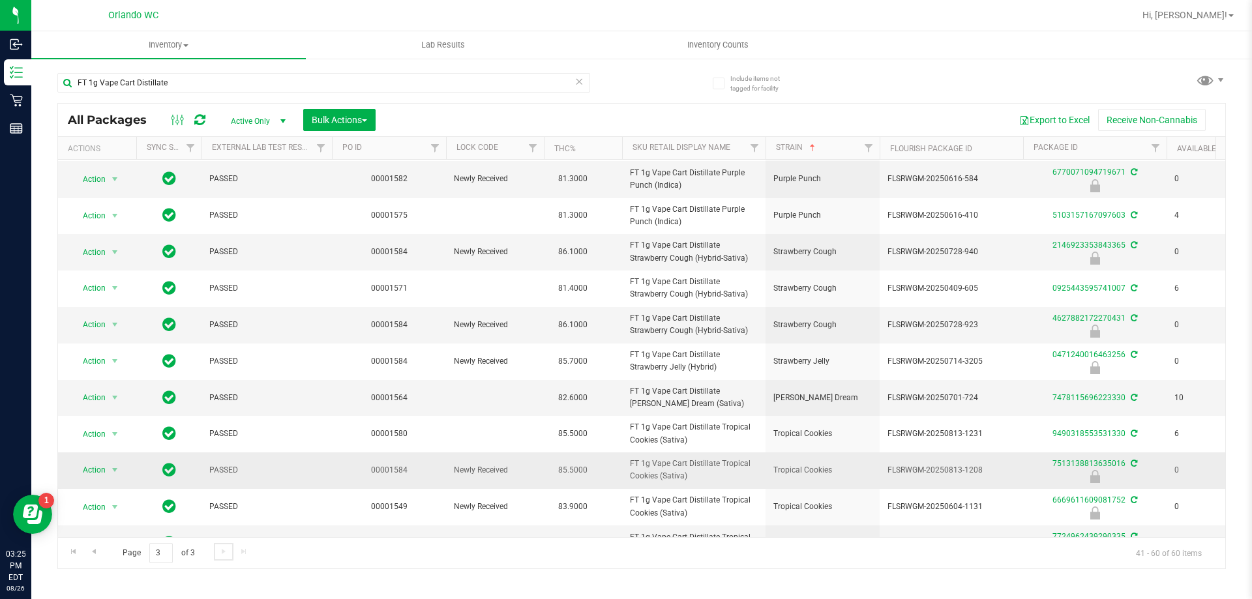
scroll to position [164, 0]
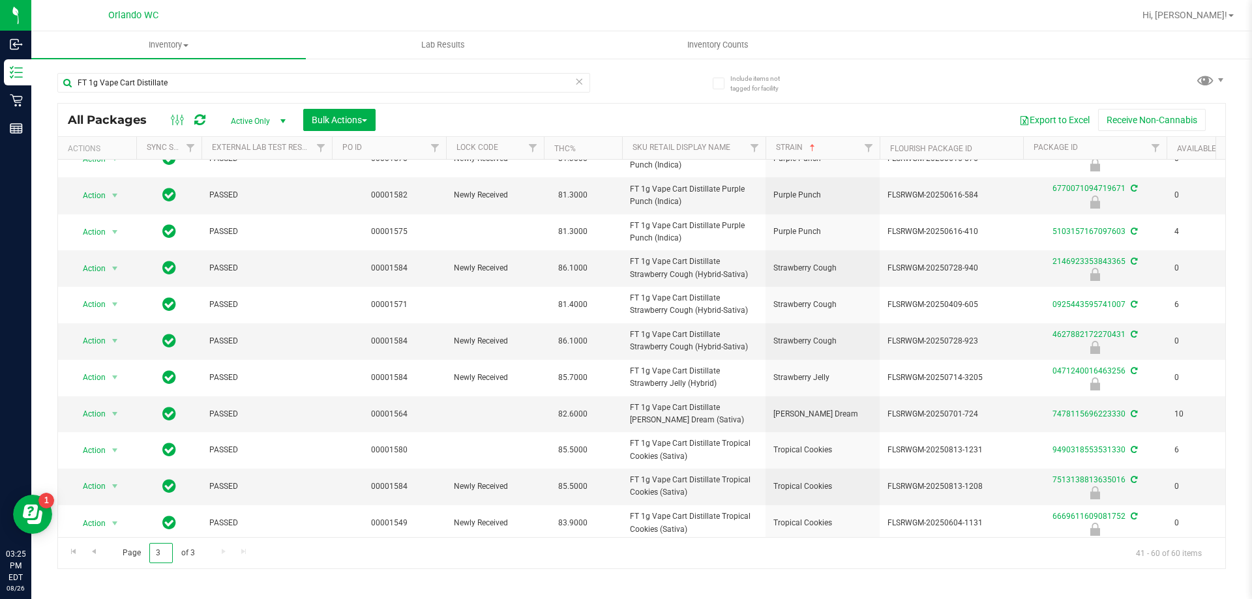
click at [162, 554] on input "3" at bounding box center [160, 553] width 23 height 20
type input "1"
click at [355, 554] on div "Page 1 of 3 41 - 60 of 60 items" at bounding box center [641, 552] width 1167 height 31
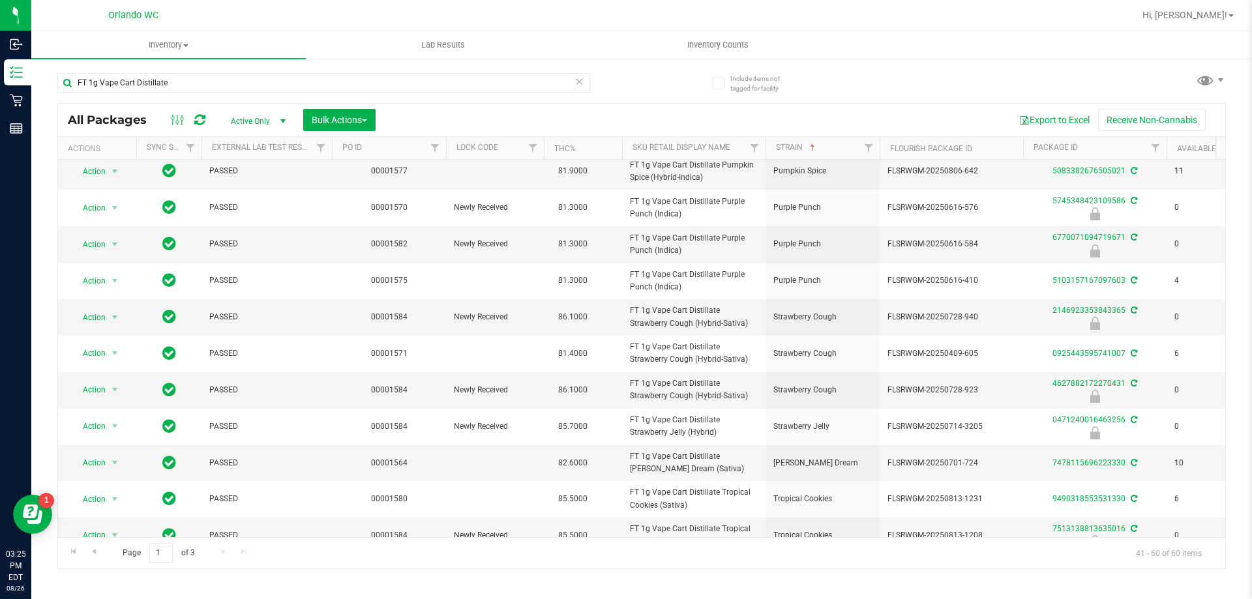
scroll to position [261, 0]
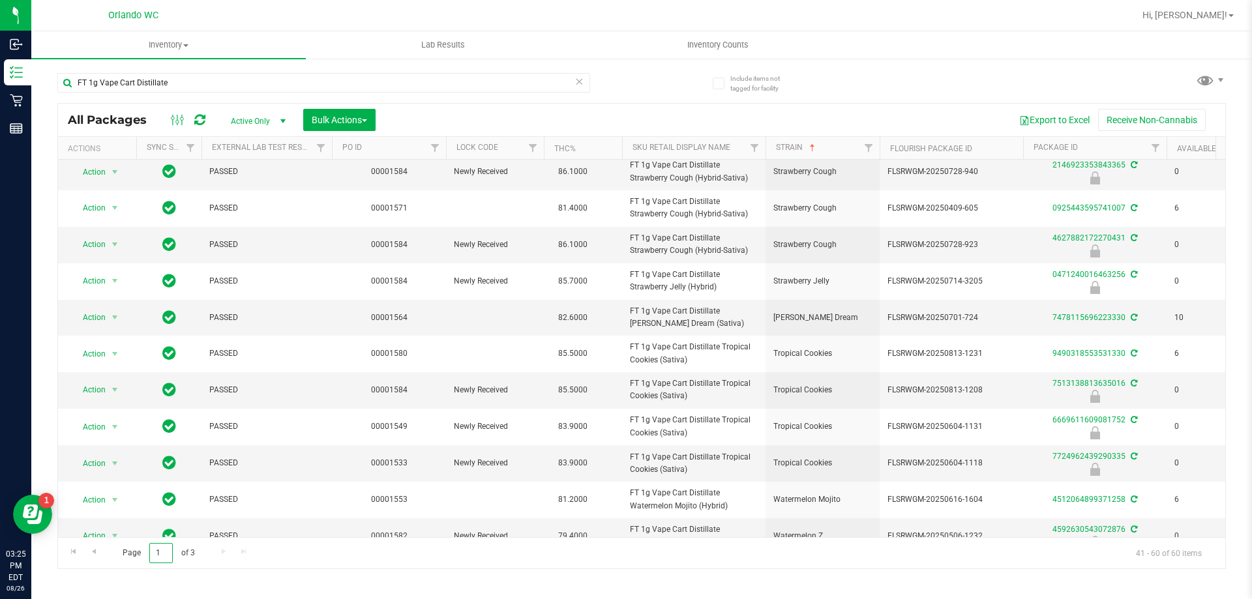
click at [158, 550] on input "1" at bounding box center [160, 553] width 23 height 20
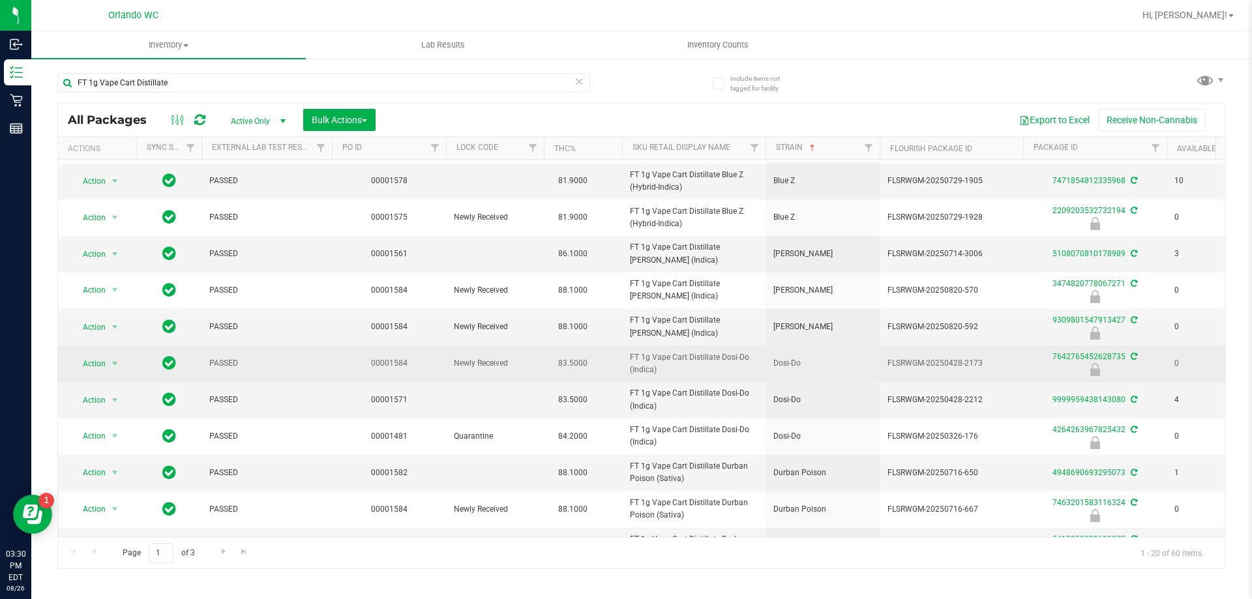
scroll to position [360, 0]
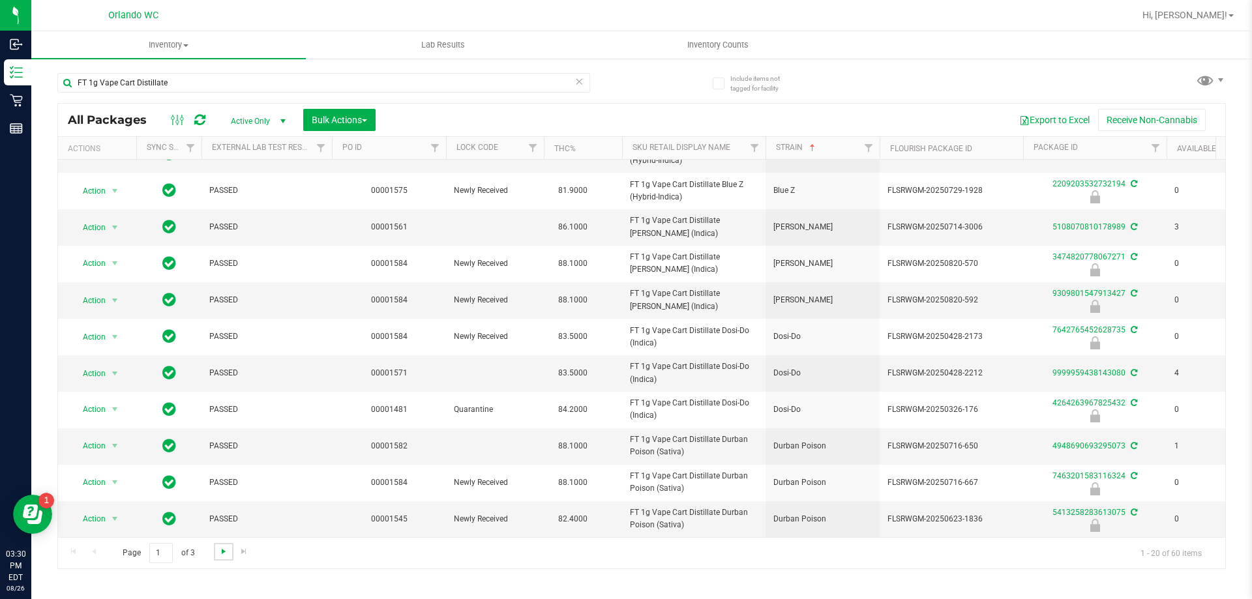
click at [220, 548] on span "Go to the next page" at bounding box center [223, 551] width 10 height 10
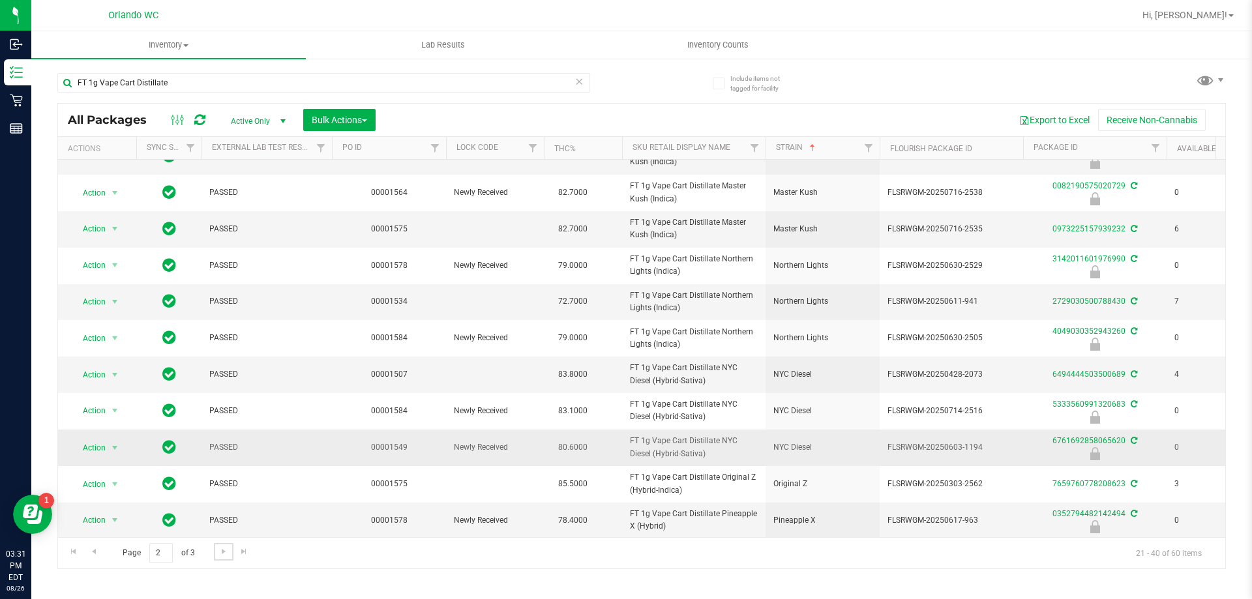
scroll to position [360, 0]
click at [223, 544] on link "Go to the next page" at bounding box center [223, 552] width 19 height 18
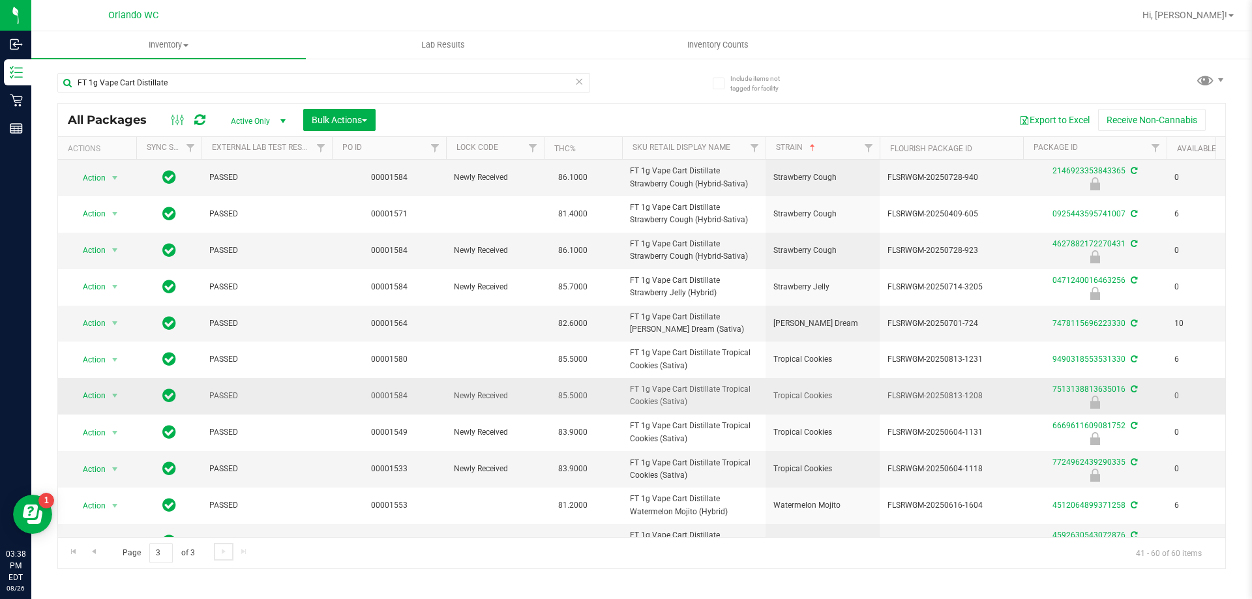
scroll to position [360, 0]
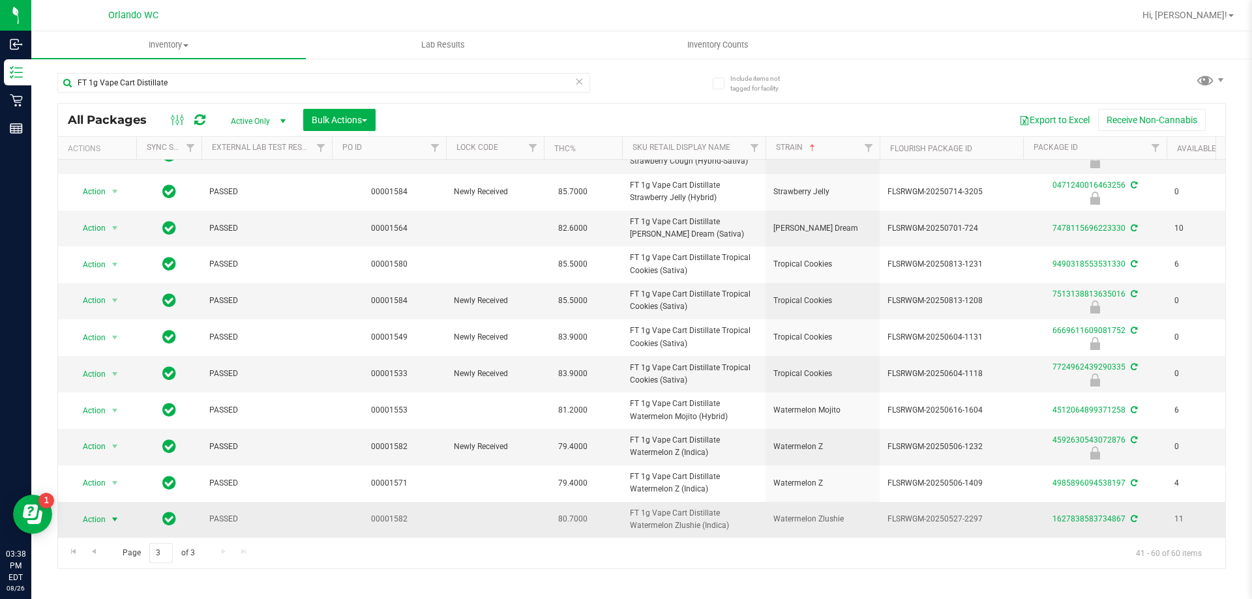
click at [102, 510] on span "Action" at bounding box center [88, 519] width 35 height 18
click at [158, 451] on li "Print package label" at bounding box center [122, 449] width 101 height 20
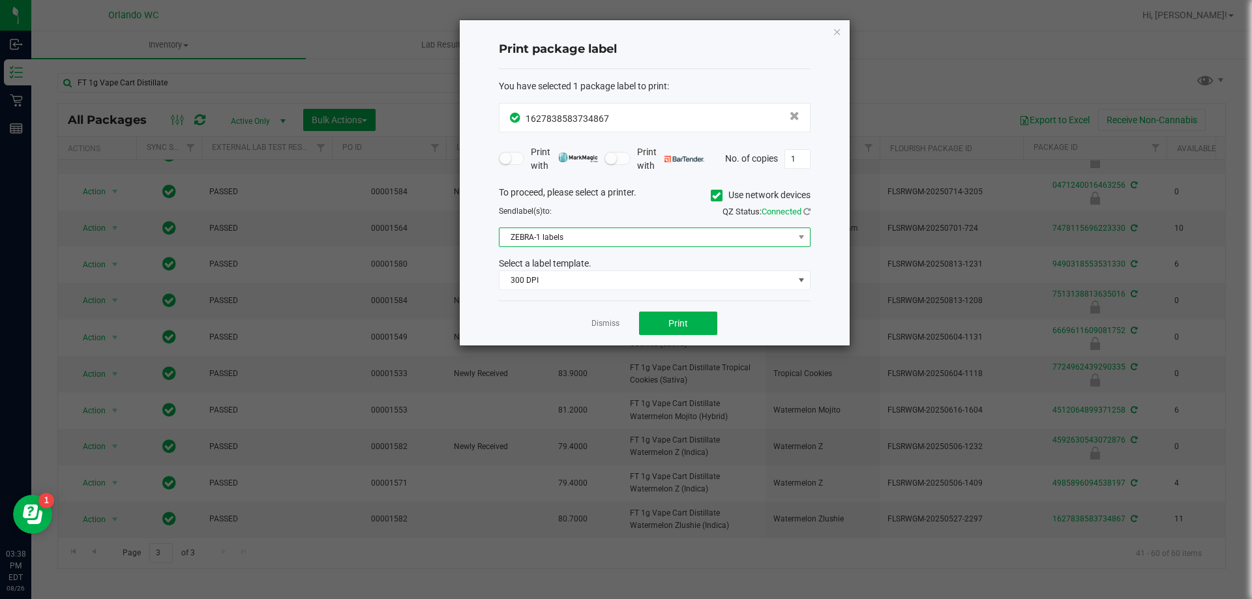
click at [585, 241] on span "ZEBRA-1 labels" at bounding box center [646, 237] width 294 height 18
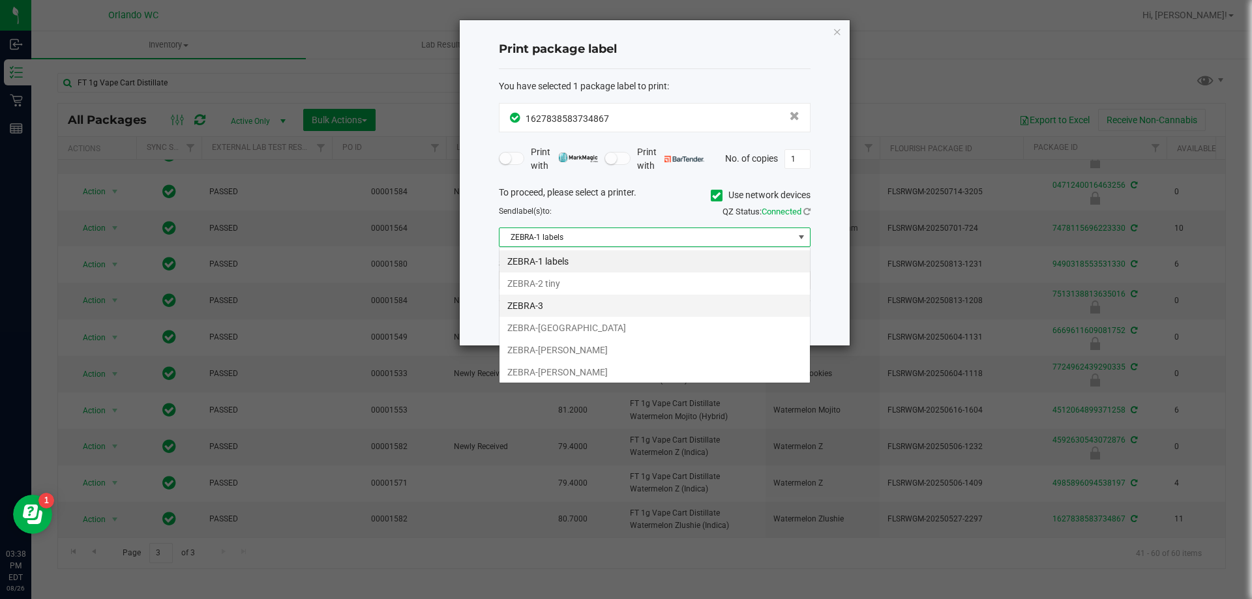
scroll to position [20, 312]
click at [604, 349] on li "ZEBRA-RODNEY-ATKINS" at bounding box center [654, 350] width 310 height 22
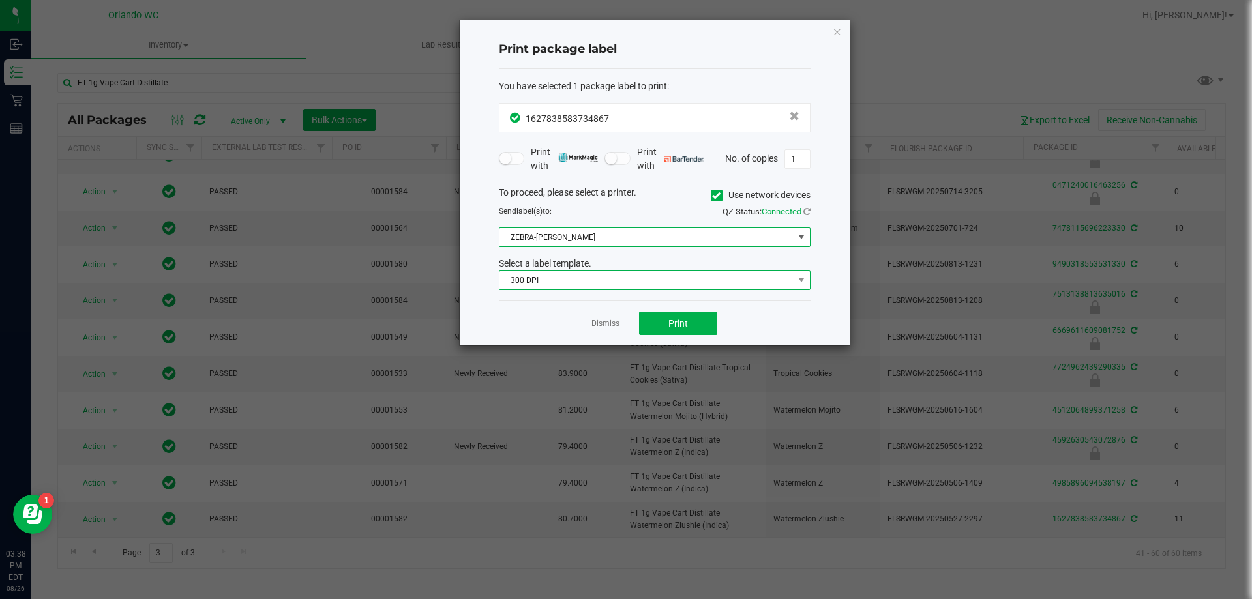
click at [571, 281] on span "300 DPI" at bounding box center [646, 280] width 294 height 18
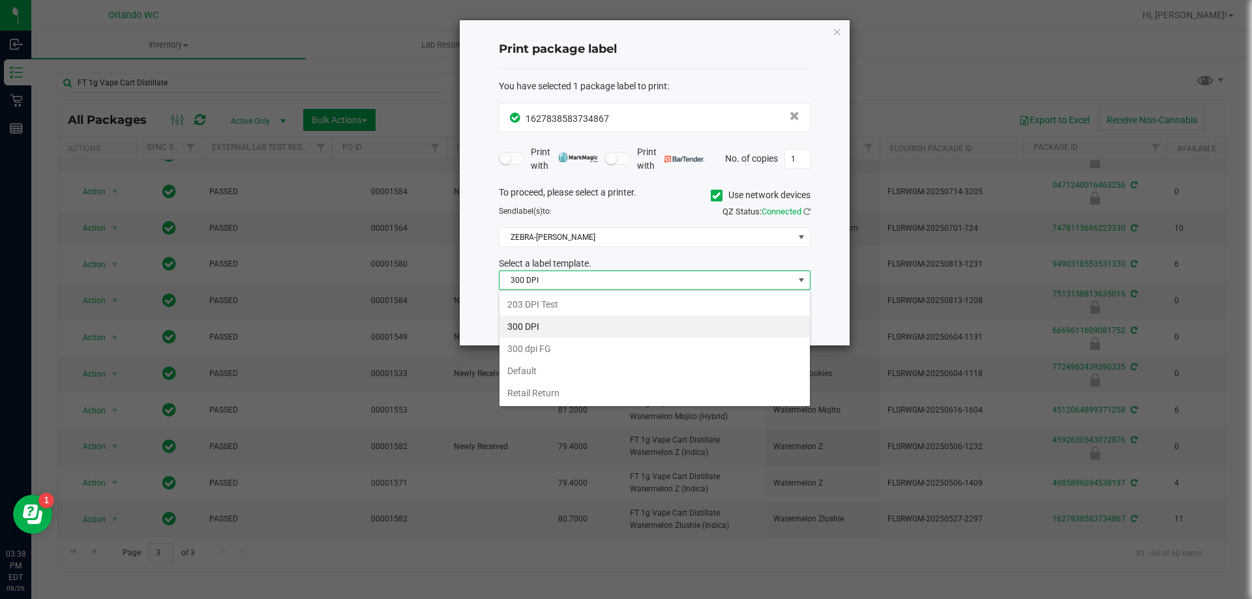
click at [576, 372] on li "Default" at bounding box center [654, 371] width 310 height 22
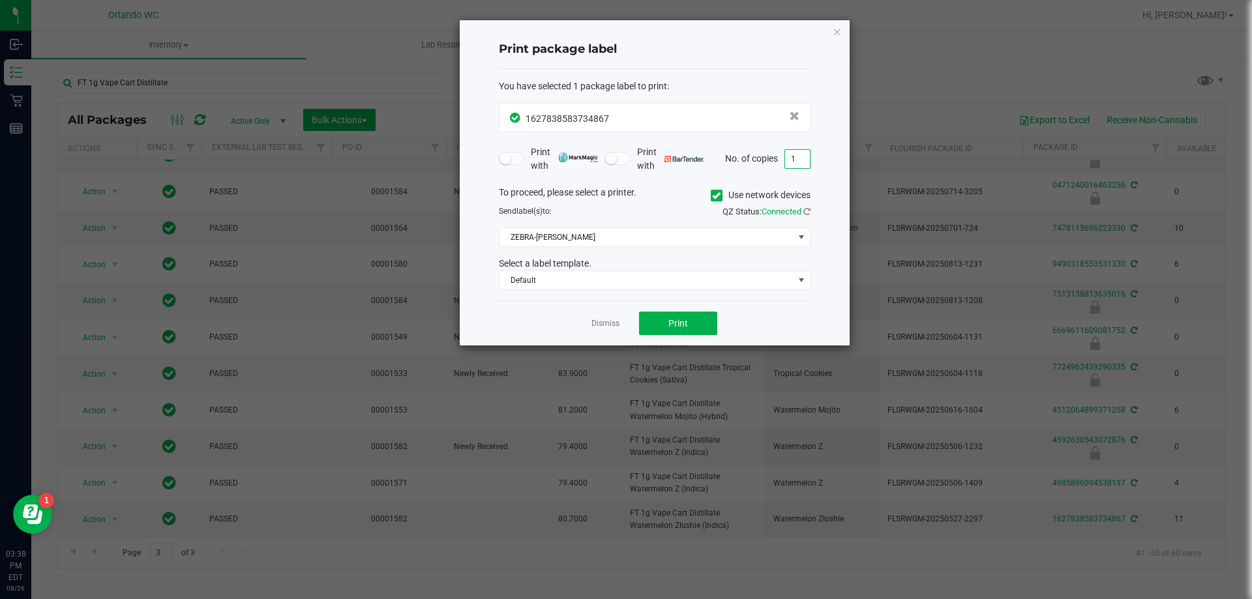
click at [786, 159] on input "1" at bounding box center [797, 159] width 25 height 18
click at [666, 324] on button "Print" at bounding box center [678, 323] width 78 height 23
click at [838, 27] on icon "button" at bounding box center [837, 31] width 9 height 16
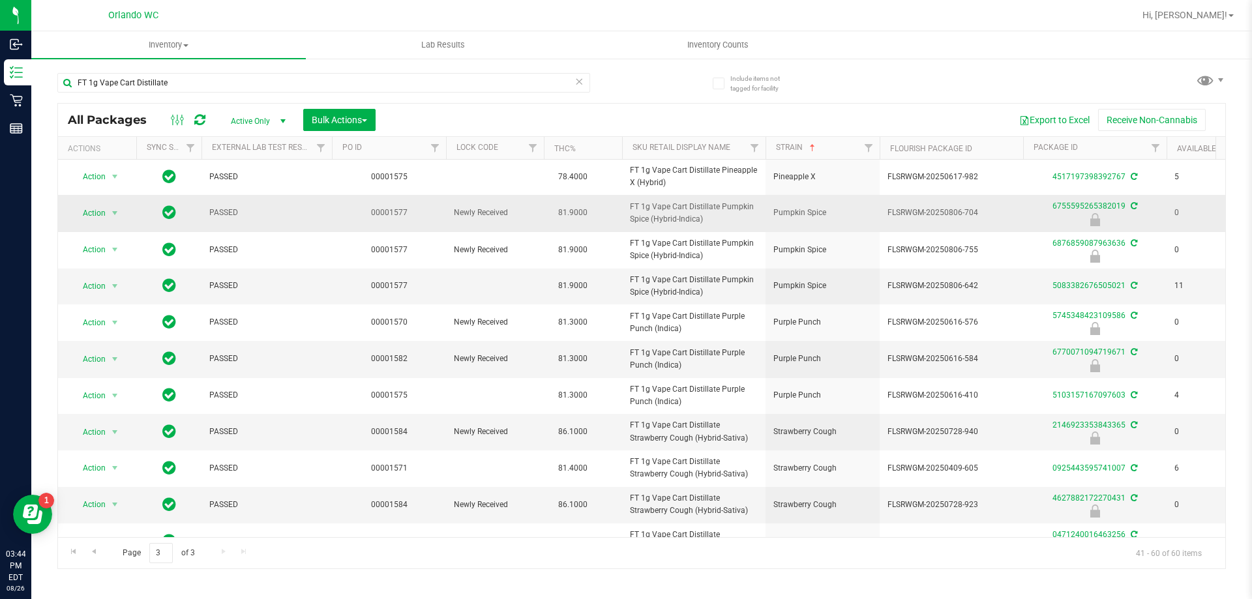
scroll to position [0, 0]
click at [102, 553] on link "Go to the previous page" at bounding box center [93, 552] width 19 height 18
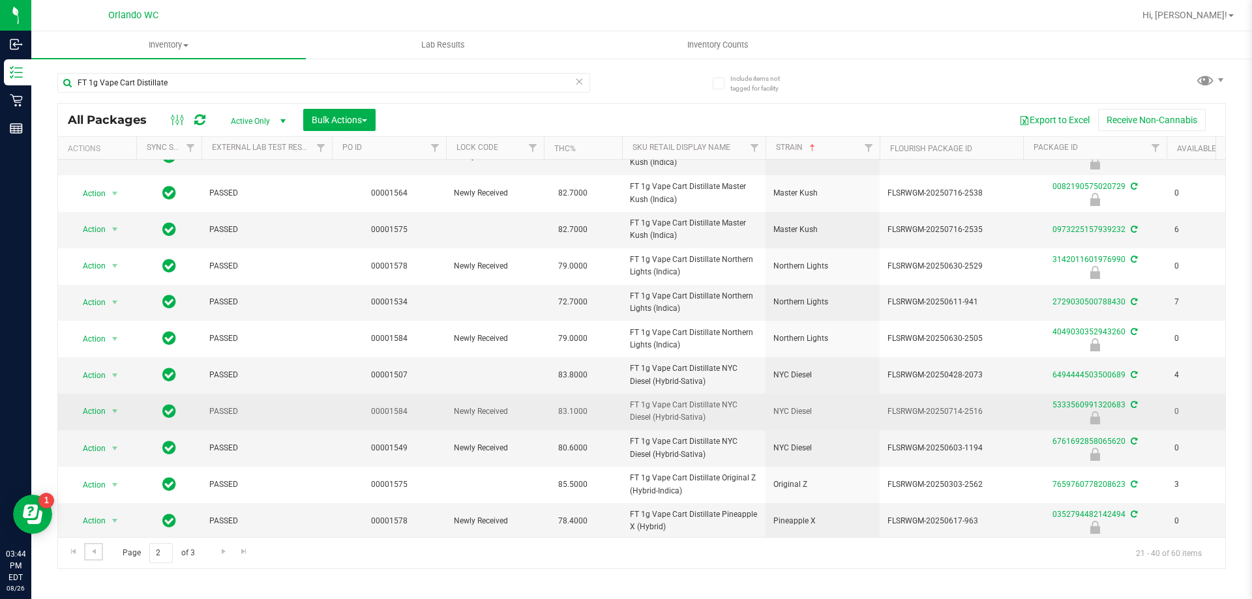
scroll to position [360, 0]
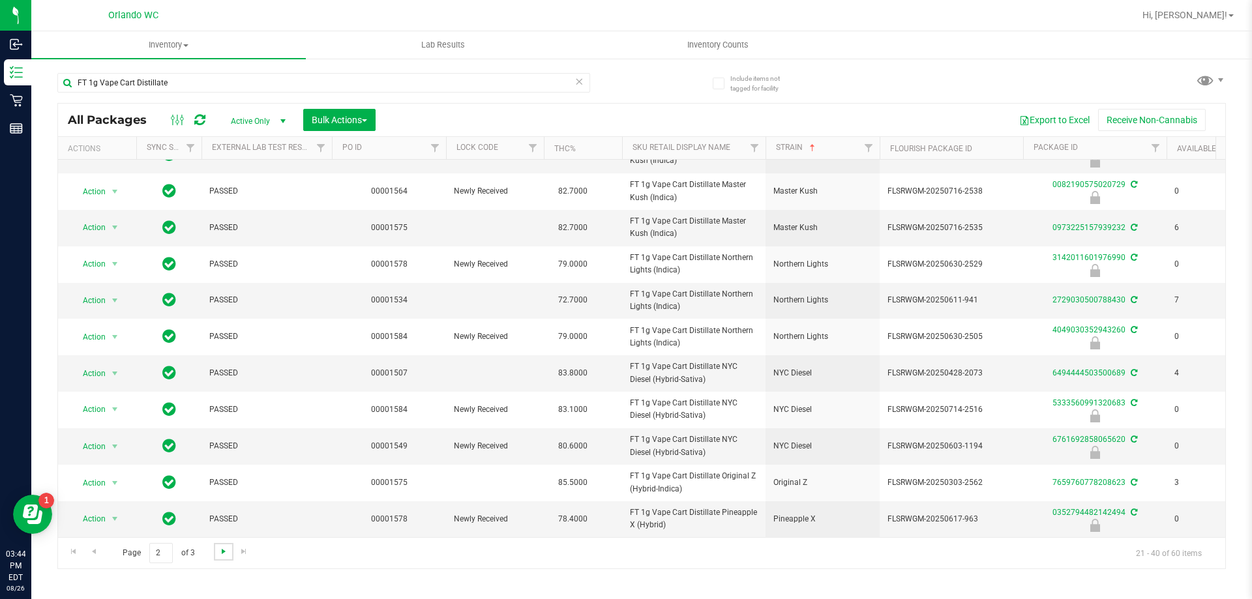
click at [220, 548] on span "Go to the next page" at bounding box center [223, 551] width 10 height 10
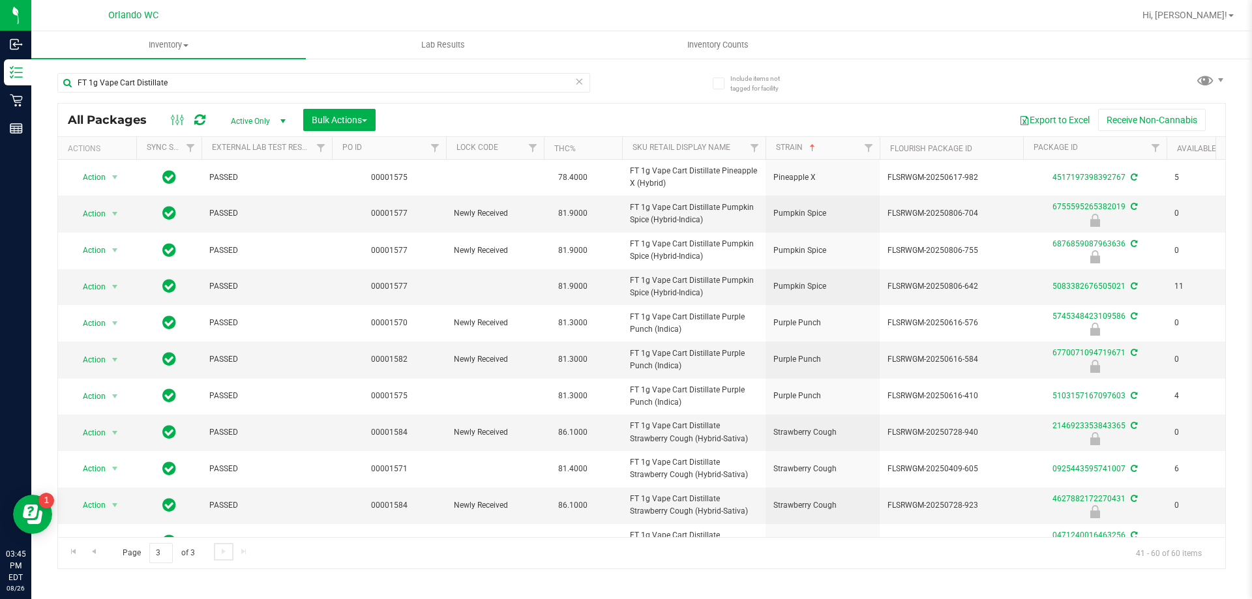
scroll to position [326, 0]
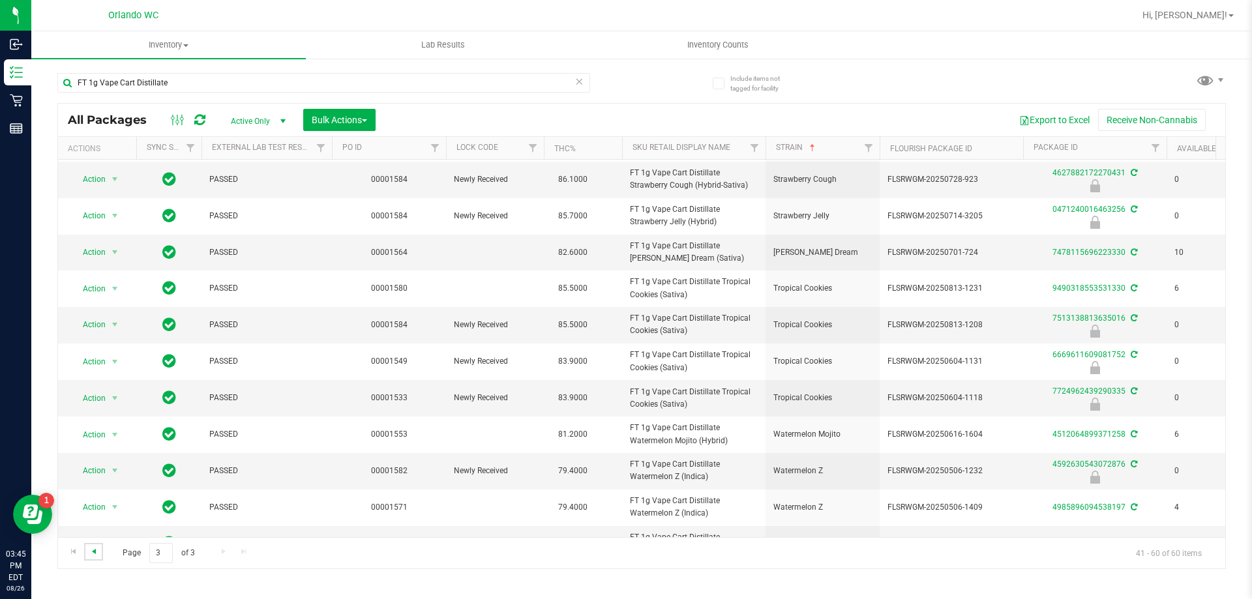
click at [91, 552] on span "Go to the previous page" at bounding box center [94, 551] width 10 height 10
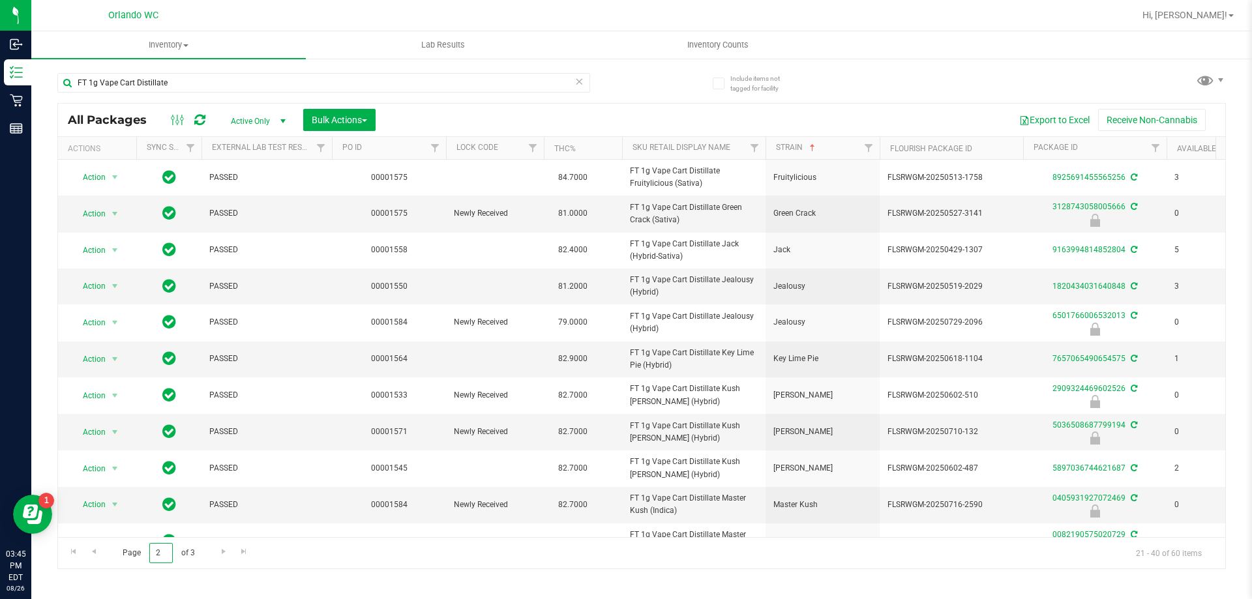
click at [157, 556] on input "2" at bounding box center [160, 553] width 23 height 20
type input "1"
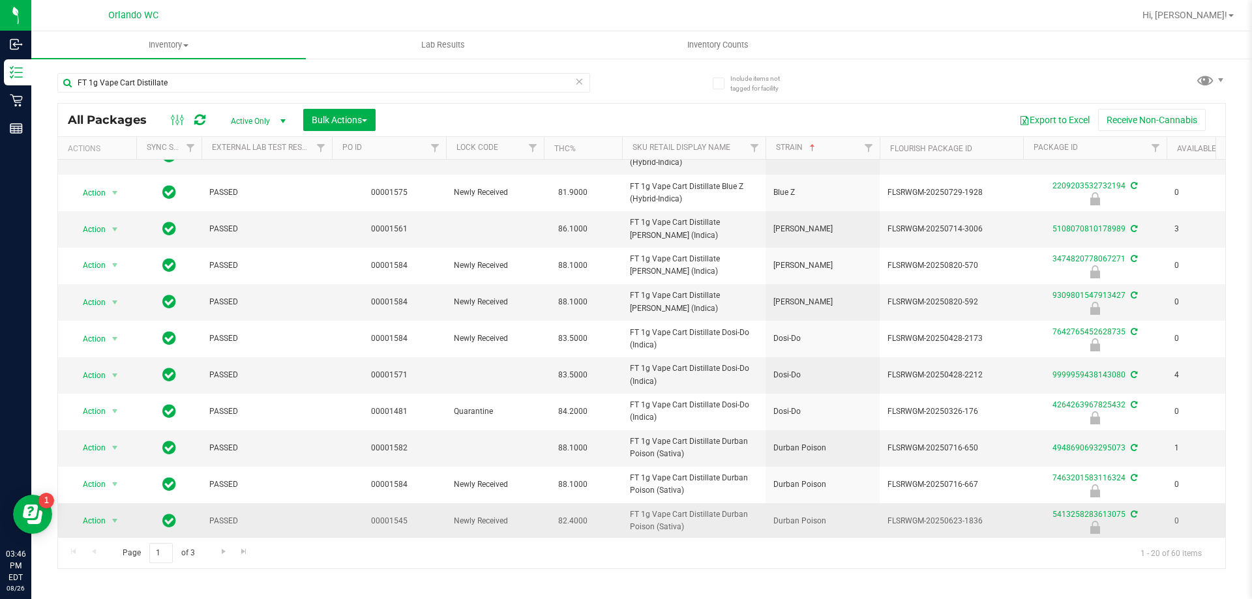
scroll to position [360, 0]
click at [226, 548] on span "Go to the next page" at bounding box center [223, 551] width 10 height 10
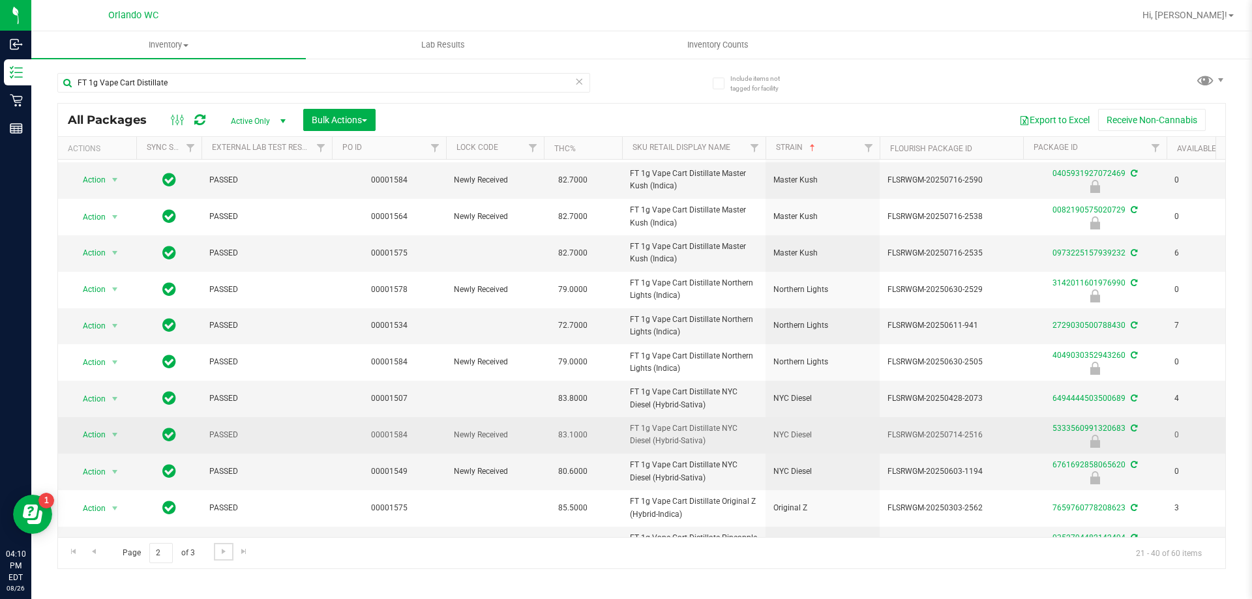
scroll to position [360, 0]
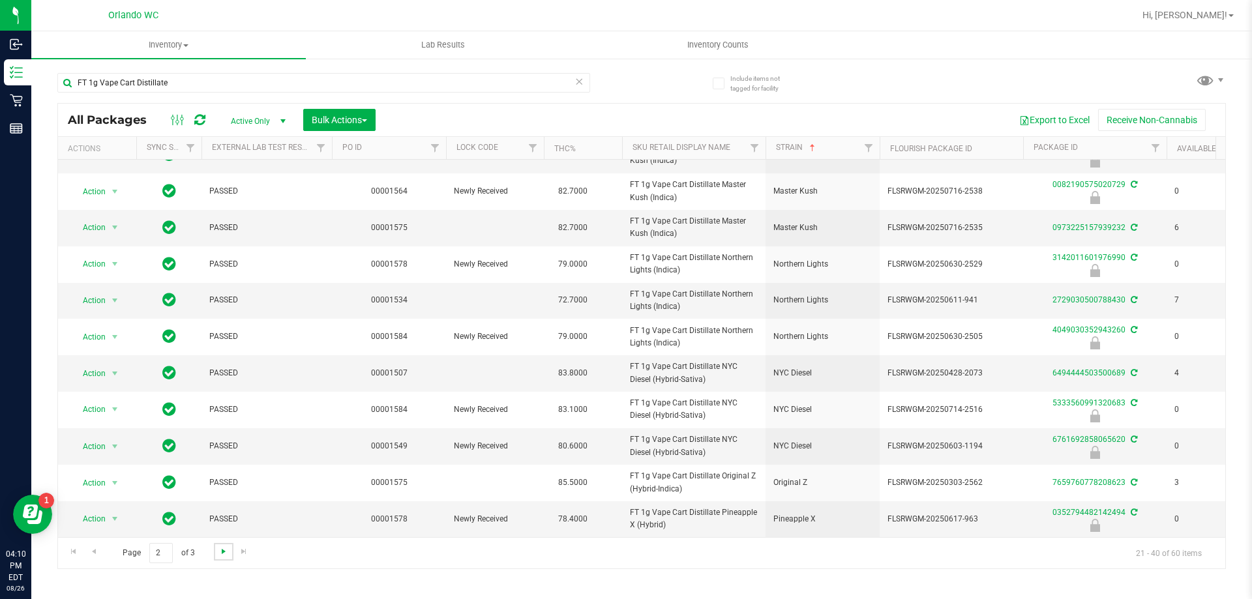
click at [218, 550] on span "Go to the next page" at bounding box center [223, 551] width 10 height 10
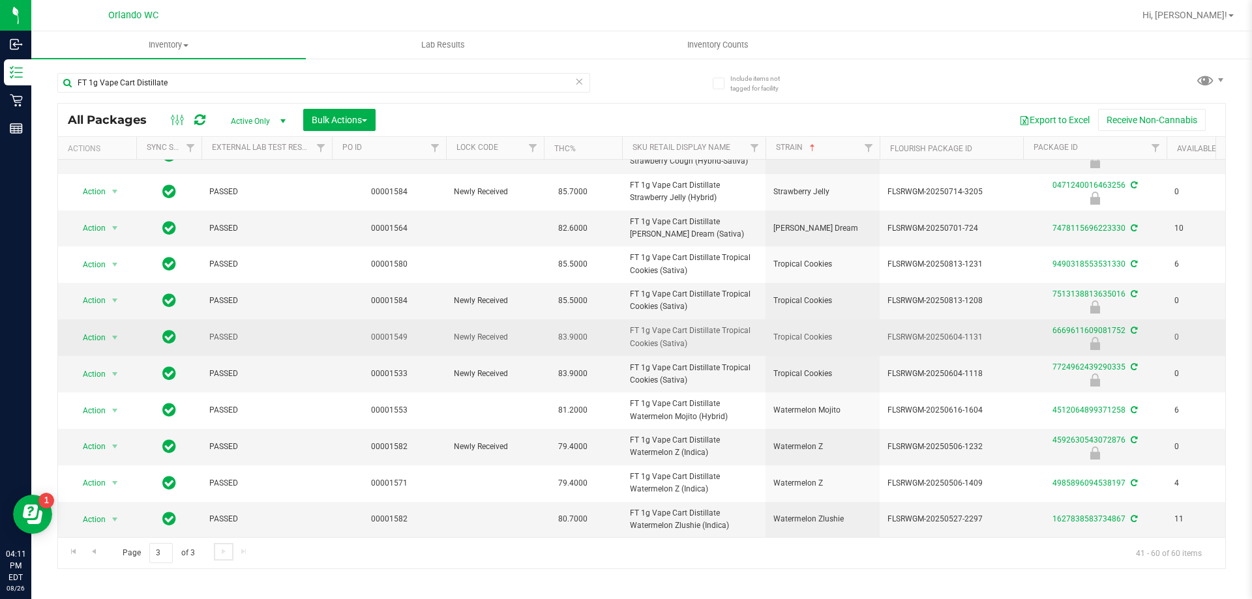
scroll to position [360, 0]
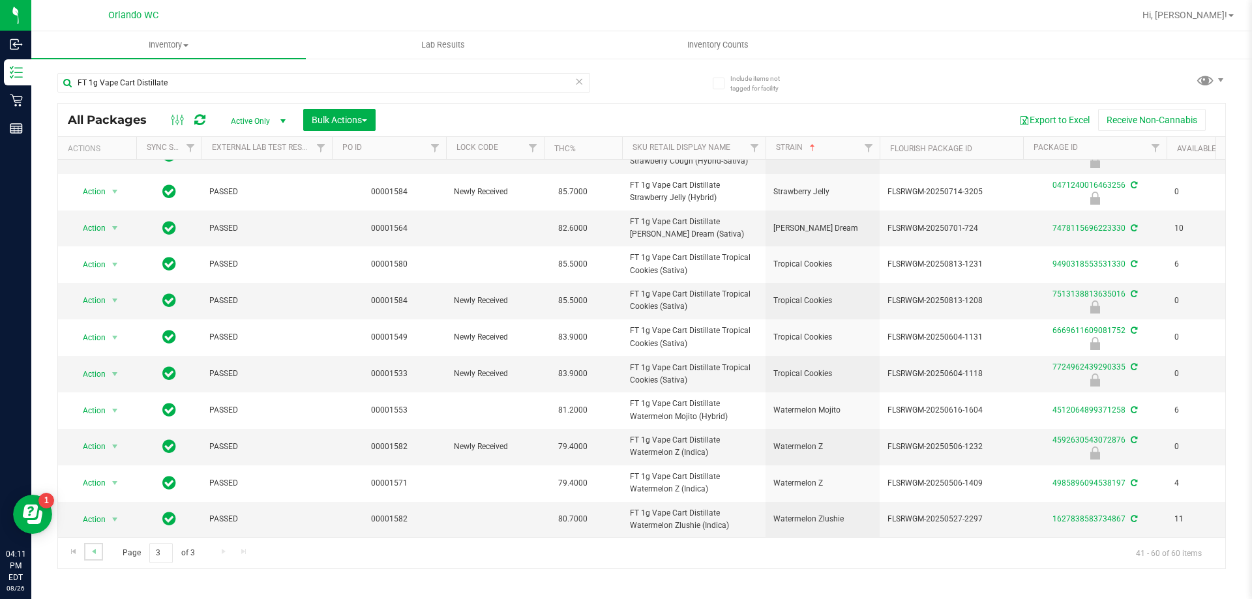
click at [101, 550] on link "Go to the previous page" at bounding box center [93, 552] width 19 height 18
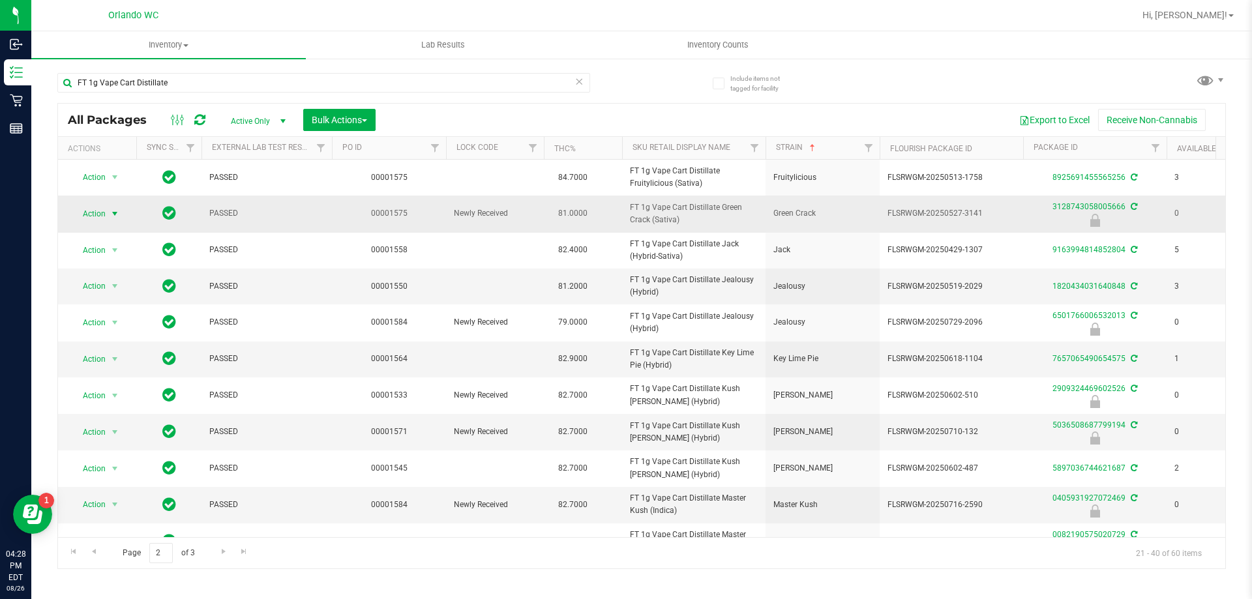
click at [111, 211] on span "select" at bounding box center [115, 214] width 10 height 10
click at [138, 310] on li "Print package label" at bounding box center [113, 313] width 83 height 20
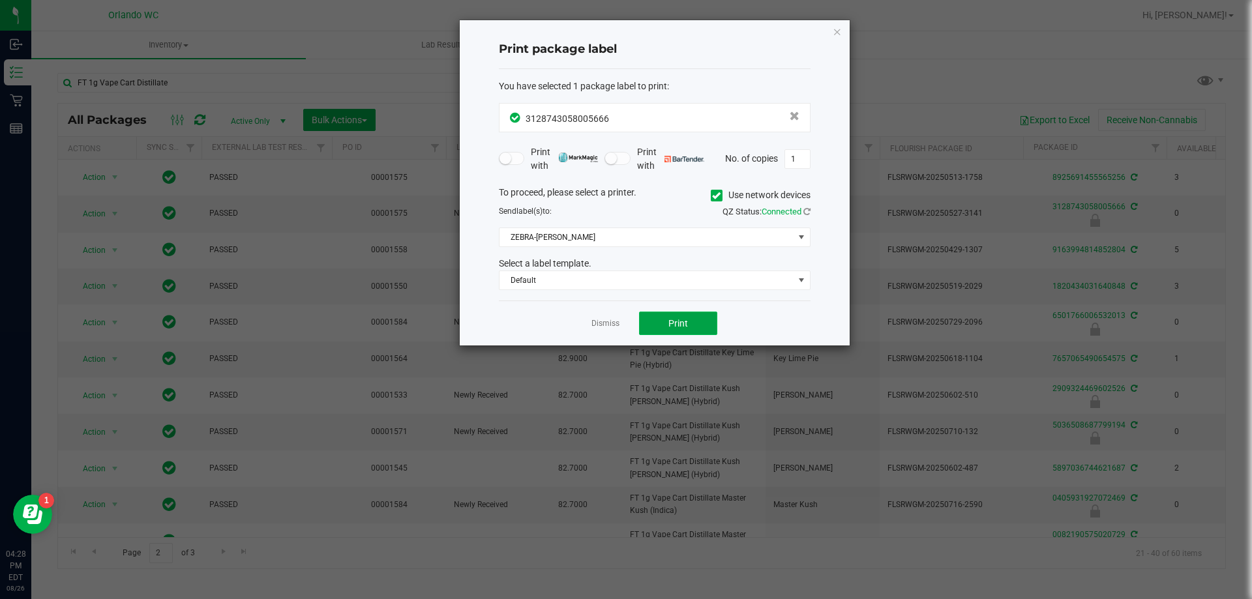
click at [677, 321] on span "Print" at bounding box center [678, 323] width 20 height 10
click at [836, 31] on icon "button" at bounding box center [837, 31] width 9 height 16
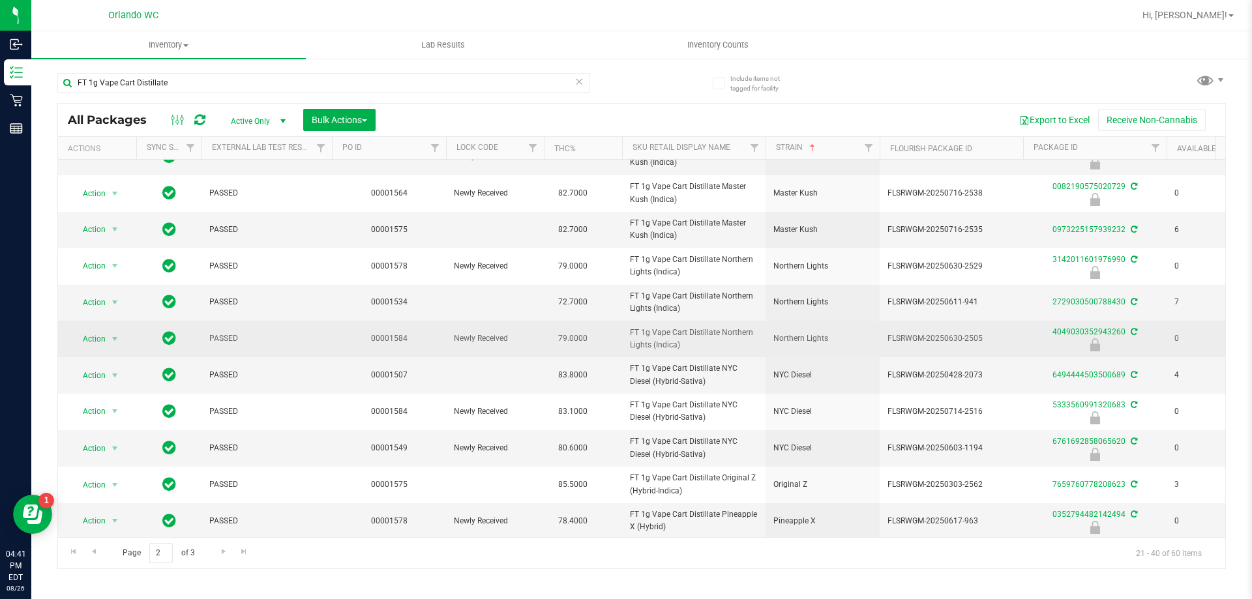
scroll to position [360, 0]
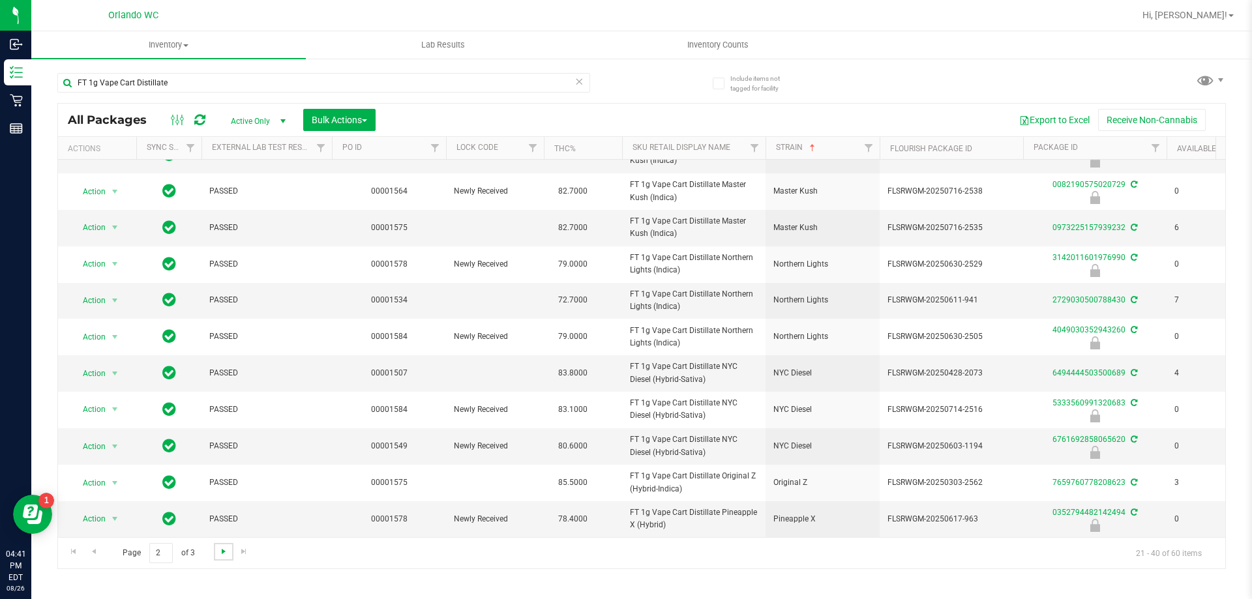
click at [218, 554] on span "Go to the next page" at bounding box center [223, 551] width 10 height 10
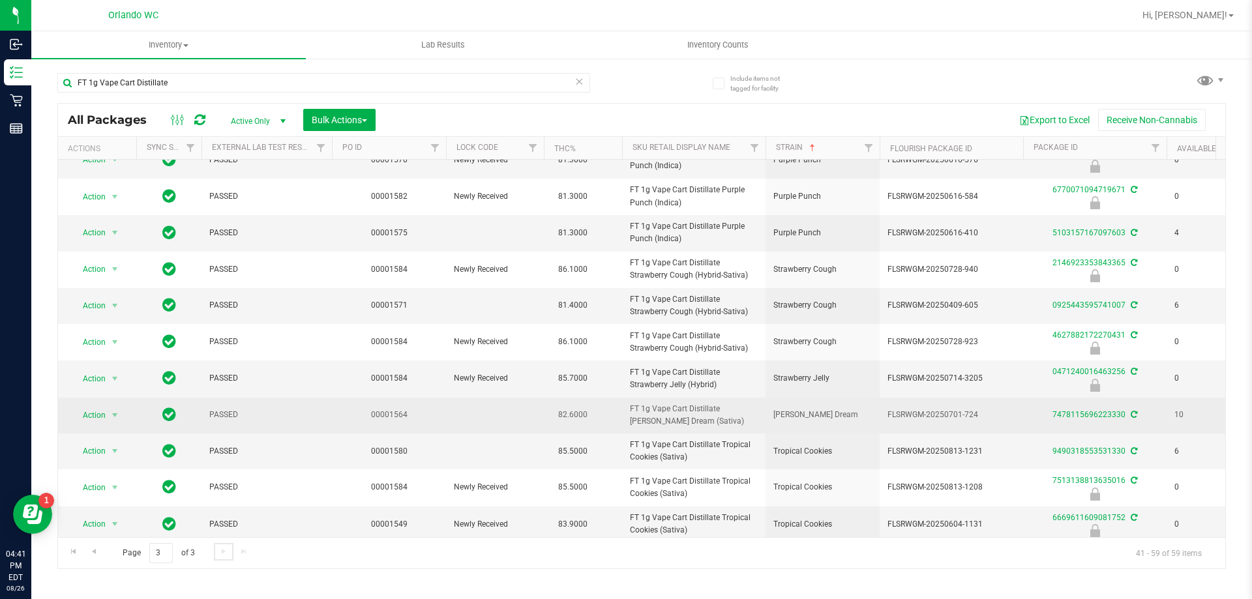
scroll to position [130, 0]
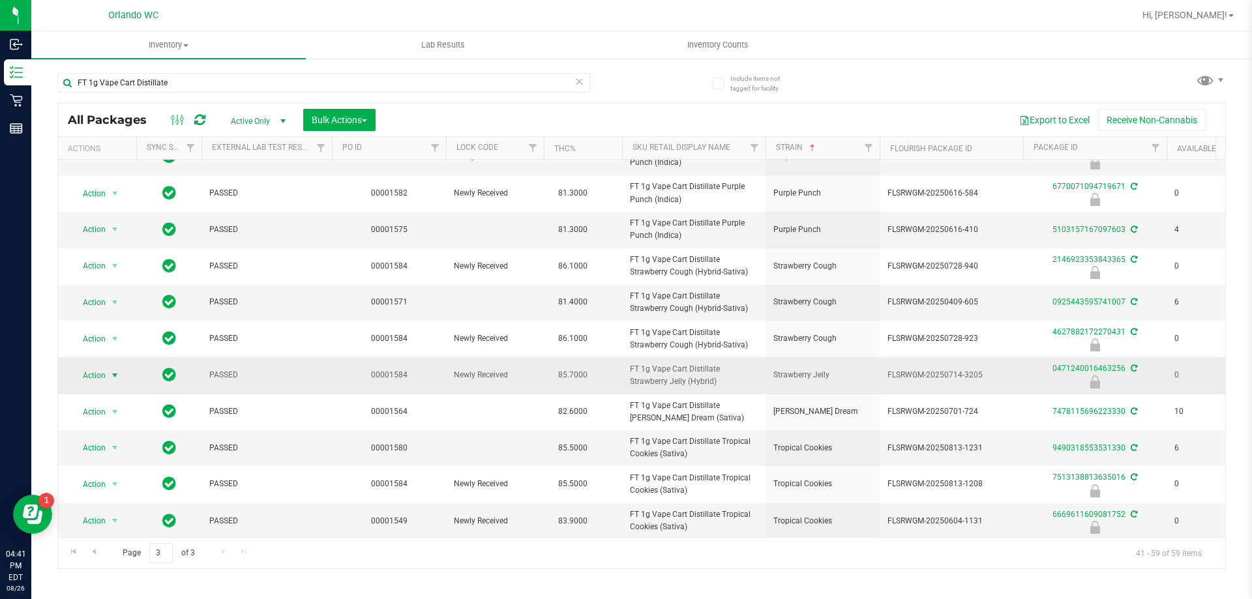
click at [112, 375] on span "select" at bounding box center [115, 375] width 10 height 10
drag, startPoint x: 143, startPoint y: 489, endPoint x: 138, endPoint y: 474, distance: 15.9
click at [138, 474] on ul "Edit attributes Global inventory Locate package Package audit log Print package…" at bounding box center [113, 463] width 83 height 153
click at [138, 474] on li "Print package label" at bounding box center [113, 475] width 83 height 20
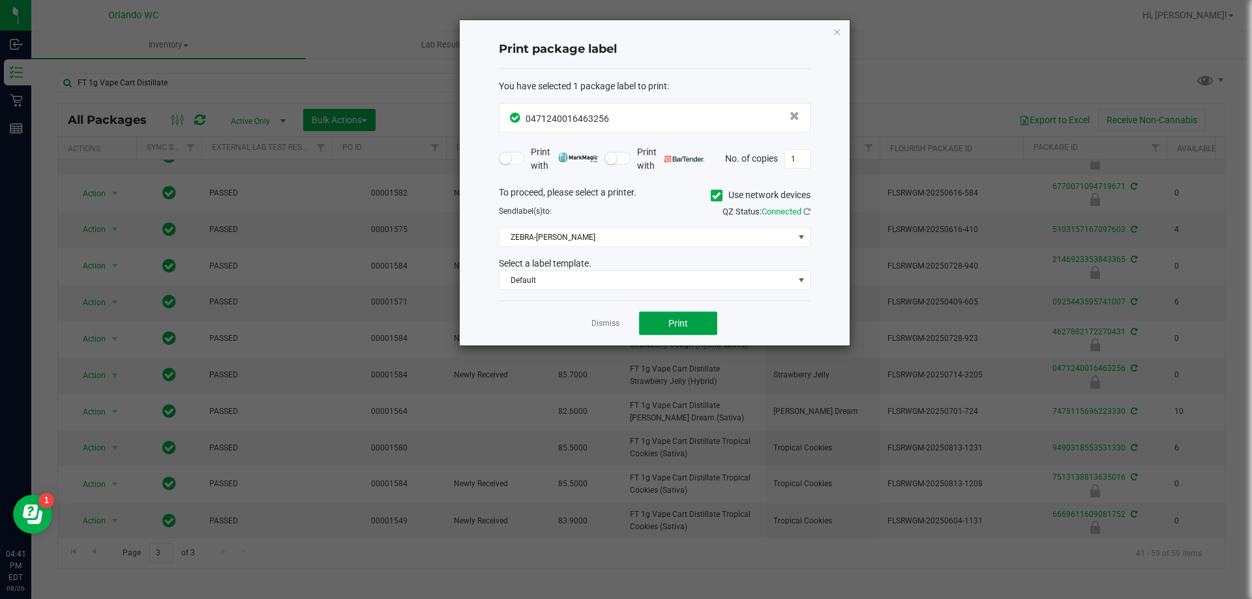
click at [658, 318] on button "Print" at bounding box center [678, 323] width 78 height 23
click at [610, 322] on link "Dismiss" at bounding box center [605, 323] width 28 height 11
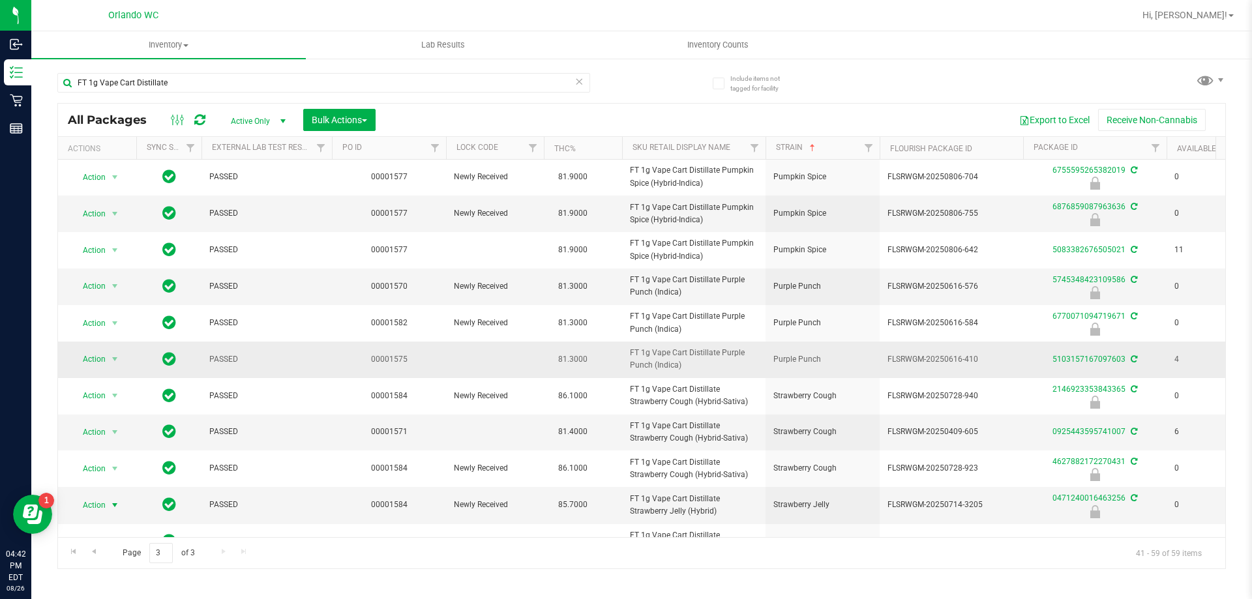
scroll to position [0, 0]
click at [91, 557] on link "Go to the previous page" at bounding box center [93, 552] width 19 height 18
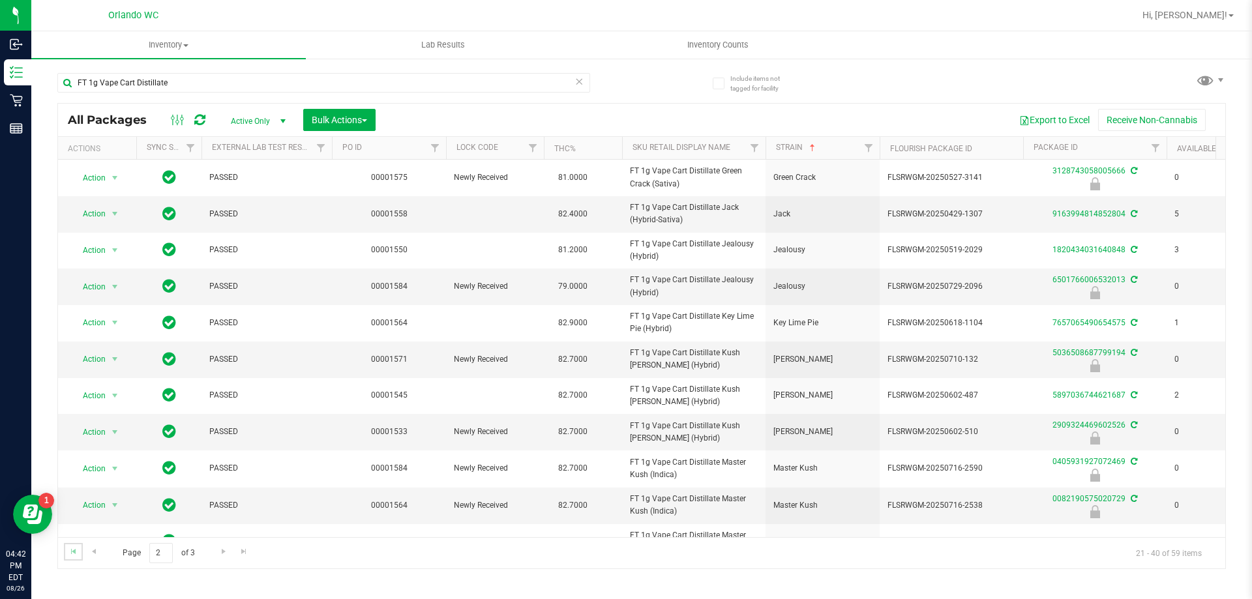
click at [81, 550] on link "Go to the first page" at bounding box center [73, 552] width 19 height 18
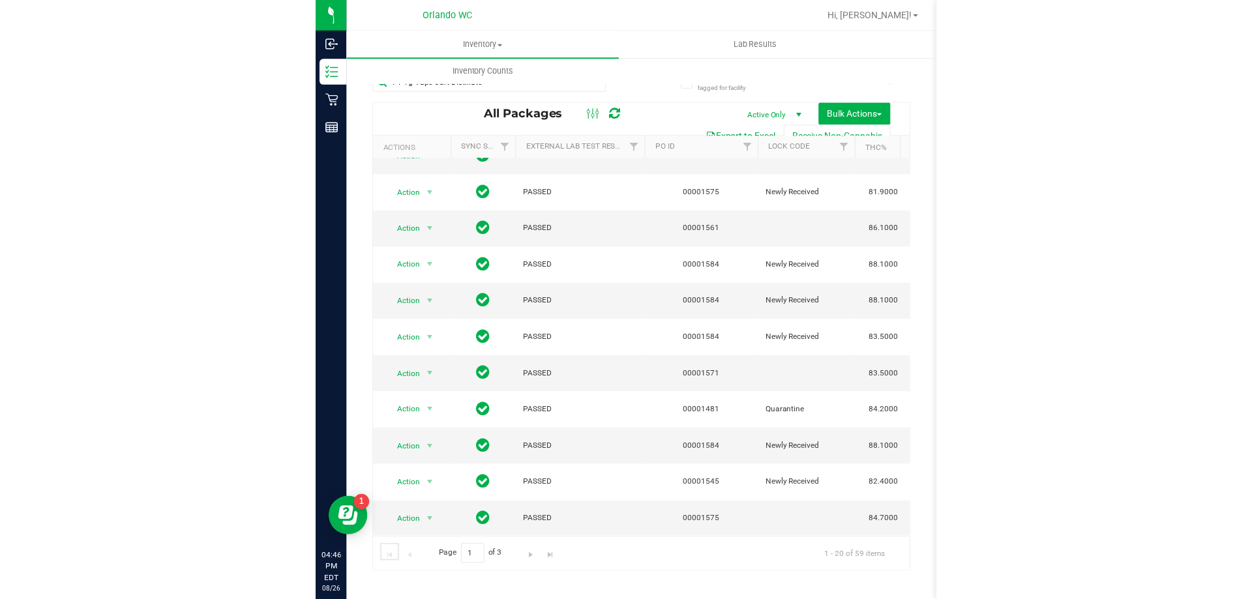
scroll to position [357, 0]
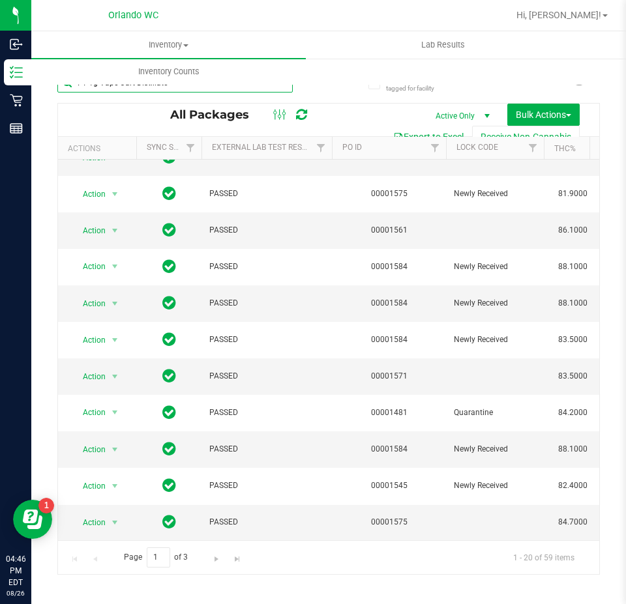
click at [164, 89] on input "FT 1g Vape Cart Distillate" at bounding box center [174, 83] width 235 height 20
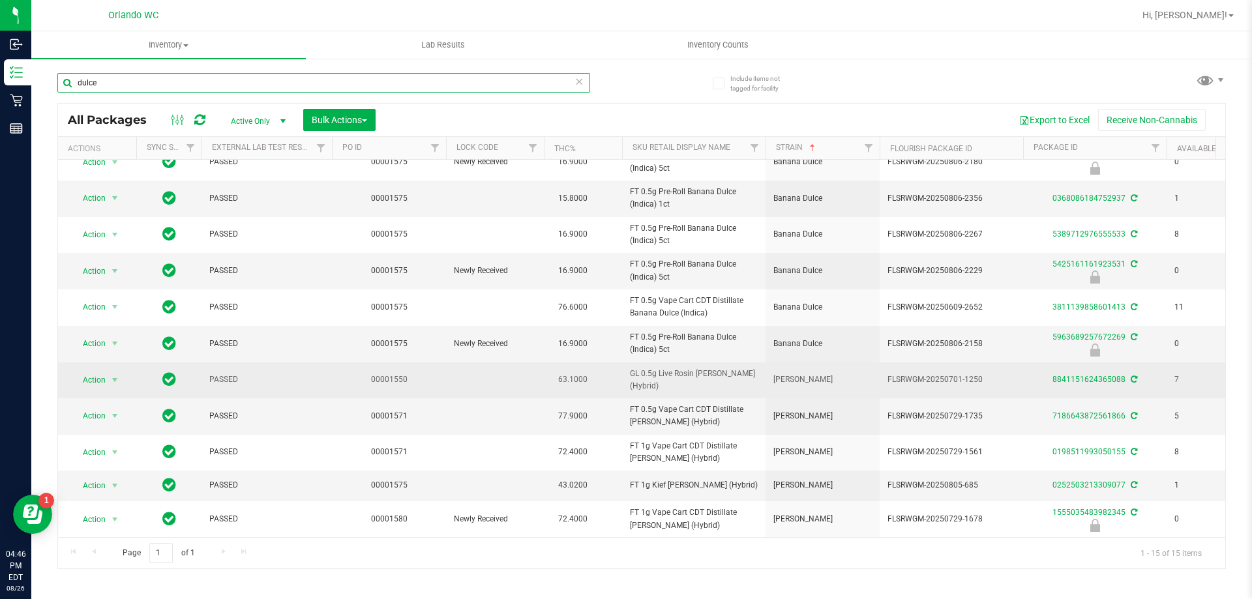
scroll to position [171, 0]
drag, startPoint x: 696, startPoint y: 360, endPoint x: 756, endPoint y: 364, distance: 60.8
click at [756, 368] on span "GL 0.5g Live Rosin Dulce De Fresa (Hybrid)" at bounding box center [694, 380] width 128 height 25
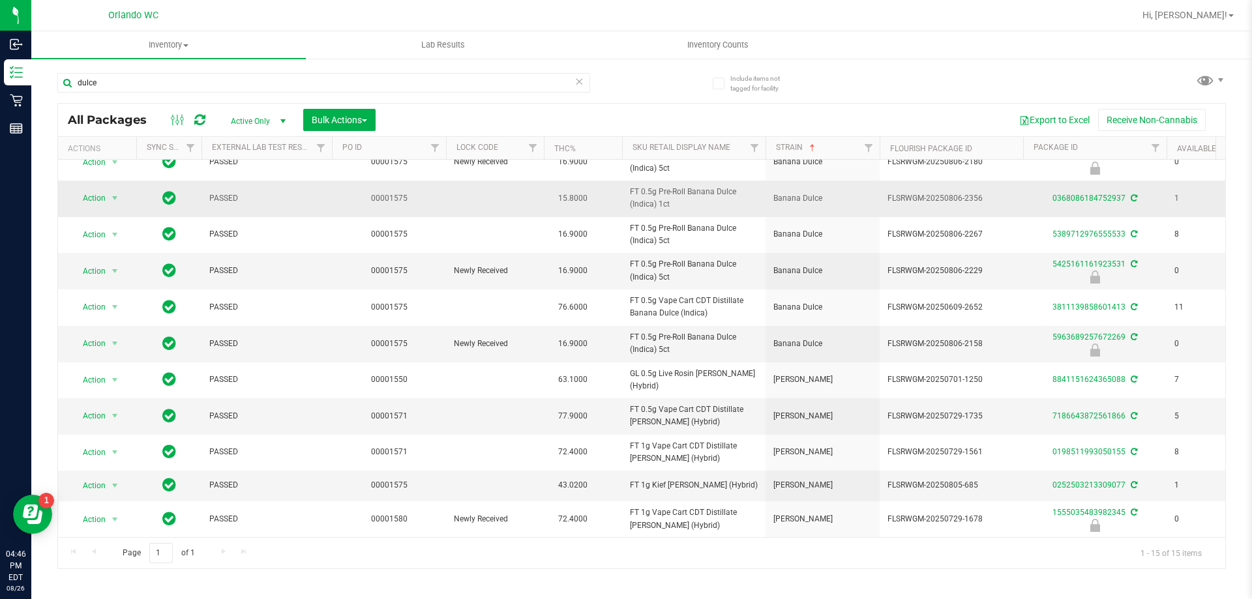
copy span "Dulce De Fresa"
click at [254, 100] on div "dulce" at bounding box center [323, 88] width 533 height 30
click at [254, 85] on input "dulce" at bounding box center [323, 83] width 533 height 20
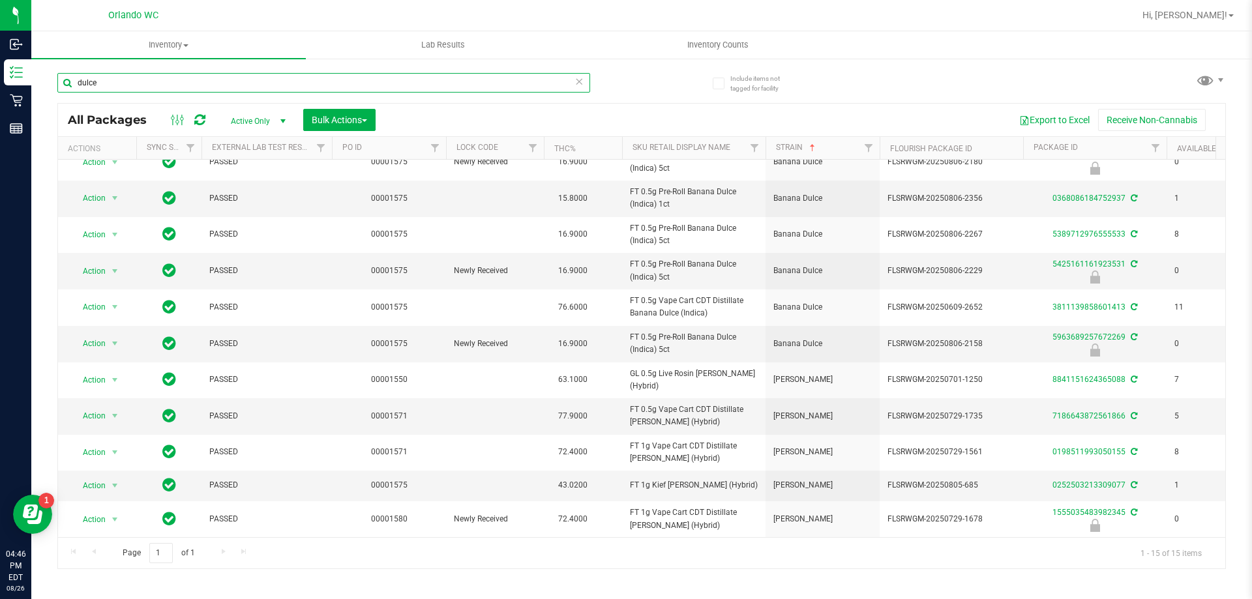
paste input "Dulce De Fresa"
type input "Dulce De Fresa"
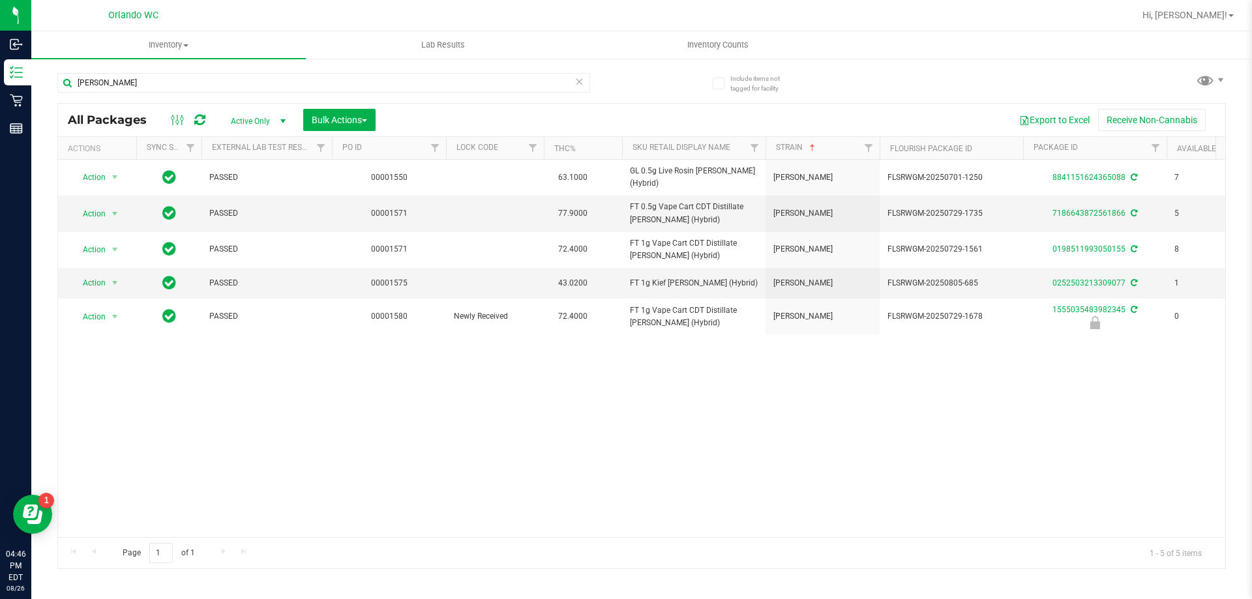
click at [581, 86] on icon at bounding box center [578, 81] width 9 height 16
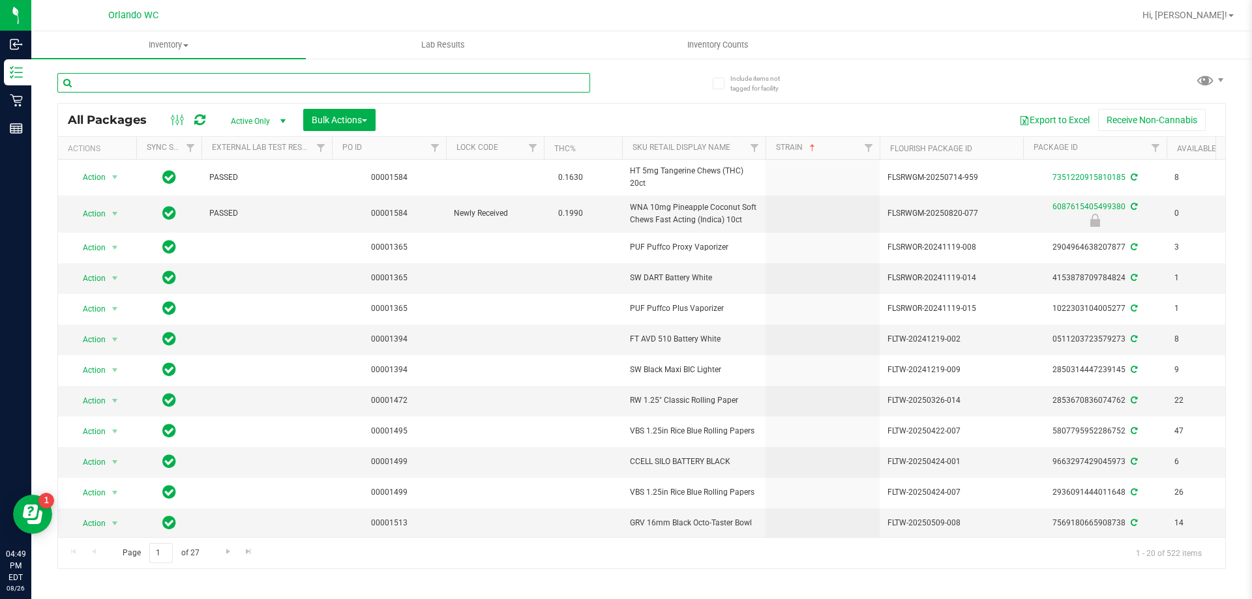
click at [184, 74] on input "text" at bounding box center [323, 83] width 533 height 20
paste input "Dulce De Fresa"
type input "Dulce De Fresa"
drag, startPoint x: 184, startPoint y: 74, endPoint x: 48, endPoint y: 71, distance: 135.6
click at [48, 71] on div "Include items not tagged for facility Dulce De Fresa All Packages Active Only A…" at bounding box center [641, 256] width 1220 height 398
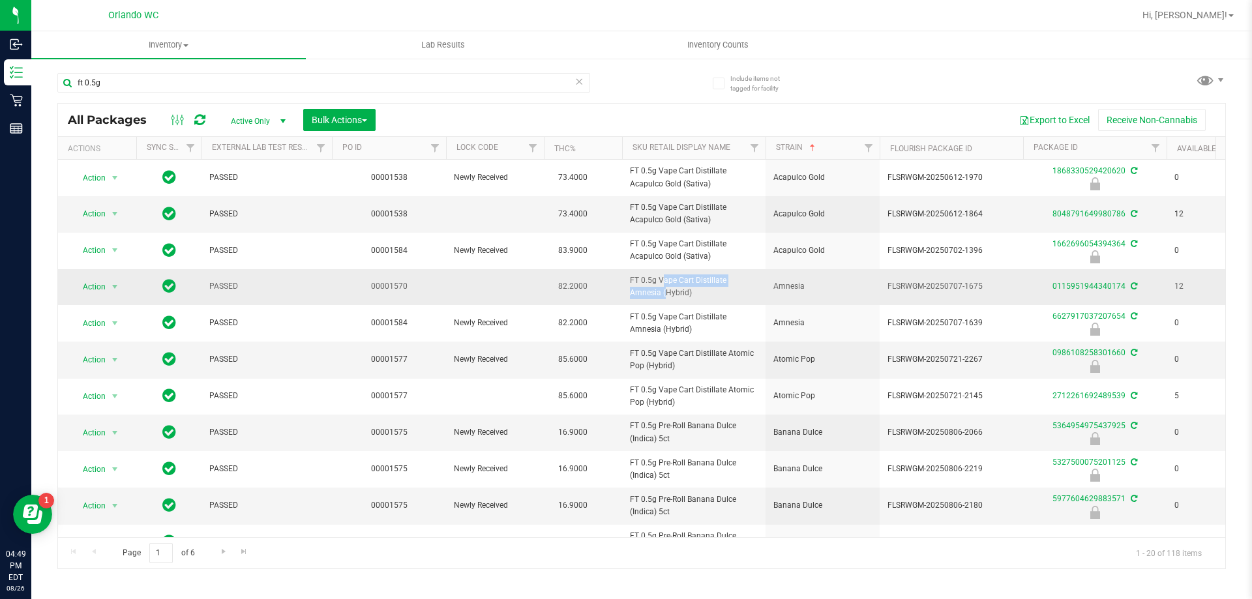
drag, startPoint x: 631, startPoint y: 281, endPoint x: 727, endPoint y: 275, distance: 96.0
click at [727, 275] on span "FT 0.5g Vape Cart Distillate Amnesia (Hybrid)" at bounding box center [694, 286] width 128 height 25
copy span "FT 0.5g Vape Cart Distillate"
click at [199, 85] on input "ft 0.5g" at bounding box center [323, 83] width 533 height 20
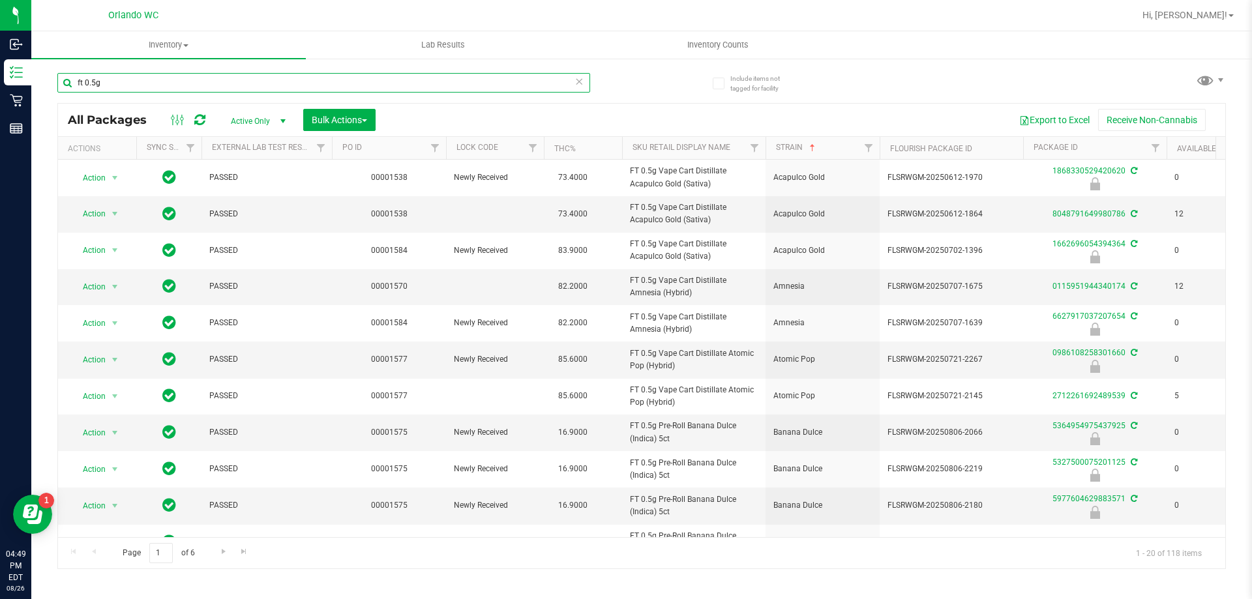
click at [199, 85] on input "ft 0.5g" at bounding box center [323, 83] width 533 height 20
paste input "FT 0.5g Vape Cart Distillate"
type input "FT 0.5g Vape Cart Distillate"
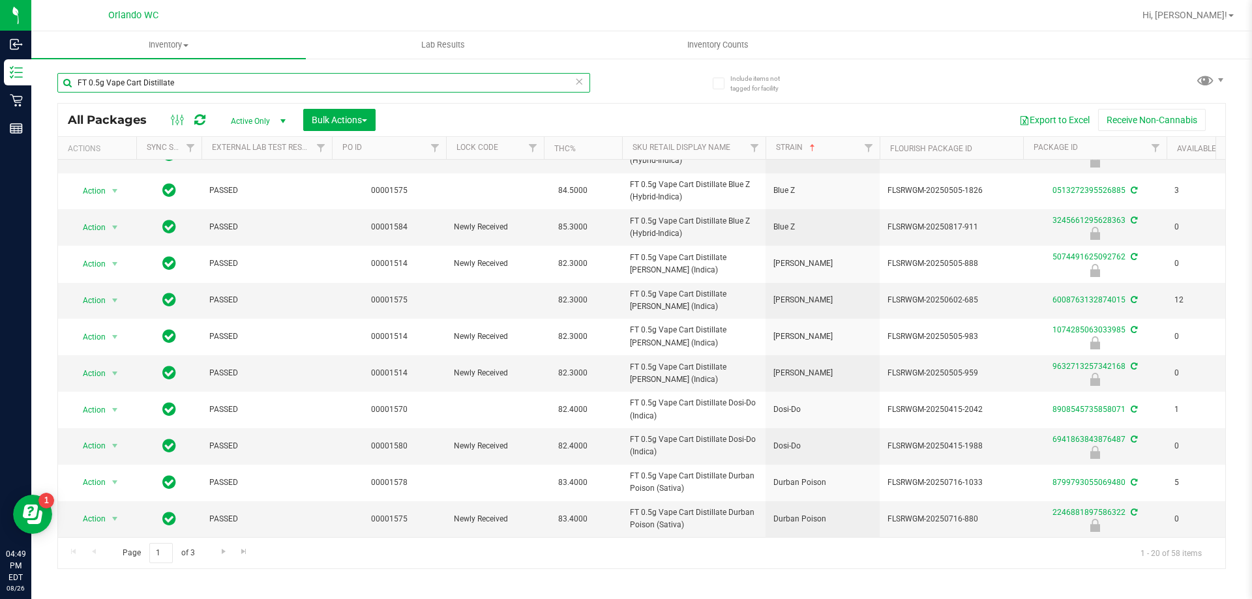
scroll to position [359, 0]
click at [222, 552] on span "Go to the next page" at bounding box center [223, 551] width 10 height 10
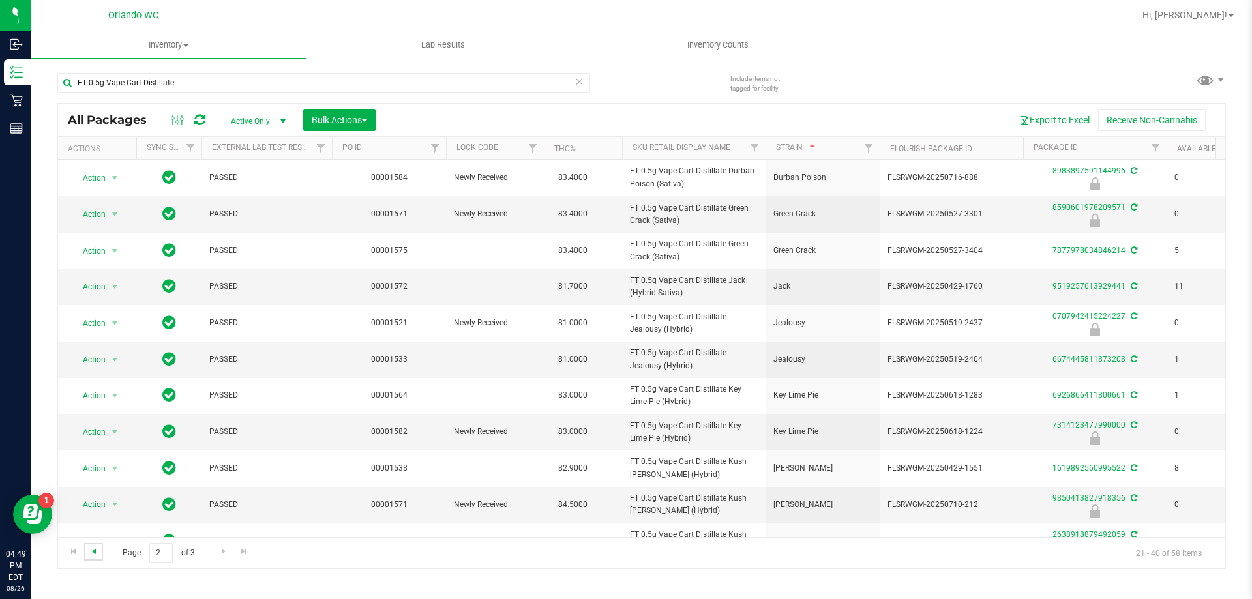
click at [93, 552] on span "Go to the previous page" at bounding box center [94, 551] width 10 height 10
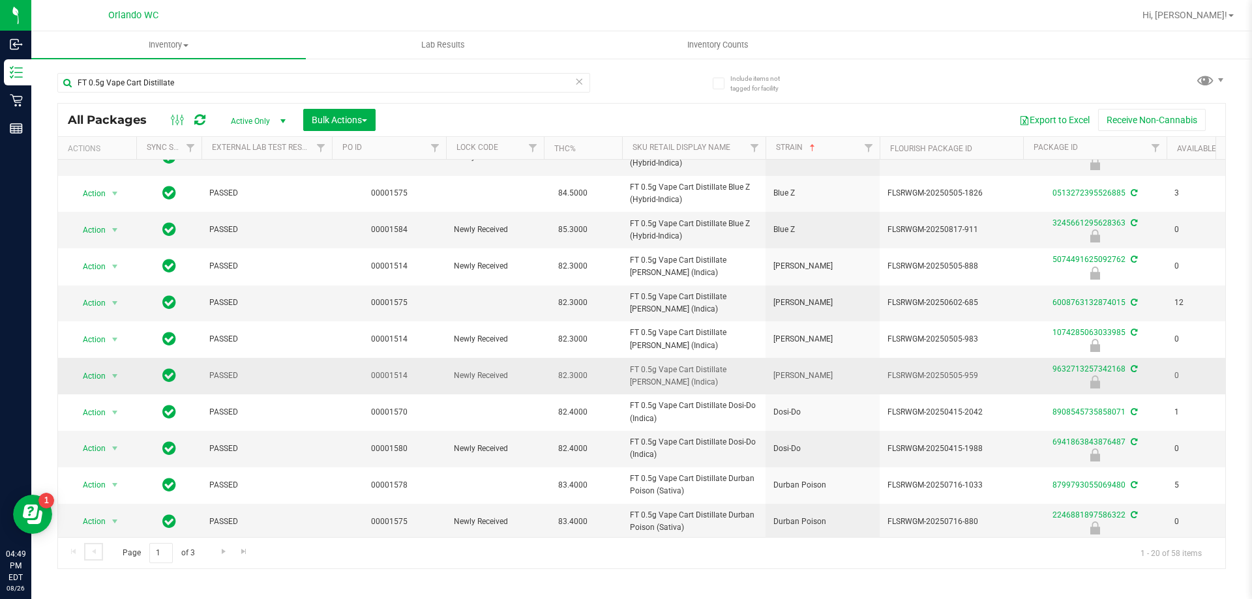
scroll to position [361, 0]
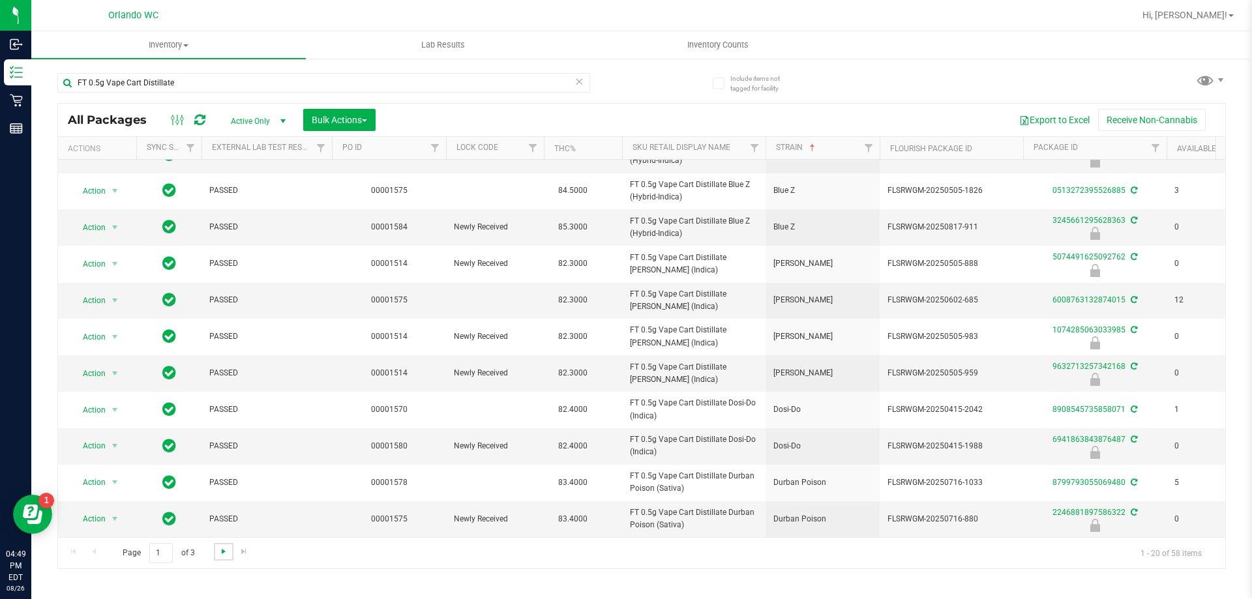
click at [224, 554] on span "Go to the next page" at bounding box center [223, 551] width 10 height 10
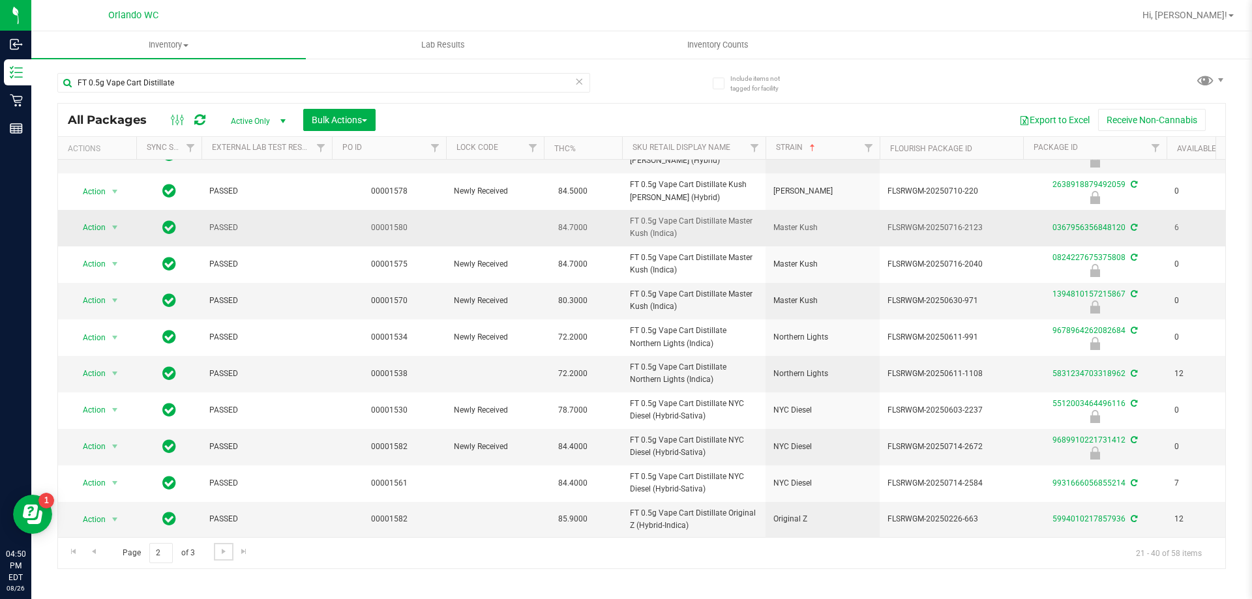
scroll to position [360, 0]
click at [226, 546] on span "Go to the next page" at bounding box center [223, 551] width 10 height 10
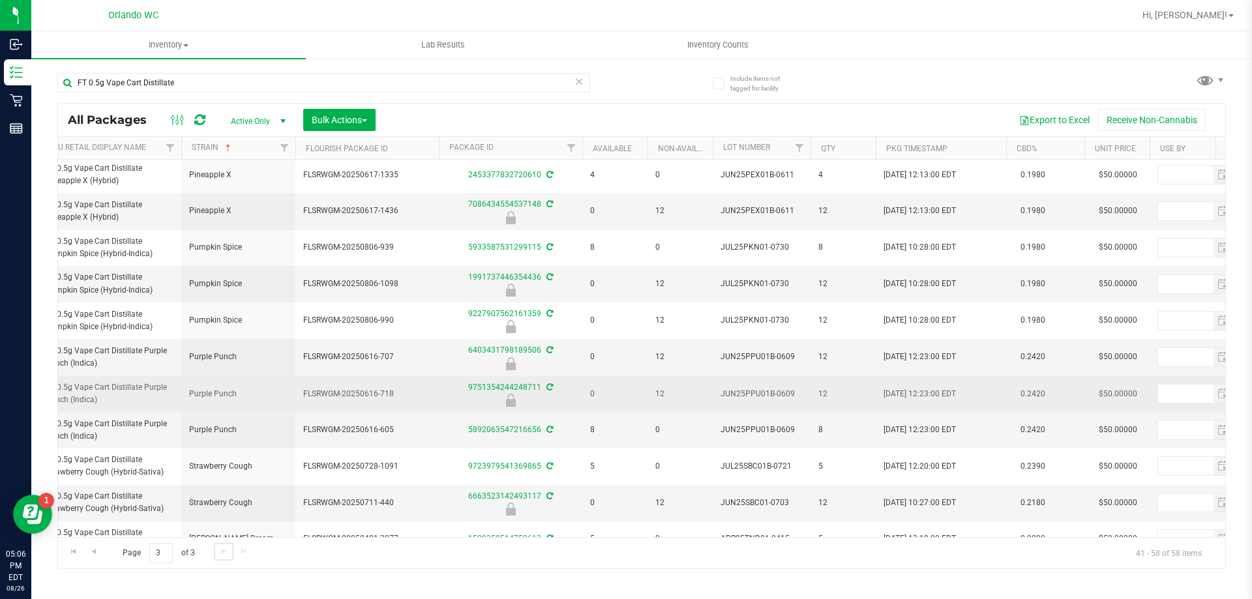
scroll to position [0, 584]
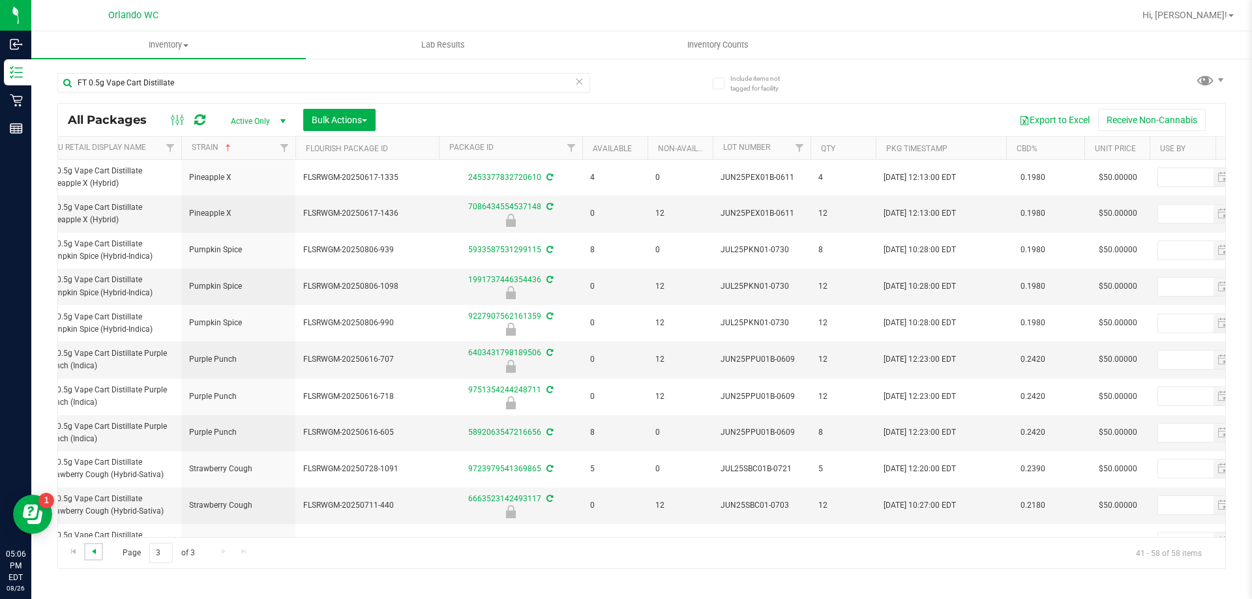
click at [97, 549] on span "Go to the previous page" at bounding box center [94, 551] width 10 height 10
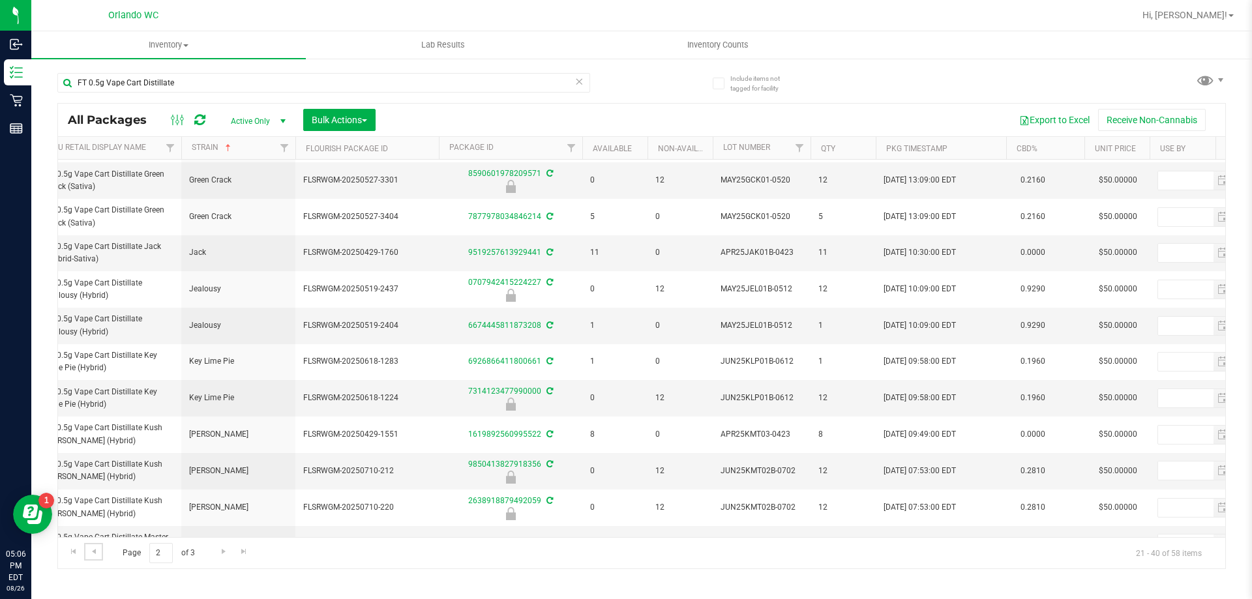
scroll to position [0, 584]
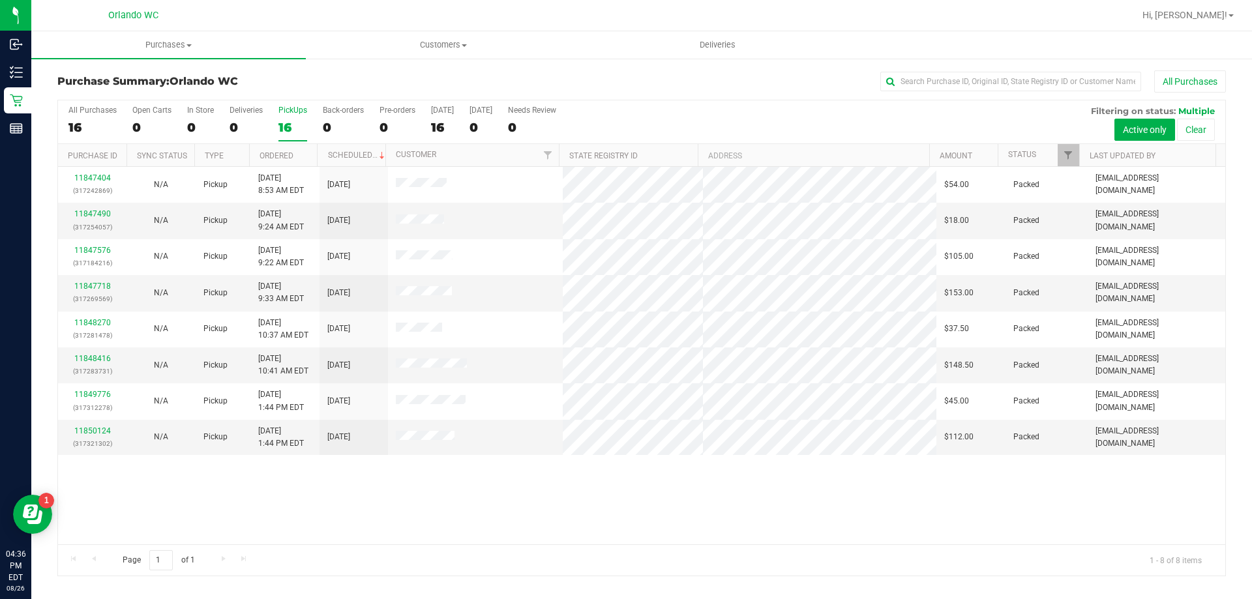
click at [117, 495] on div "11847404 (317242869) N/A Pickup [DATE] 8:53 AM EDT 8/26/2025 $54.00 Packed [EMA…" at bounding box center [641, 355] width 1167 height 377
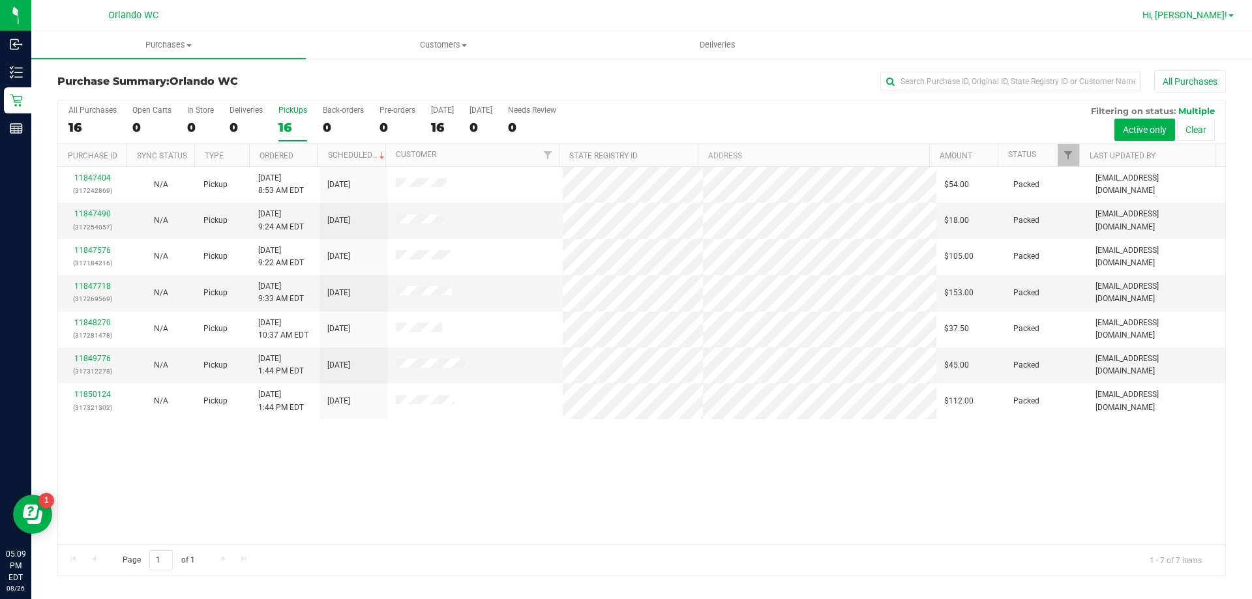
click at [1222, 20] on span "Hi, [PERSON_NAME]!" at bounding box center [1184, 15] width 85 height 10
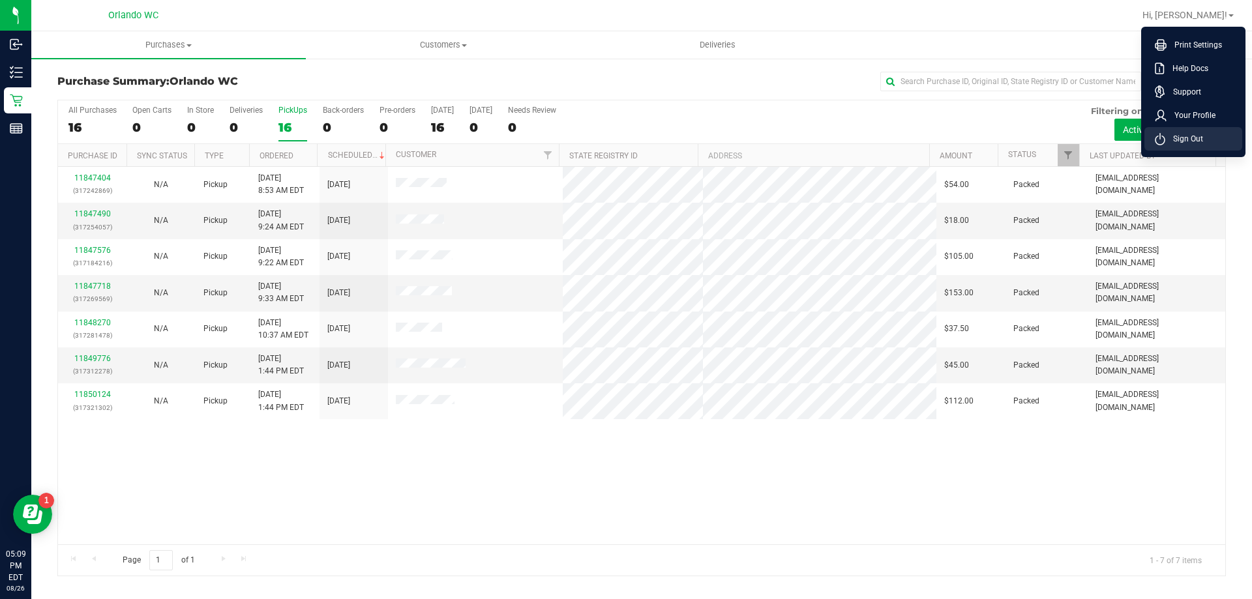
click at [1198, 130] on li "Sign Out" at bounding box center [1193, 138] width 98 height 23
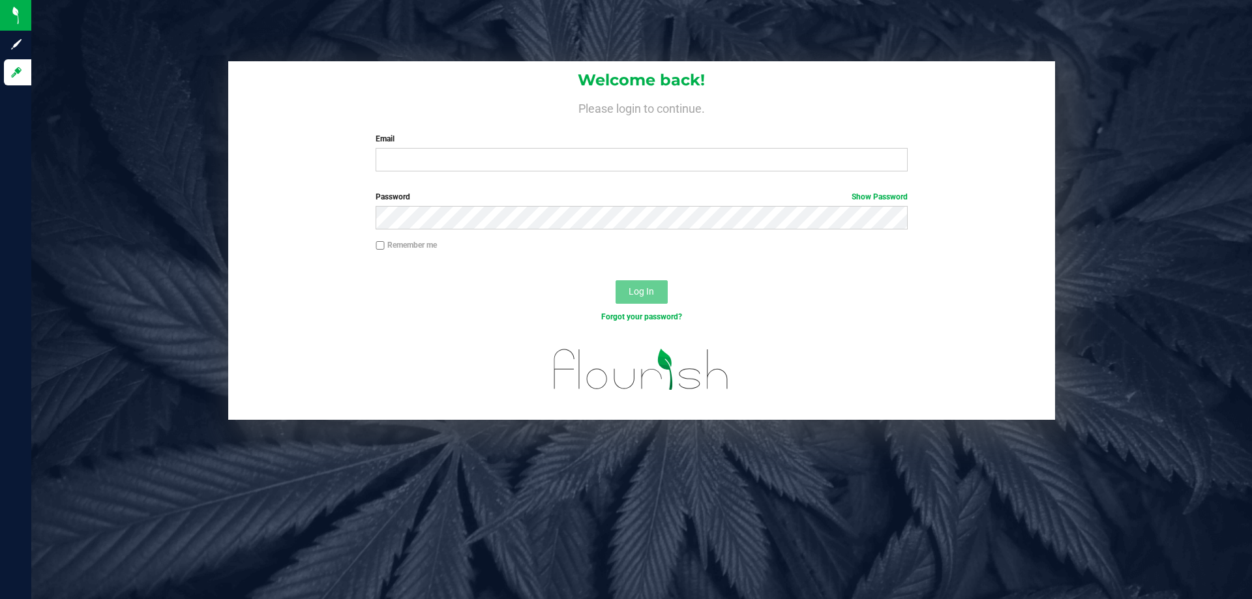
drag, startPoint x: 1225, startPoint y: 5, endPoint x: 850, endPoint y: 284, distance: 467.3
click at [850, 284] on div "Log In" at bounding box center [641, 296] width 827 height 44
click at [1219, 93] on div "Welcome back! Please login to continue. Email Required Please format your email…" at bounding box center [642, 240] width 1240 height 359
drag, startPoint x: 1226, startPoint y: 93, endPoint x: 1180, endPoint y: 93, distance: 45.6
drag, startPoint x: 1180, startPoint y: 93, endPoint x: 525, endPoint y: 10, distance: 660.4
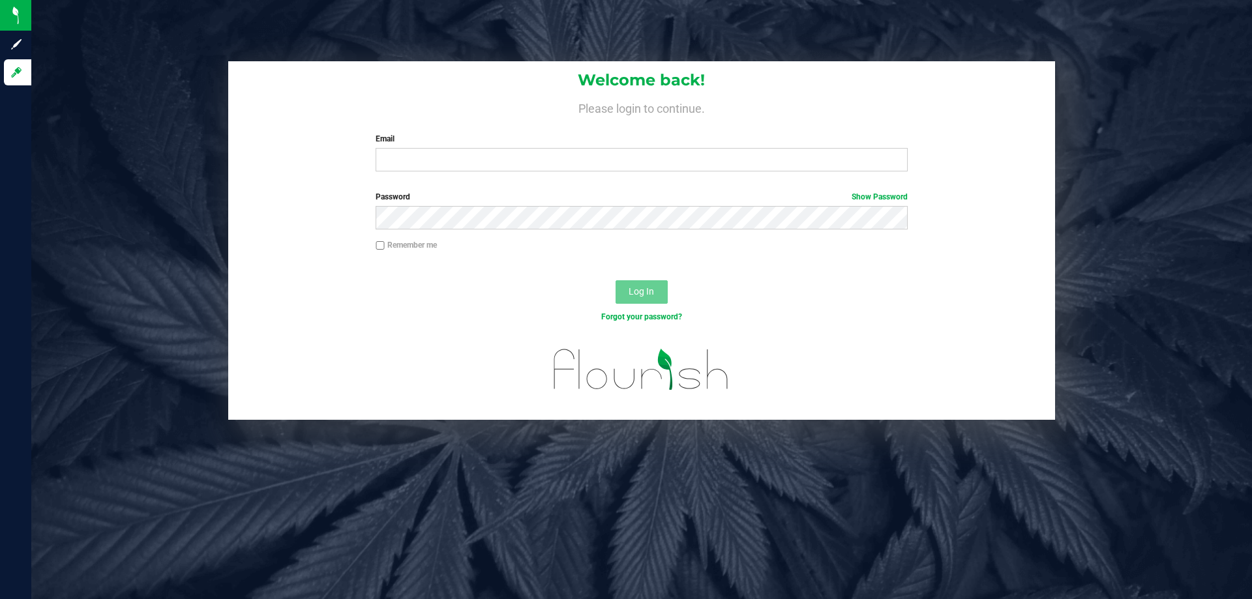
click at [637, 25] on div "Welcome back! Please login to continue. Email Required Please format your email…" at bounding box center [641, 299] width 1220 height 599
